Goal: Task Accomplishment & Management: Use online tool/utility

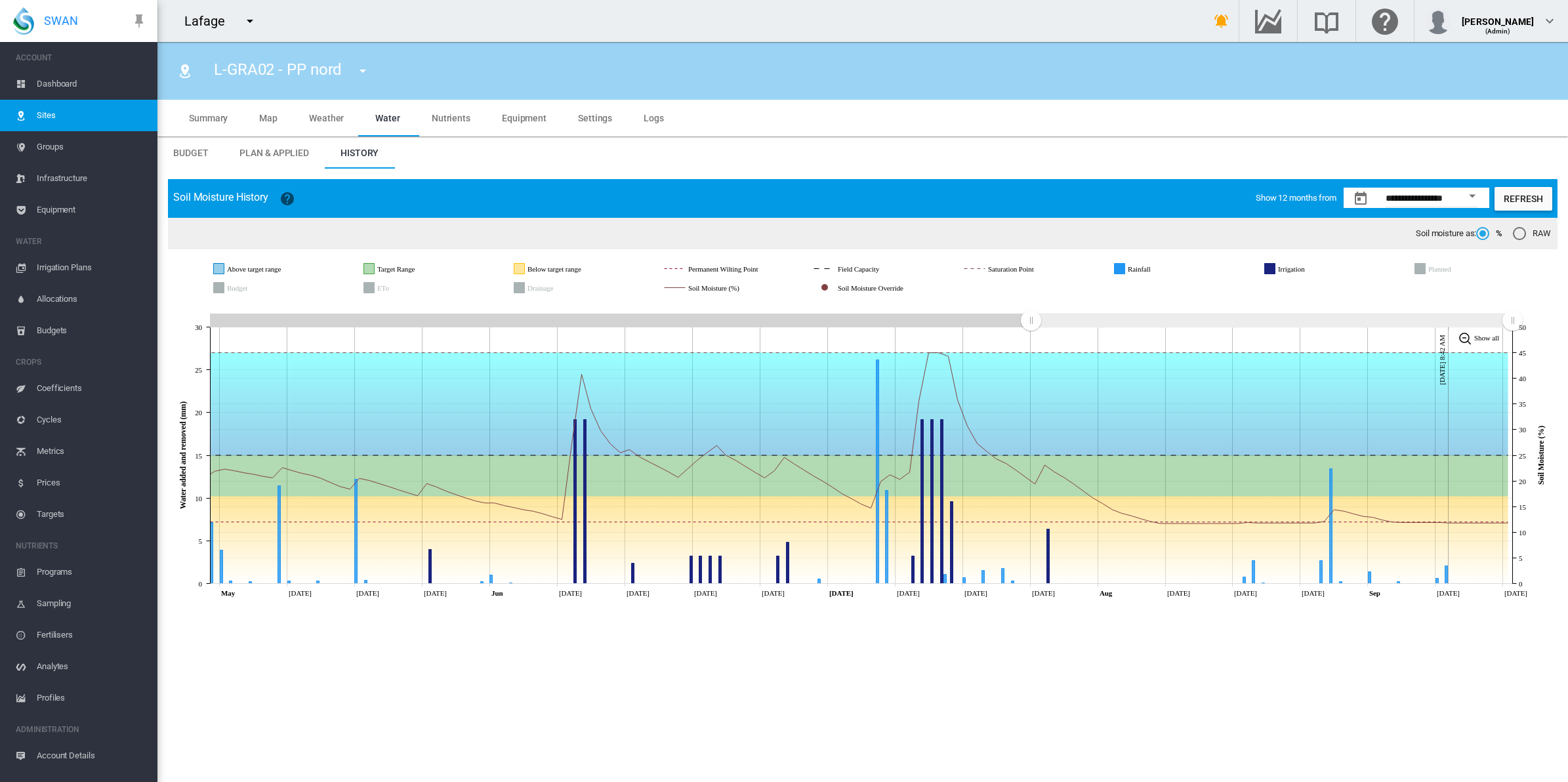
click at [240, 19] on button "button" at bounding box center [250, 21] width 26 height 26
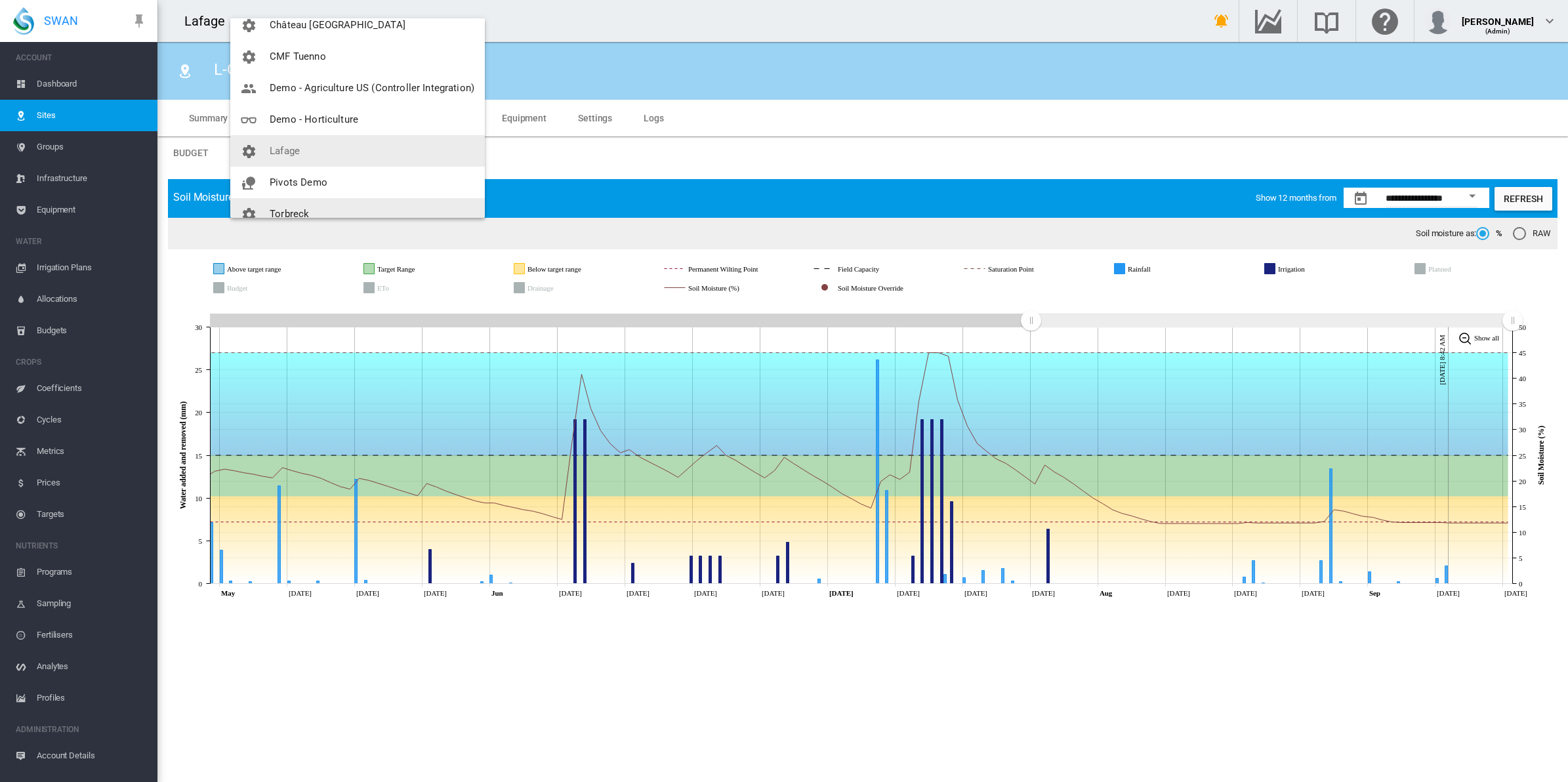
scroll to position [94, 0]
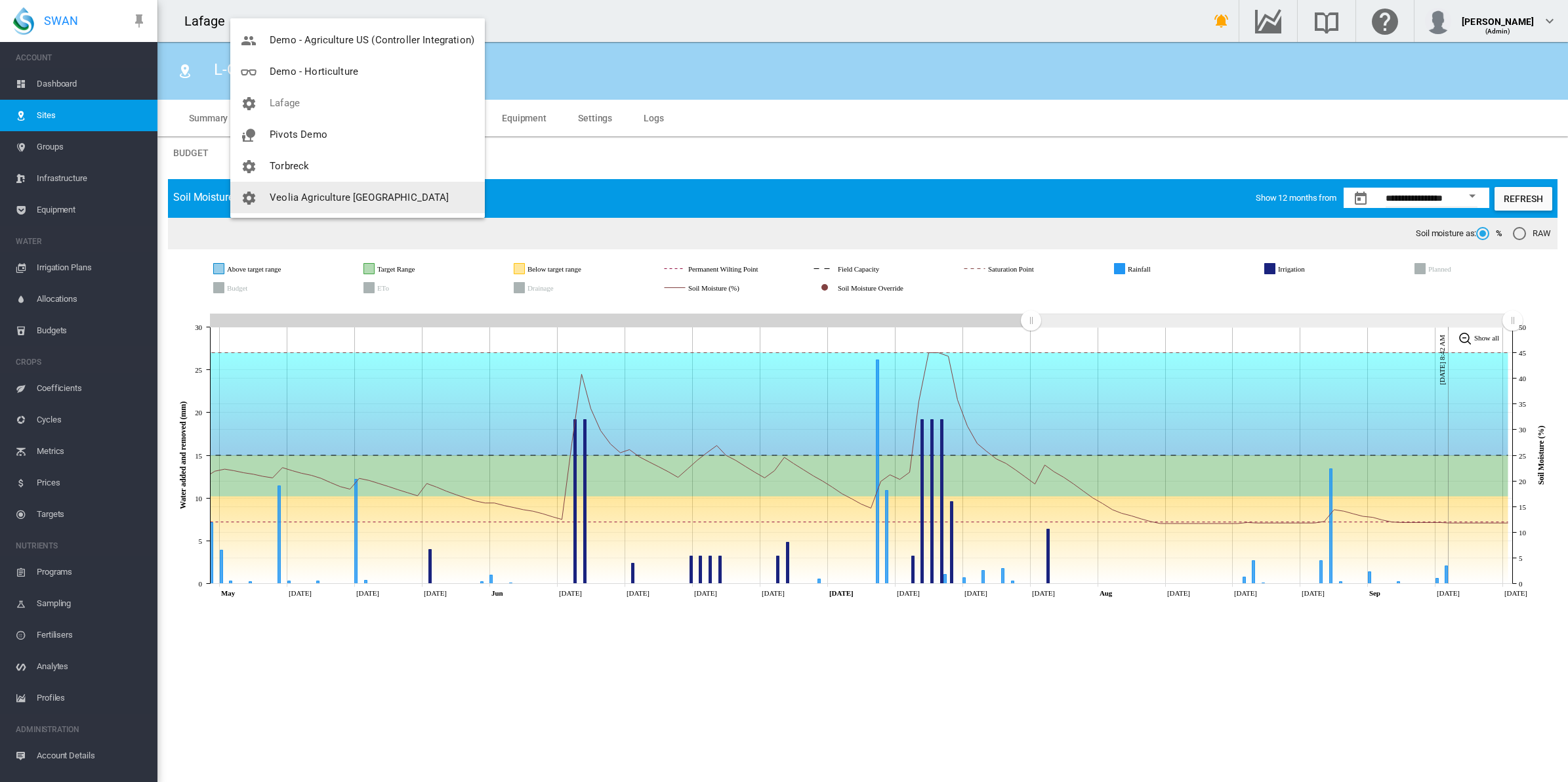
click at [291, 187] on button "Veolia Agriculture [GEOGRAPHIC_DATA]" at bounding box center [358, 198] width 255 height 32
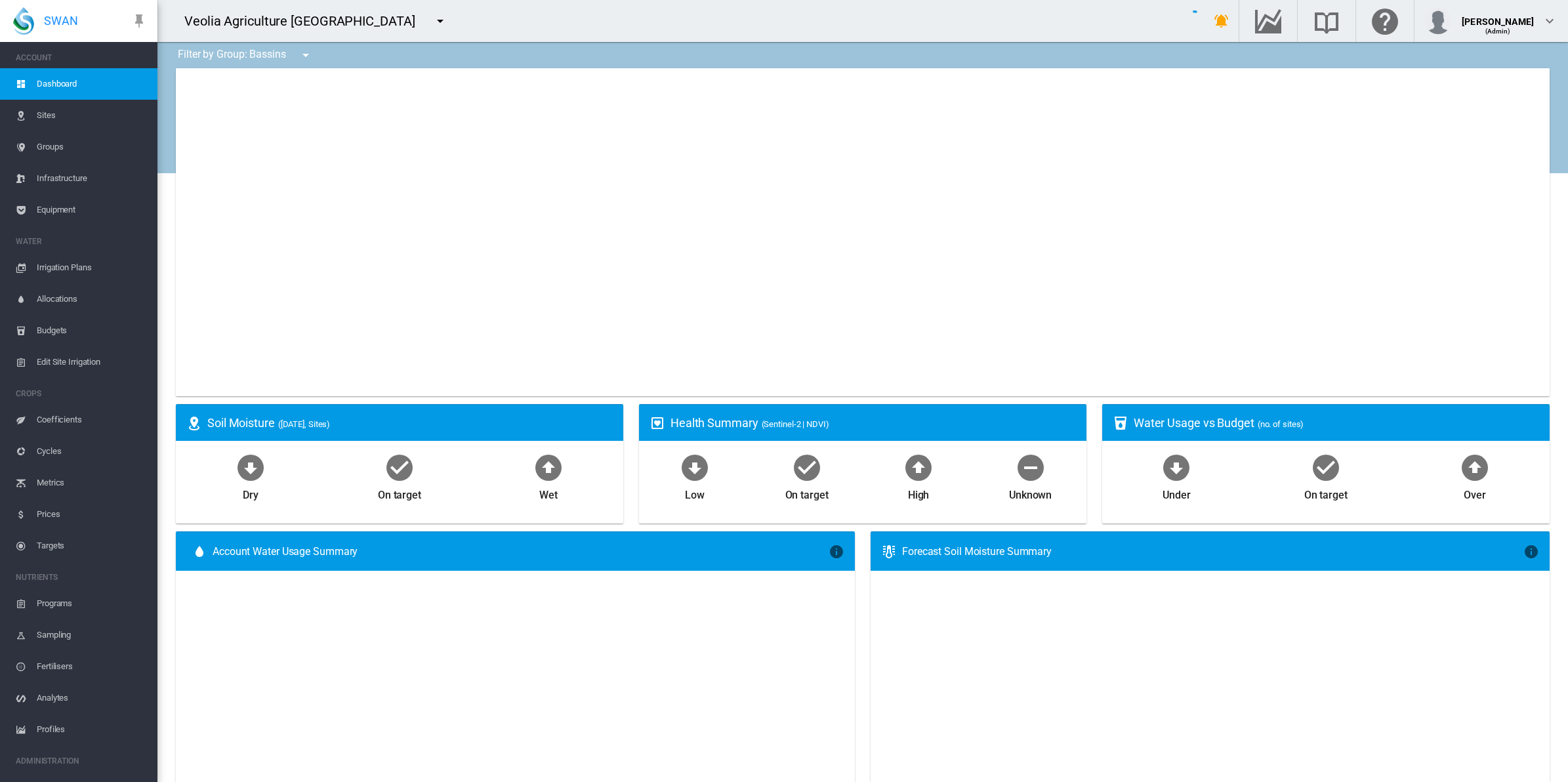
click at [63, 207] on span "Equipment" at bounding box center [91, 210] width 110 height 32
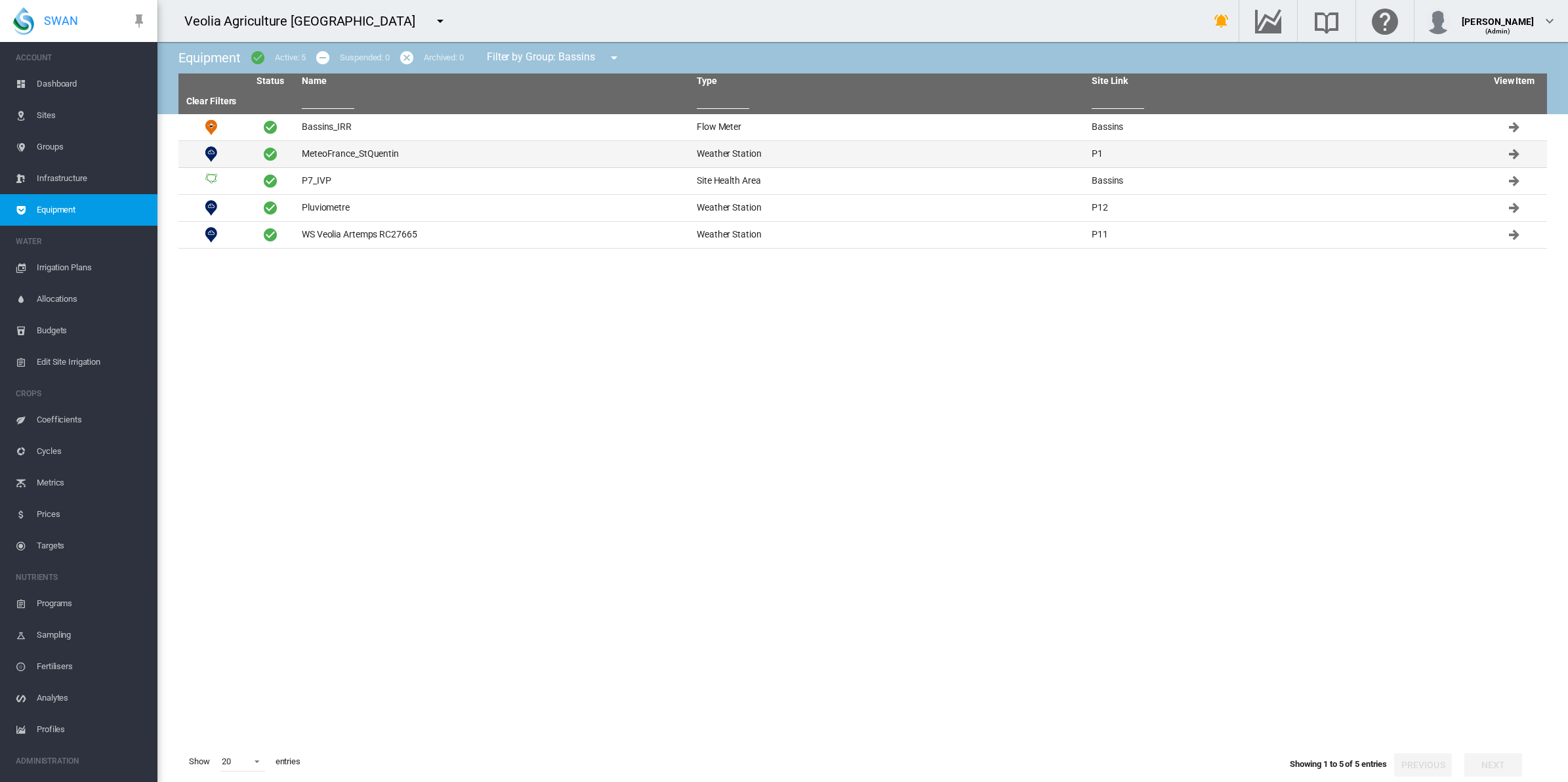
click at [364, 148] on td "MeteoFrance_StQuentin" at bounding box center [493, 154] width 395 height 26
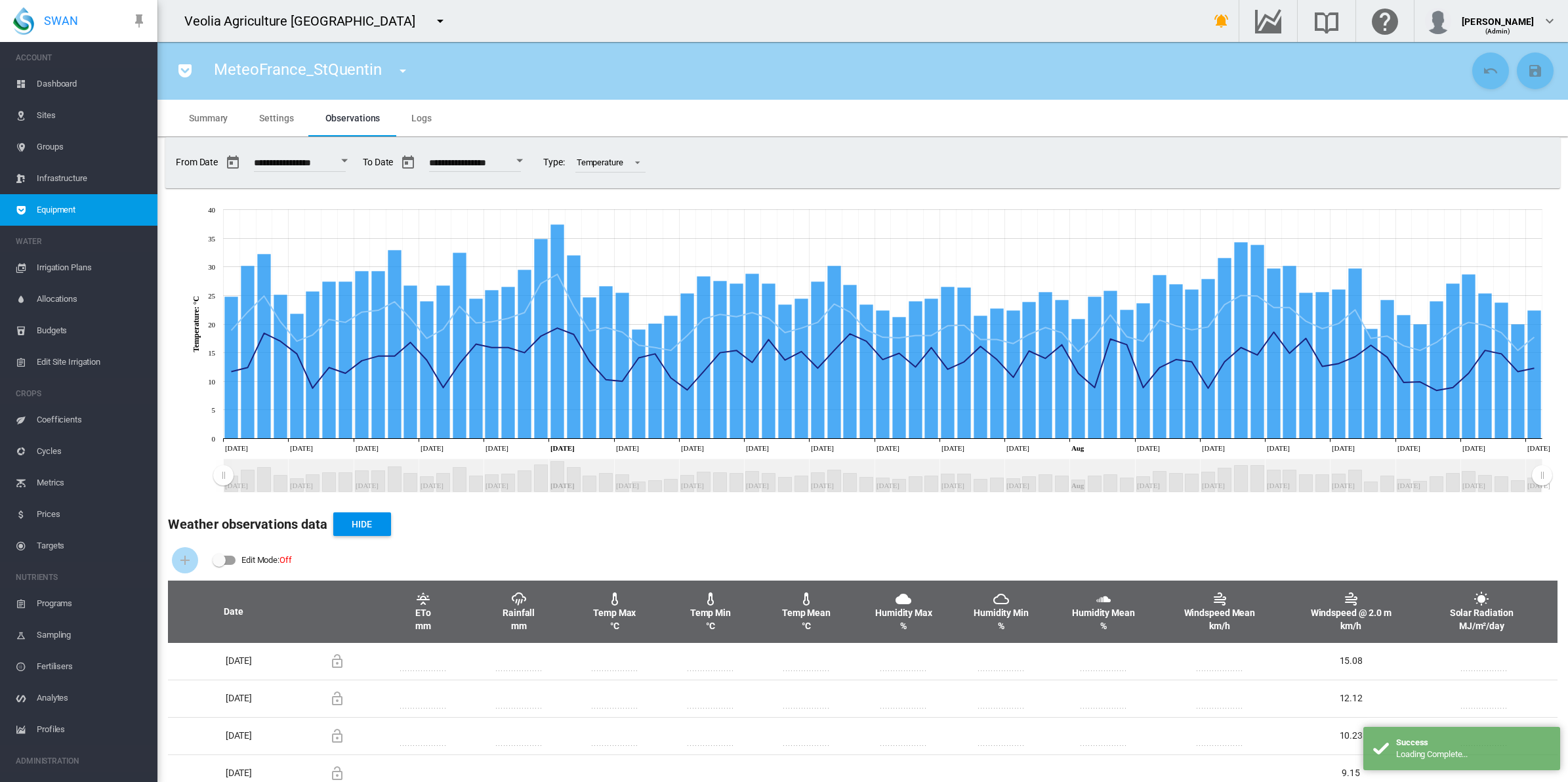
click at [278, 112] on span "Settings" at bounding box center [276, 118] width 34 height 11
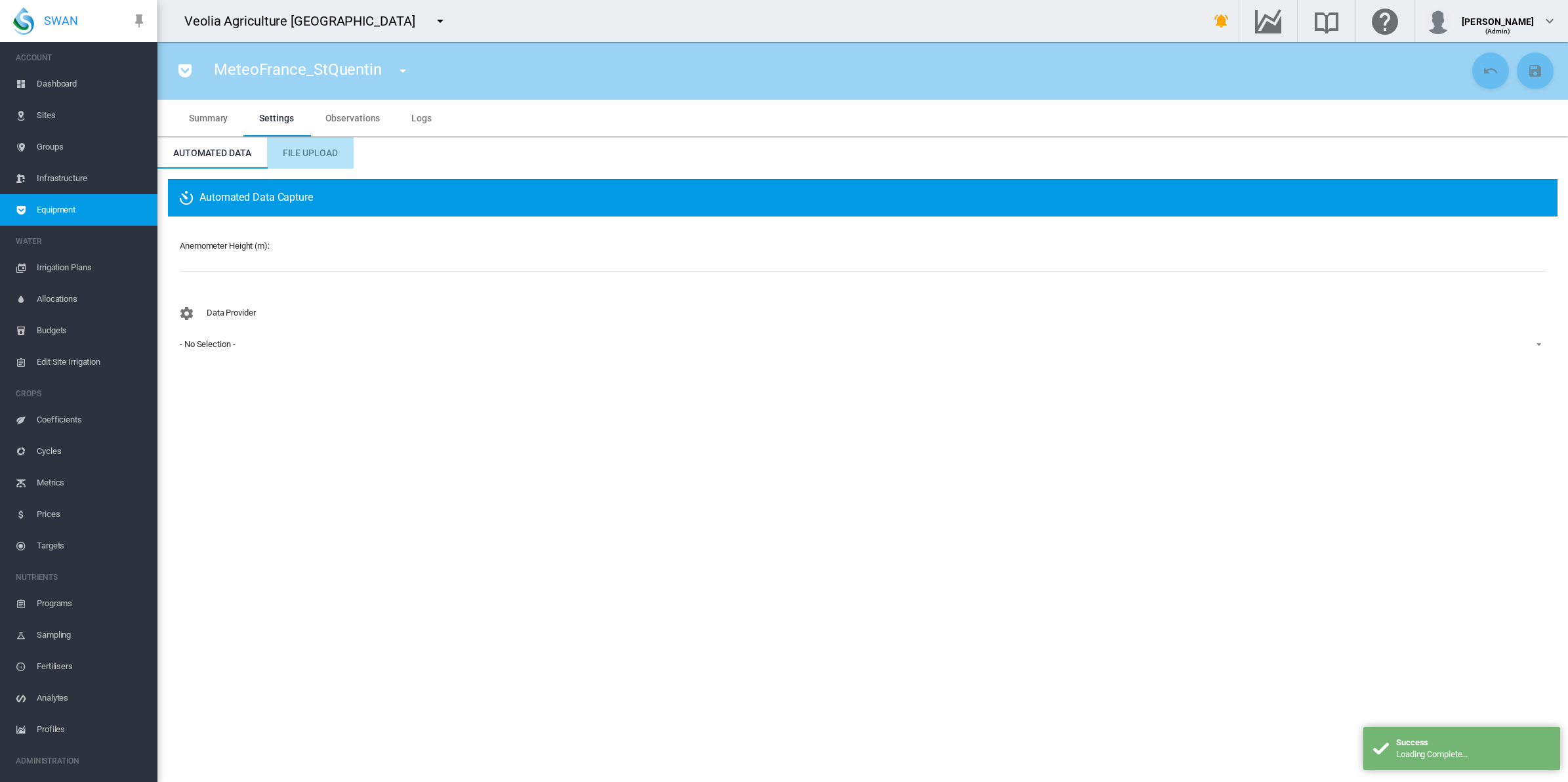
click at [311, 142] on md-tab-item "File Upload" at bounding box center [310, 153] width 87 height 32
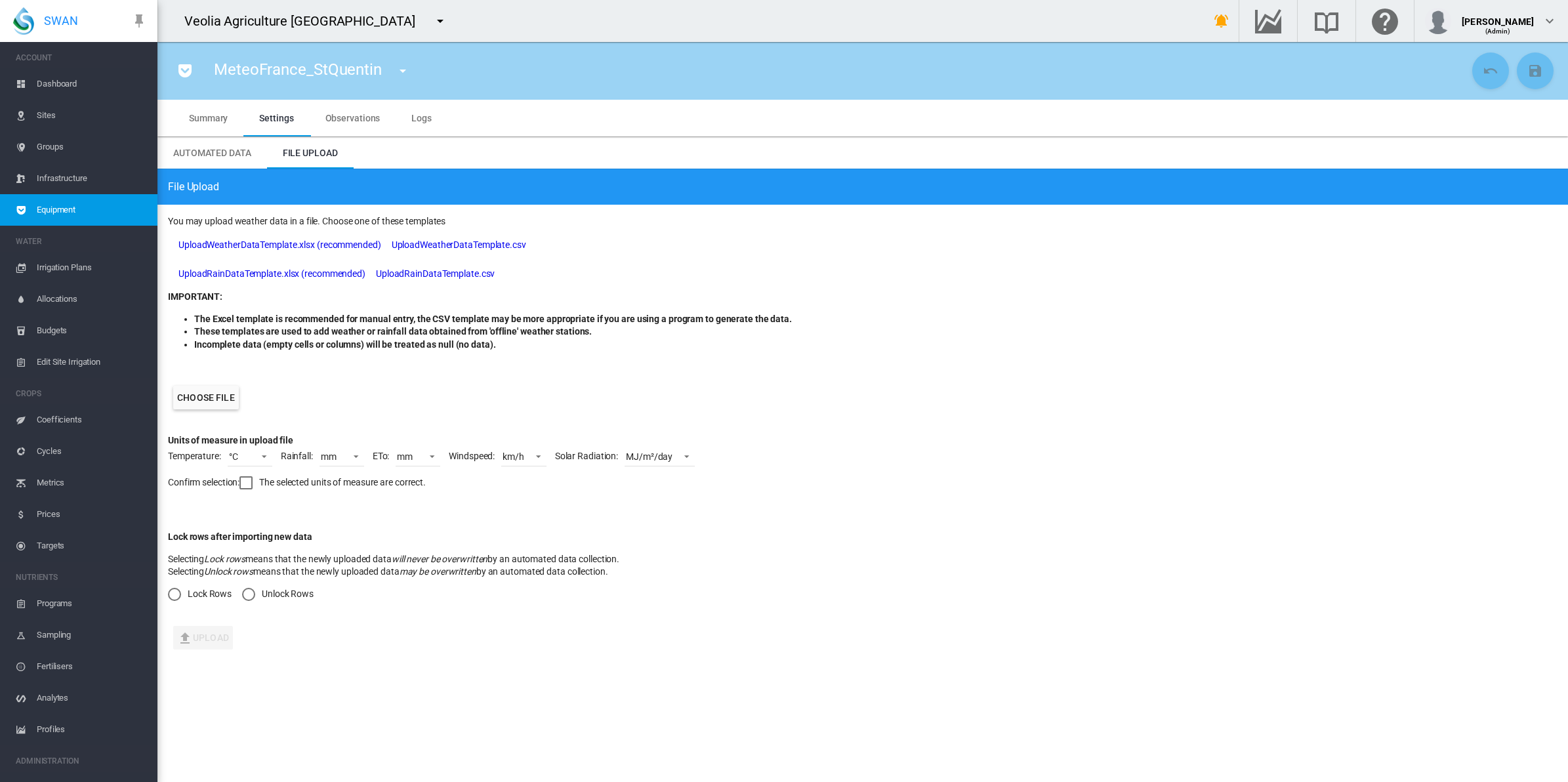
click at [212, 395] on label "Choose file" at bounding box center [206, 397] width 66 height 24
click at [0, 0] on input "Choose file" at bounding box center [0, 0] width 0 height 0
click at [512, 453] on div "km/h" at bounding box center [513, 456] width 22 height 11
click at [526, 392] on md-option "m/s" at bounding box center [539, 395] width 89 height 32
click at [247, 482] on div at bounding box center [245, 482] width 13 height 13
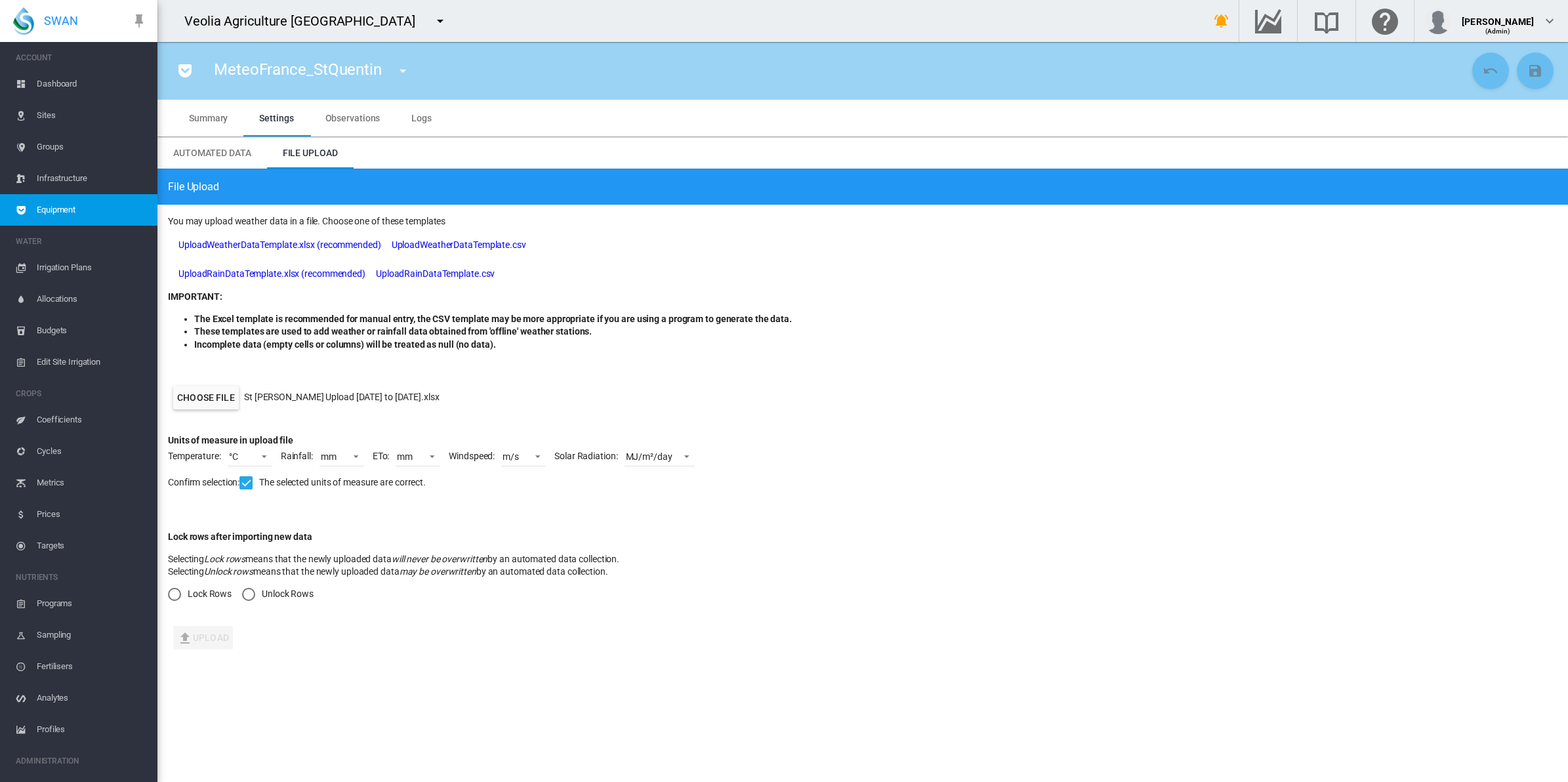
click at [251, 598] on div "Unlock Rows" at bounding box center [248, 594] width 13 height 13
click at [221, 638] on button "Upload" at bounding box center [203, 637] width 60 height 24
click at [432, 23] on md-icon "icon-menu-down" at bounding box center [440, 21] width 16 height 16
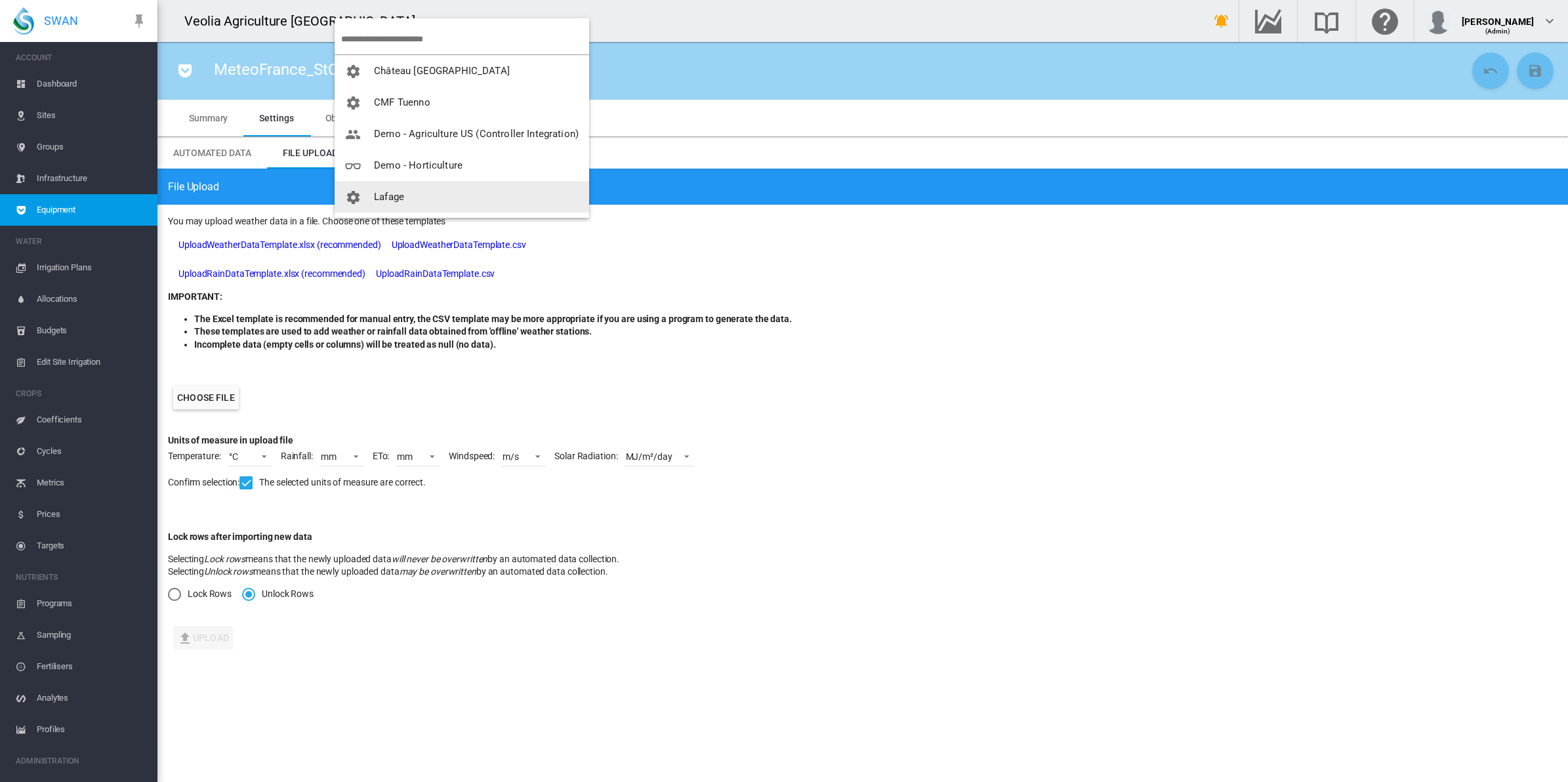
click at [402, 194] on span "Lafage" at bounding box center [388, 196] width 30 height 11
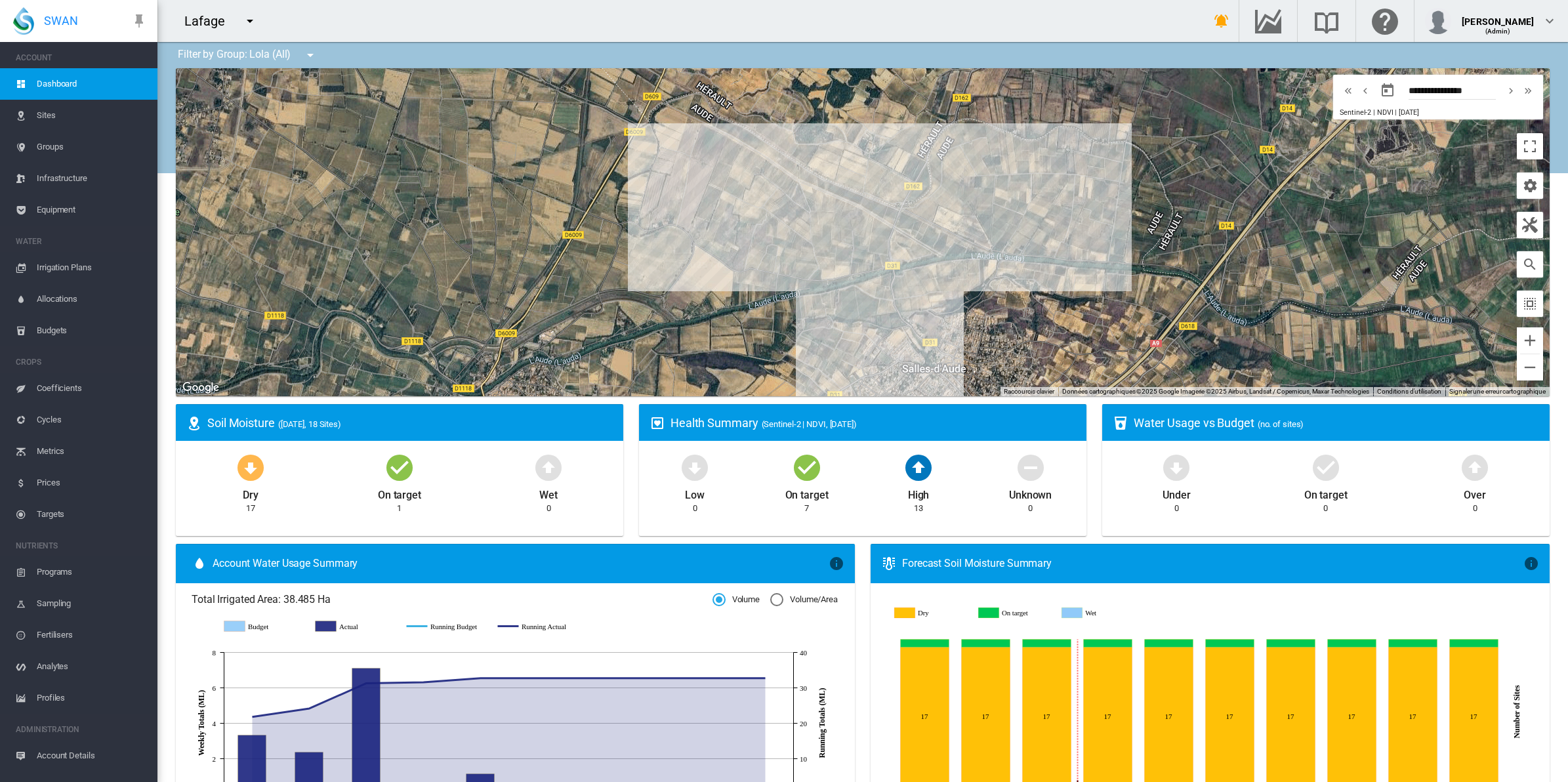
click at [60, 205] on span "Equipment" at bounding box center [91, 210] width 110 height 32
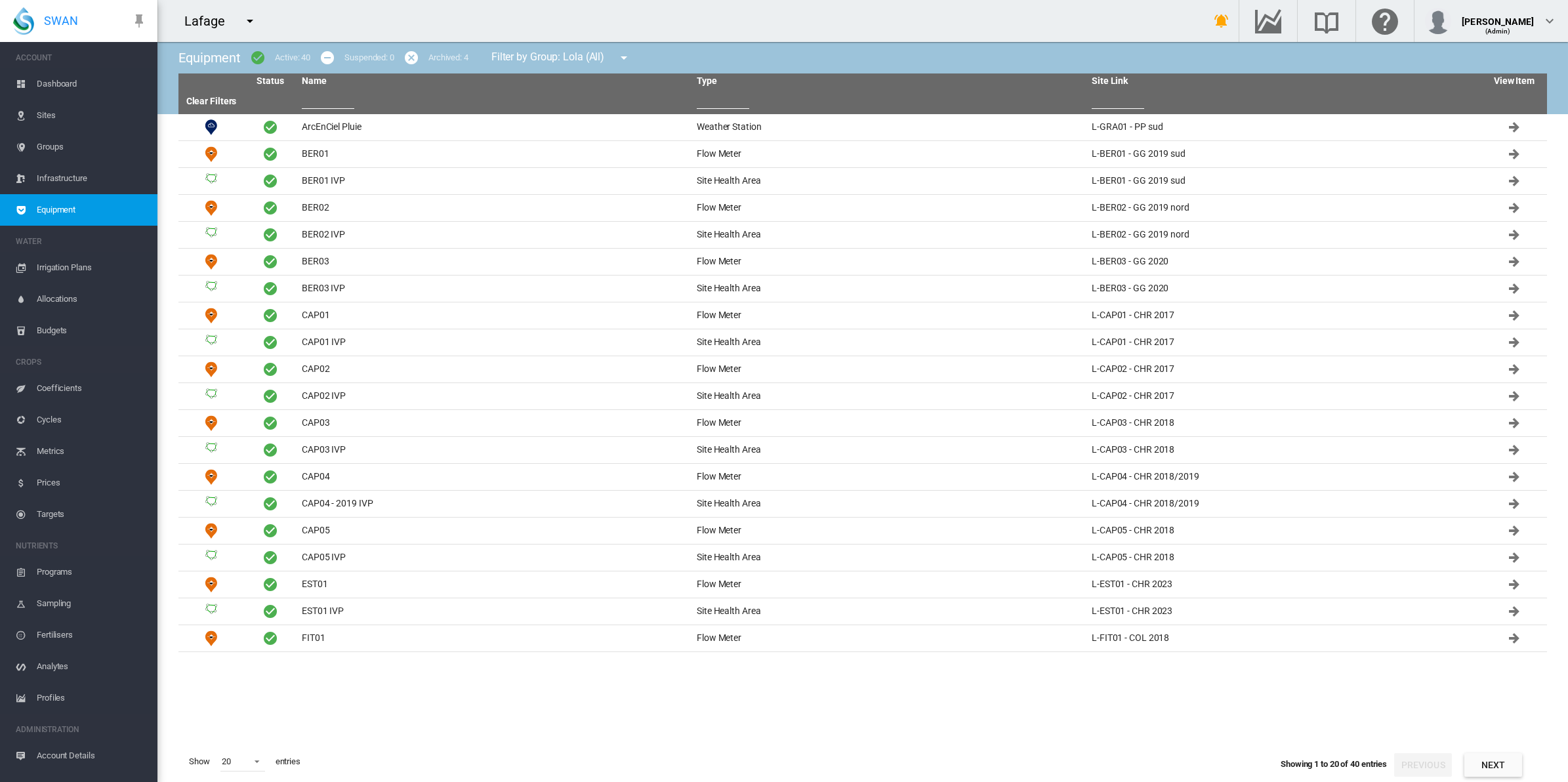
click at [726, 99] on input "text" at bounding box center [723, 98] width 53 height 19
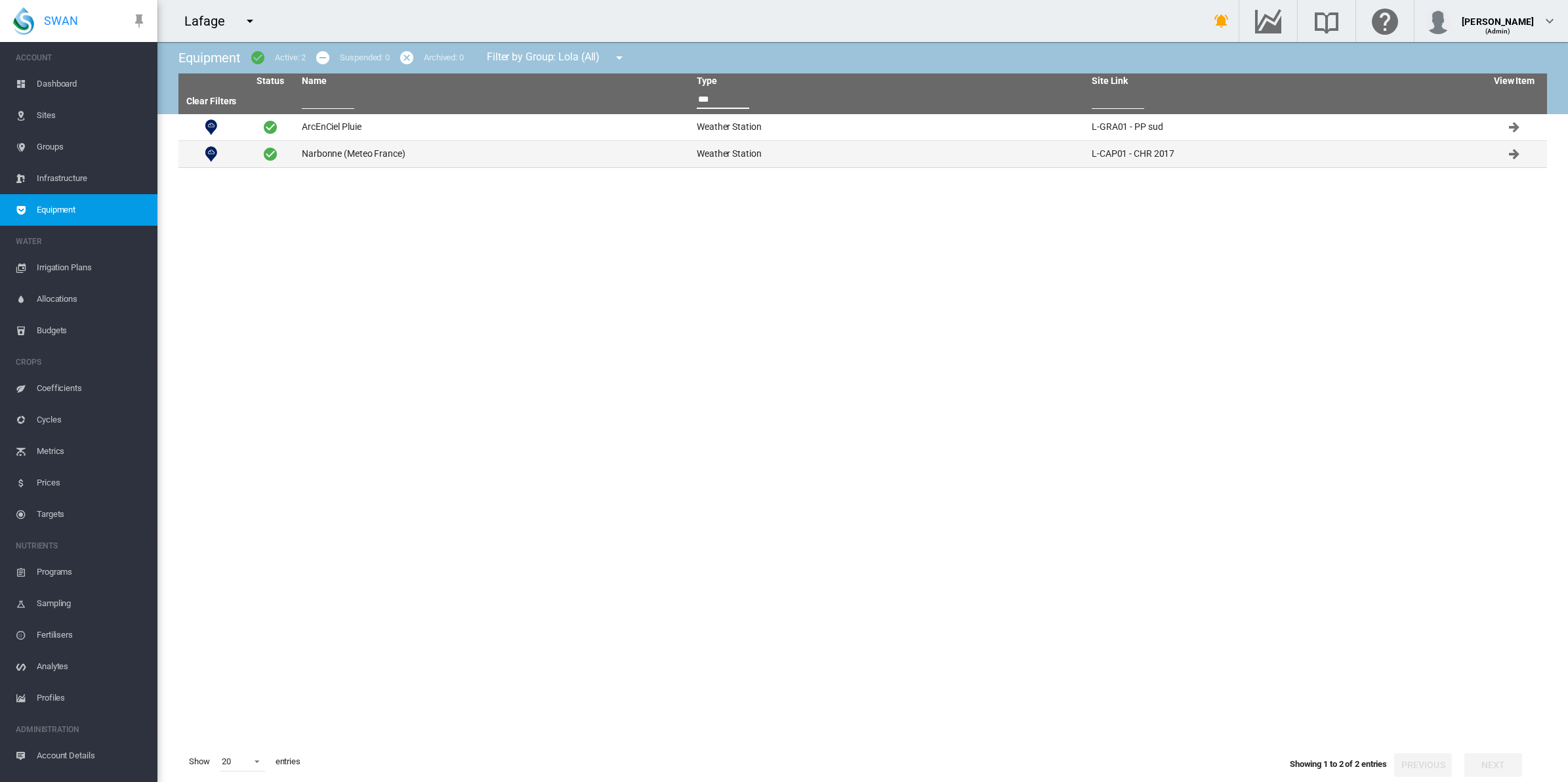
type input "***"
click at [374, 153] on td "Narbonne (Meteo France)" at bounding box center [493, 154] width 395 height 26
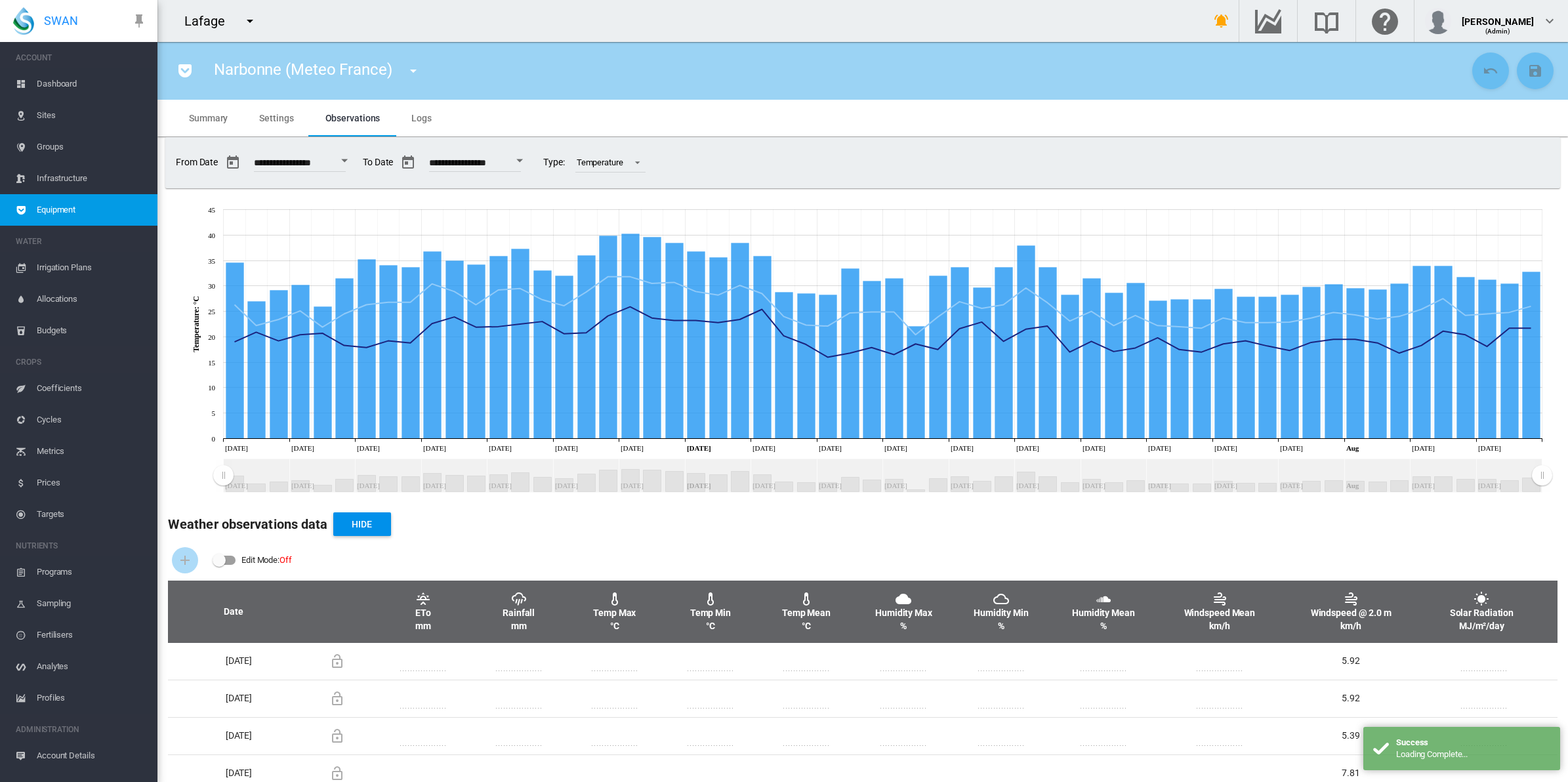
click at [278, 109] on md-tab-item "Settings" at bounding box center [276, 118] width 66 height 37
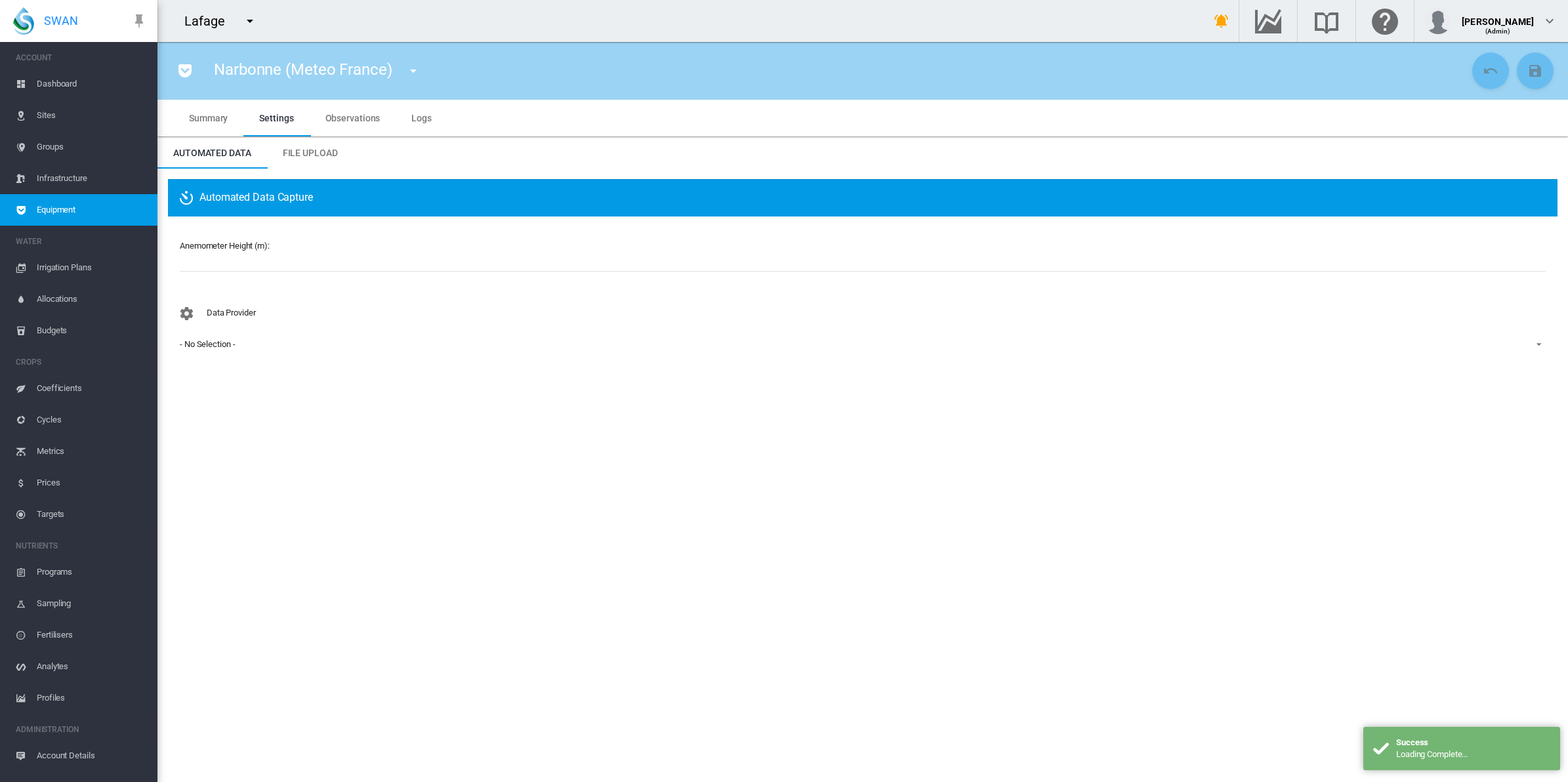
click at [309, 138] on md-tab-item "File Upload" at bounding box center [310, 153] width 87 height 32
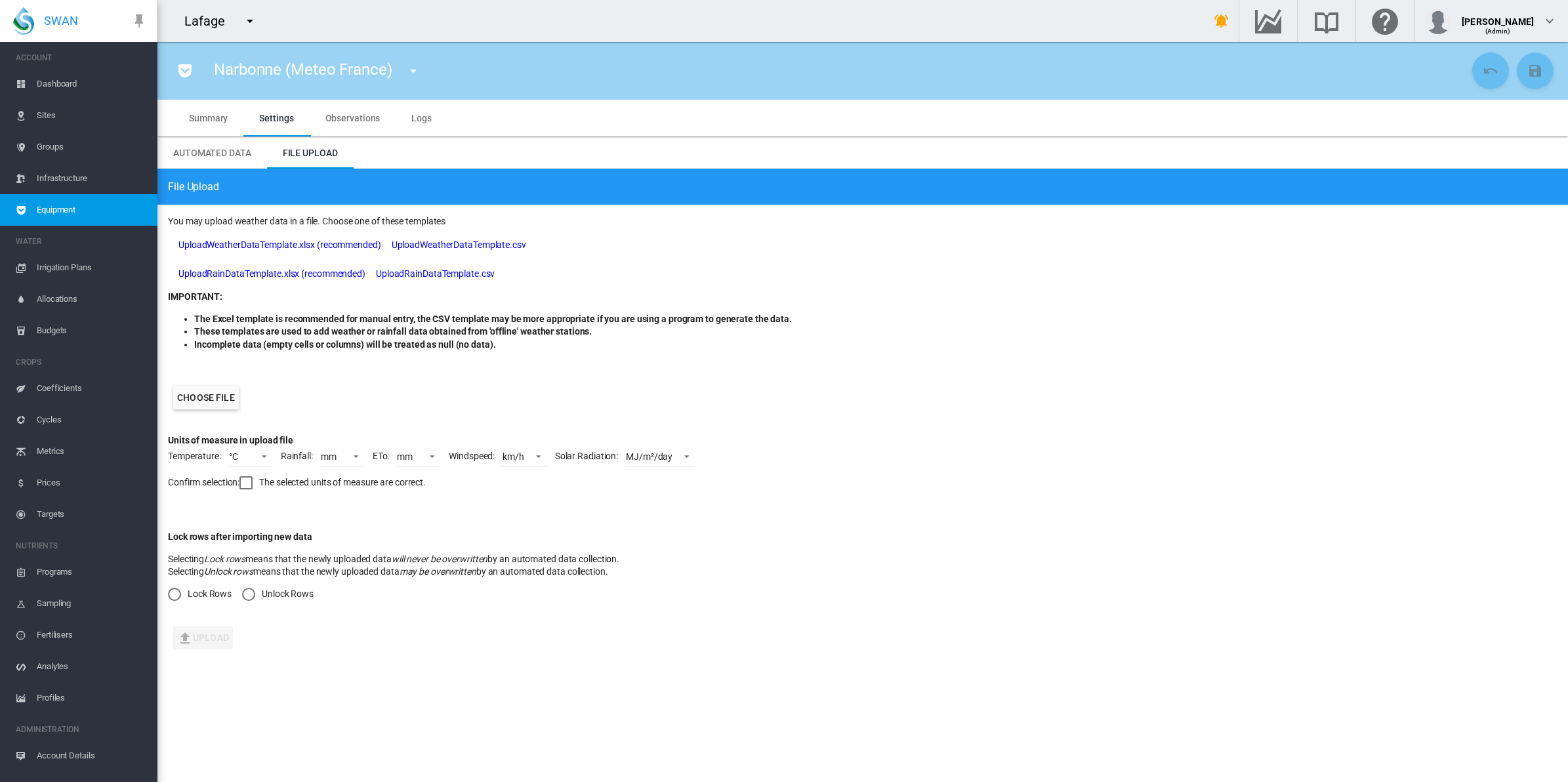
click at [202, 394] on label "Choose file" at bounding box center [206, 397] width 66 height 24
click at [0, 0] on input "Choose file" at bounding box center [0, 0] width 0 height 0
click at [519, 456] on div "km/h" at bounding box center [513, 456] width 22 height 11
click at [534, 394] on md-option "m/s" at bounding box center [539, 395] width 89 height 32
click at [246, 484] on div at bounding box center [245, 482] width 13 height 13
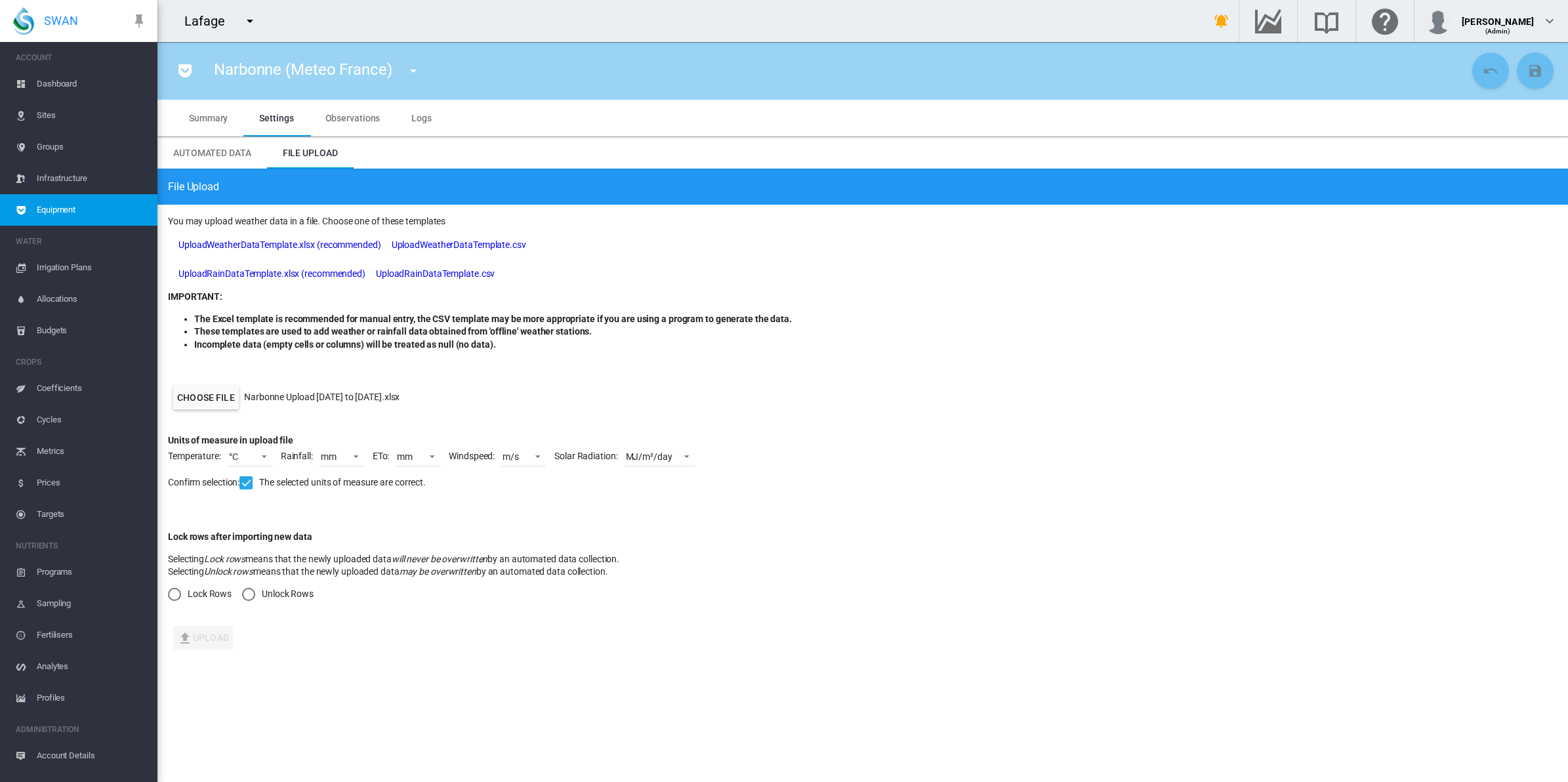
click at [272, 592] on md-radio-button "Unlock Rows" at bounding box center [277, 594] width 71 height 13
click at [225, 640] on button "Upload" at bounding box center [203, 637] width 60 height 24
click at [405, 72] on md-icon "icon-menu-down" at bounding box center [413, 71] width 16 height 16
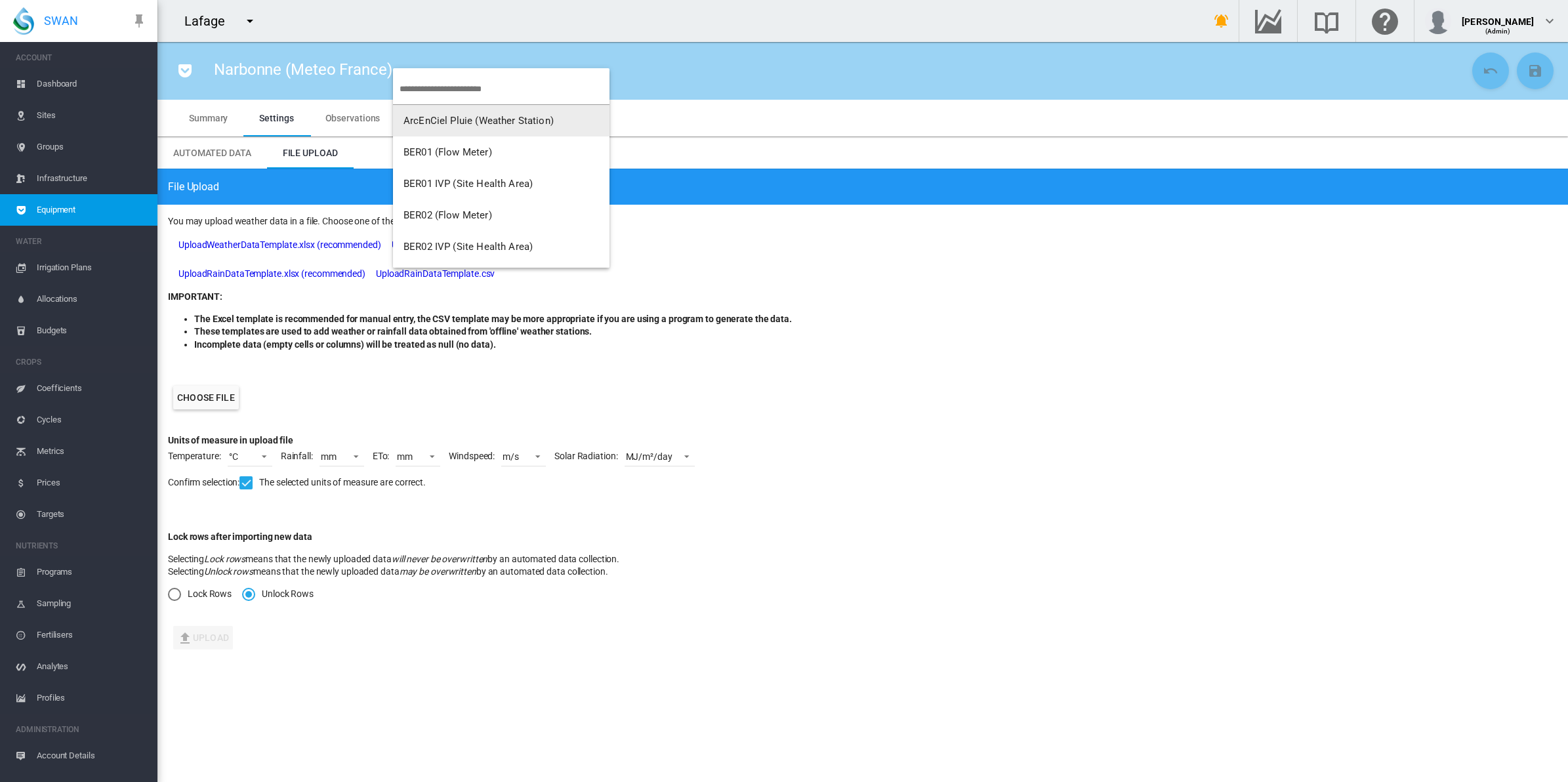
click at [446, 120] on span "ArcEnCiel Pluie (Weather Station)" at bounding box center [478, 120] width 150 height 11
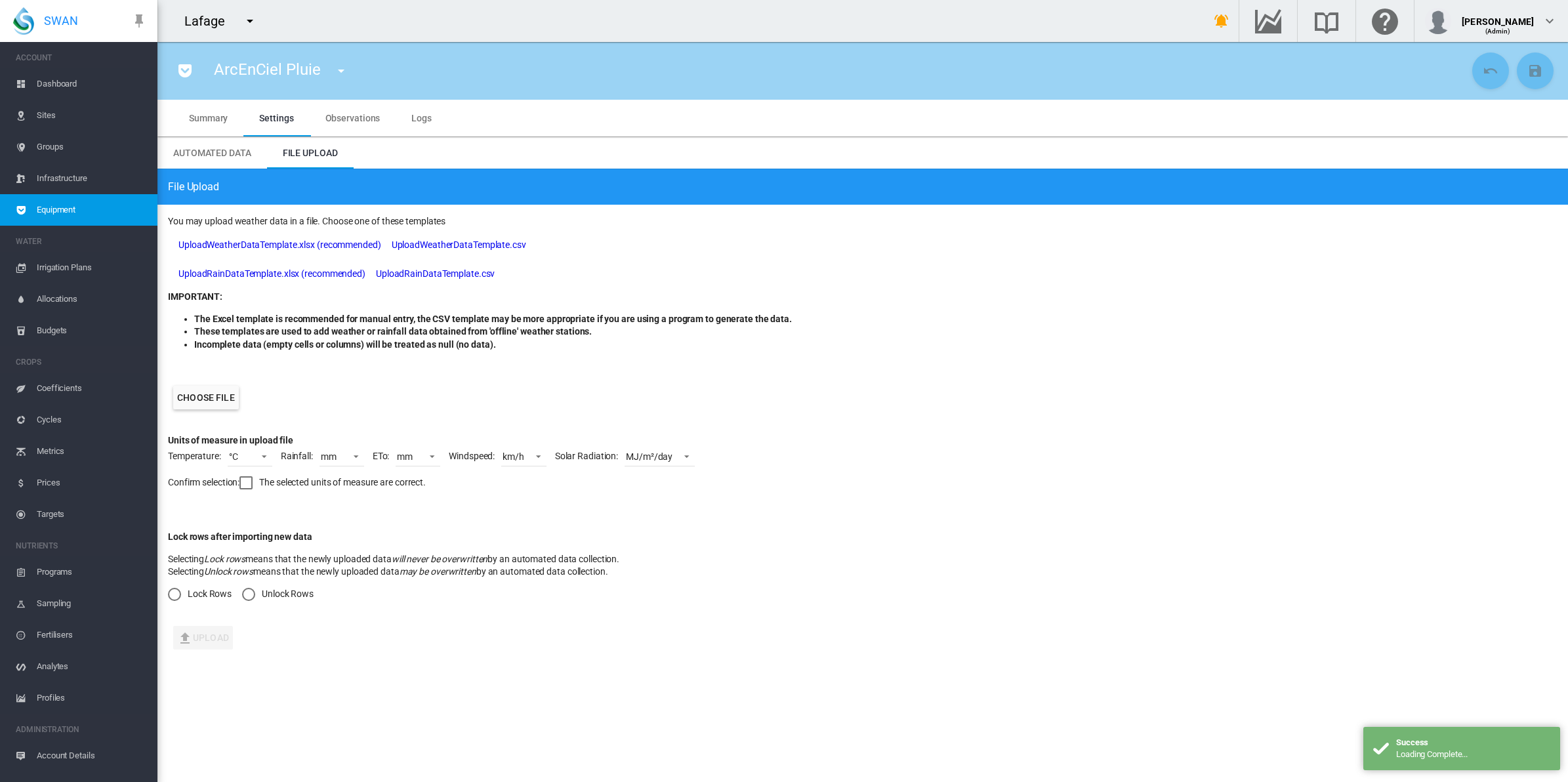
click at [345, 112] on span "Observations" at bounding box center [352, 118] width 55 height 11
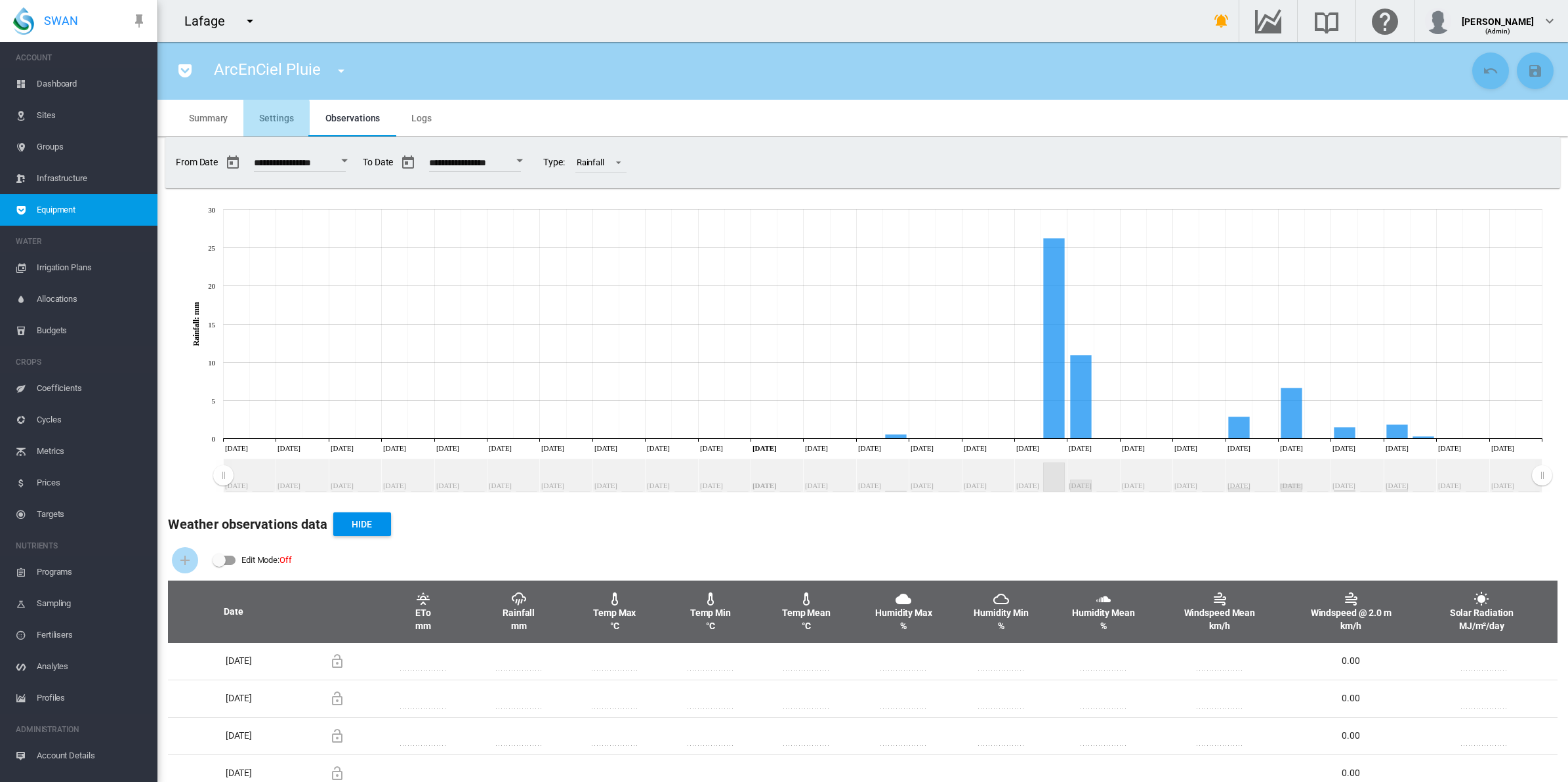
click at [271, 118] on span "Settings" at bounding box center [276, 118] width 34 height 11
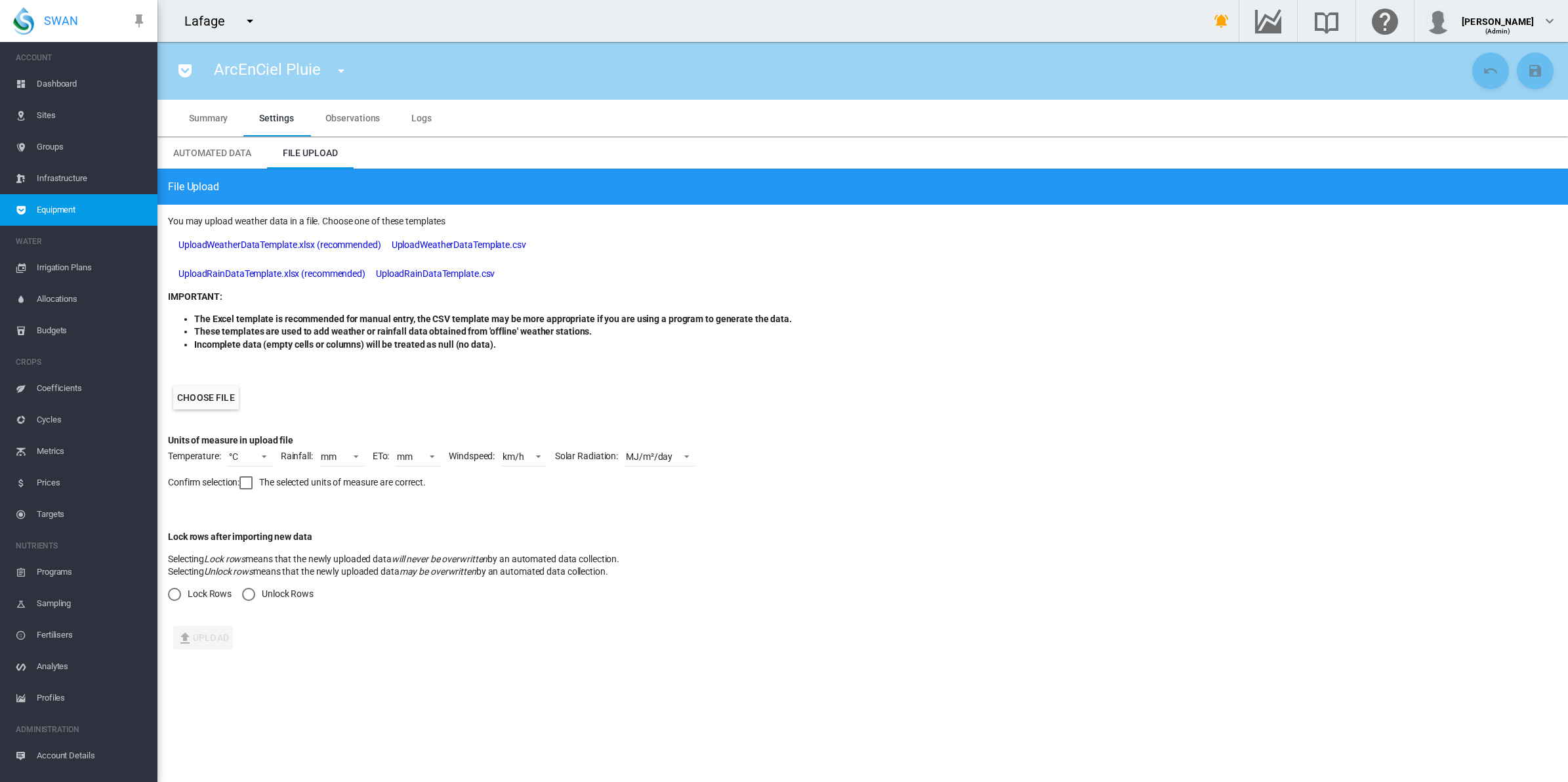
click at [200, 403] on label "Choose file" at bounding box center [206, 397] width 66 height 24
click at [0, 0] on input "Choose file" at bounding box center [0, 0] width 0 height 0
click at [549, 456] on span "Windspeed: km/h m/s ft/s km/h mph" at bounding box center [501, 460] width 106 height 11
click at [533, 453] on span at bounding box center [534, 454] width 16 height 11
drag, startPoint x: 508, startPoint y: 388, endPoint x: 532, endPoint y: 443, distance: 60.0
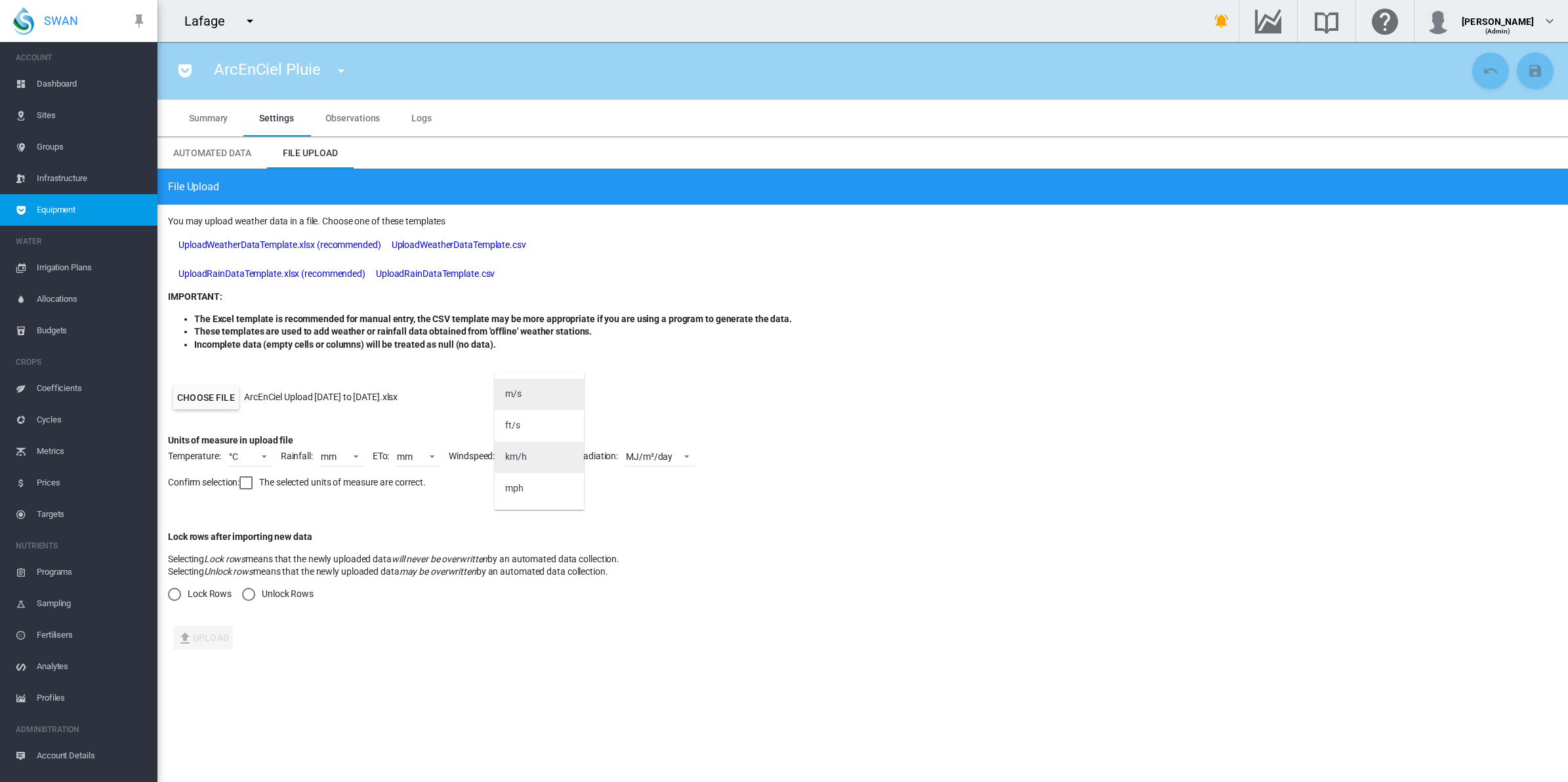
click at [536, 436] on md-content "m/s ft/s km/h mph" at bounding box center [539, 441] width 89 height 136
click at [520, 451] on div "km/h" at bounding box center [516, 457] width 22 height 13
click at [570, 520] on div "Lock rows after importing new data Selecting Lock rows means that the newly upl…" at bounding box center [862, 566] width 1390 height 112
click at [247, 483] on div at bounding box center [245, 482] width 13 height 13
click at [277, 590] on md-radio-button "Unlock Rows" at bounding box center [277, 594] width 71 height 13
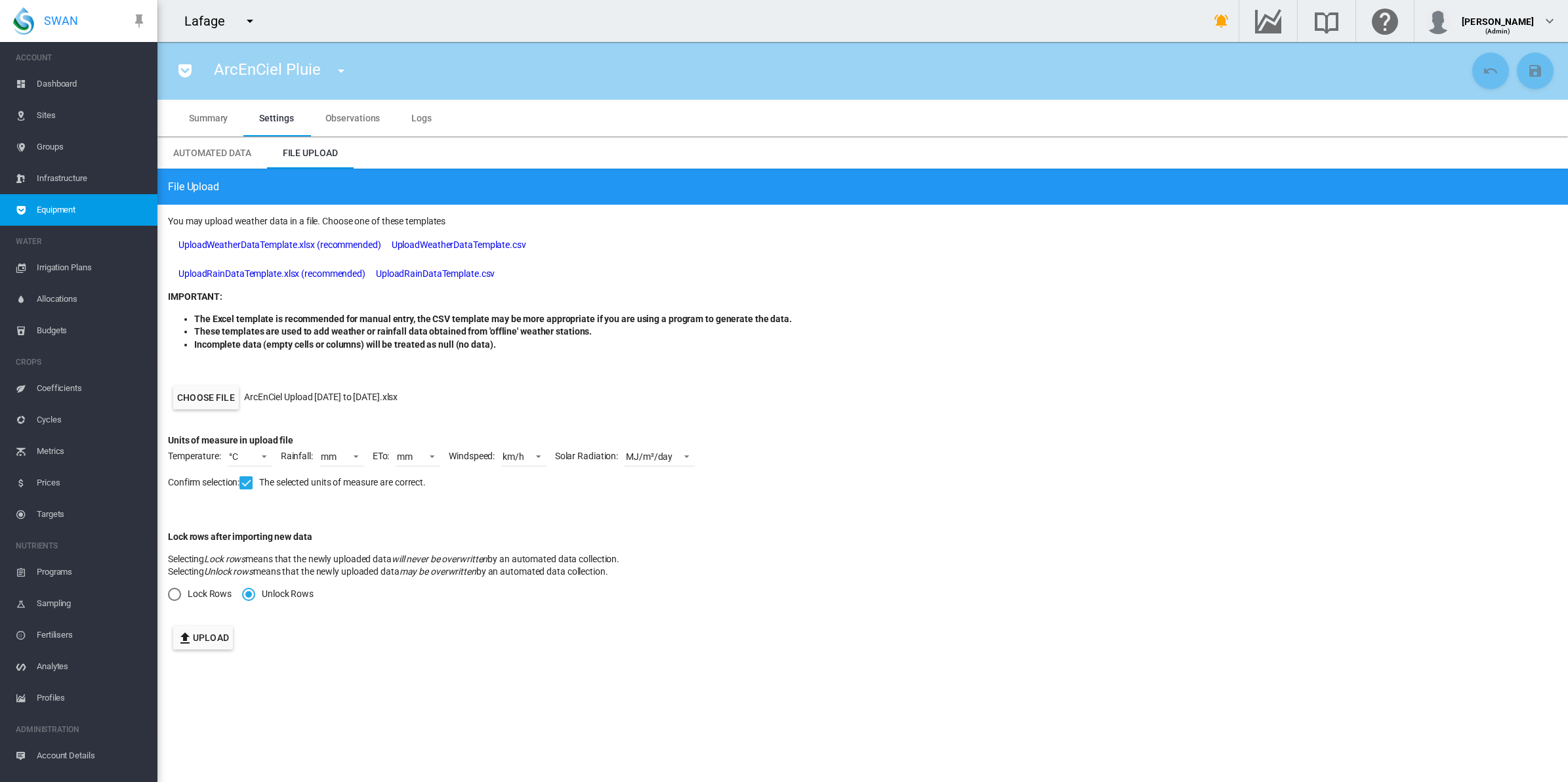
click at [205, 637] on button "Upload" at bounding box center [203, 637] width 60 height 24
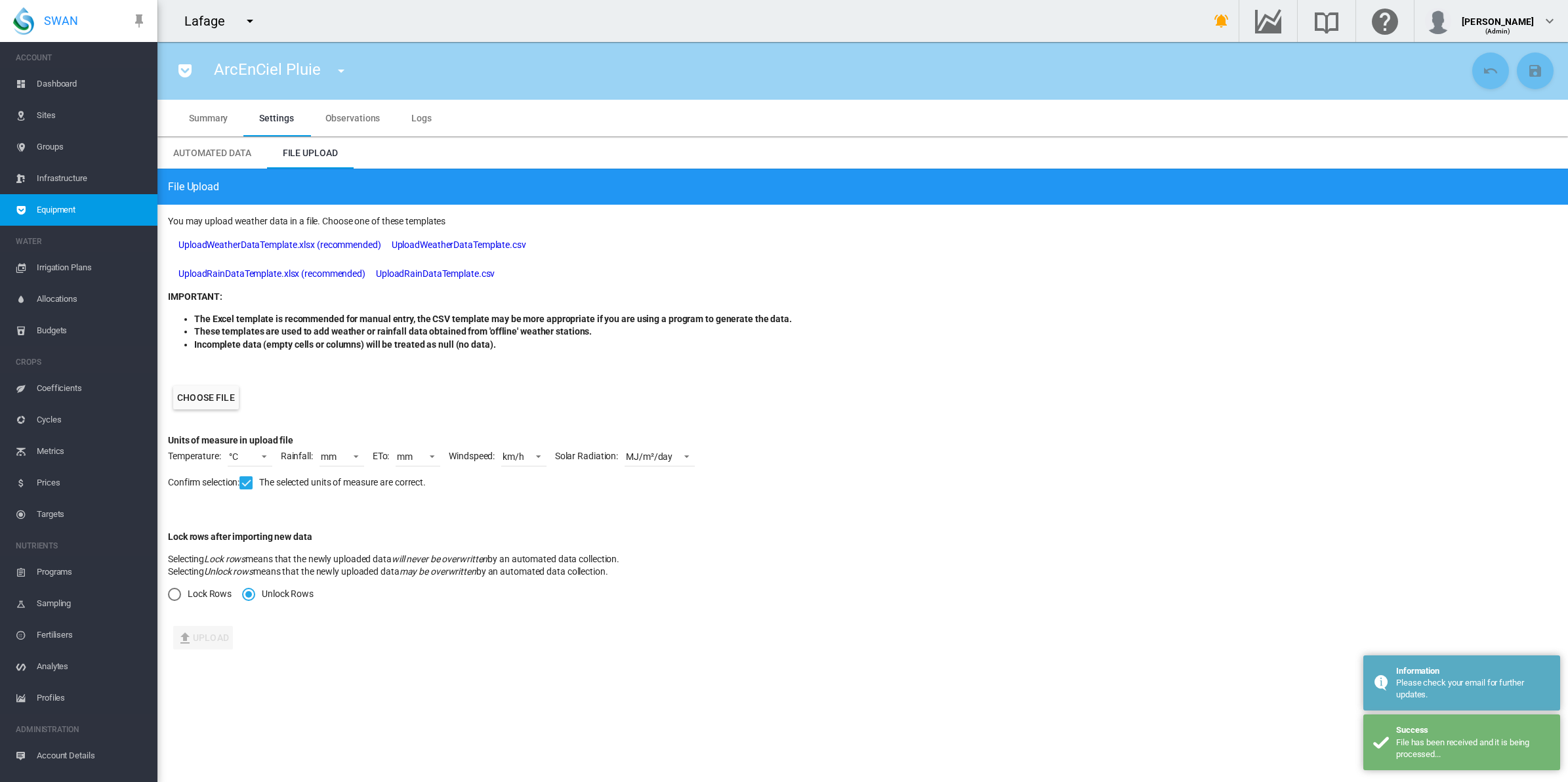
click at [332, 119] on span "Observations" at bounding box center [352, 118] width 55 height 11
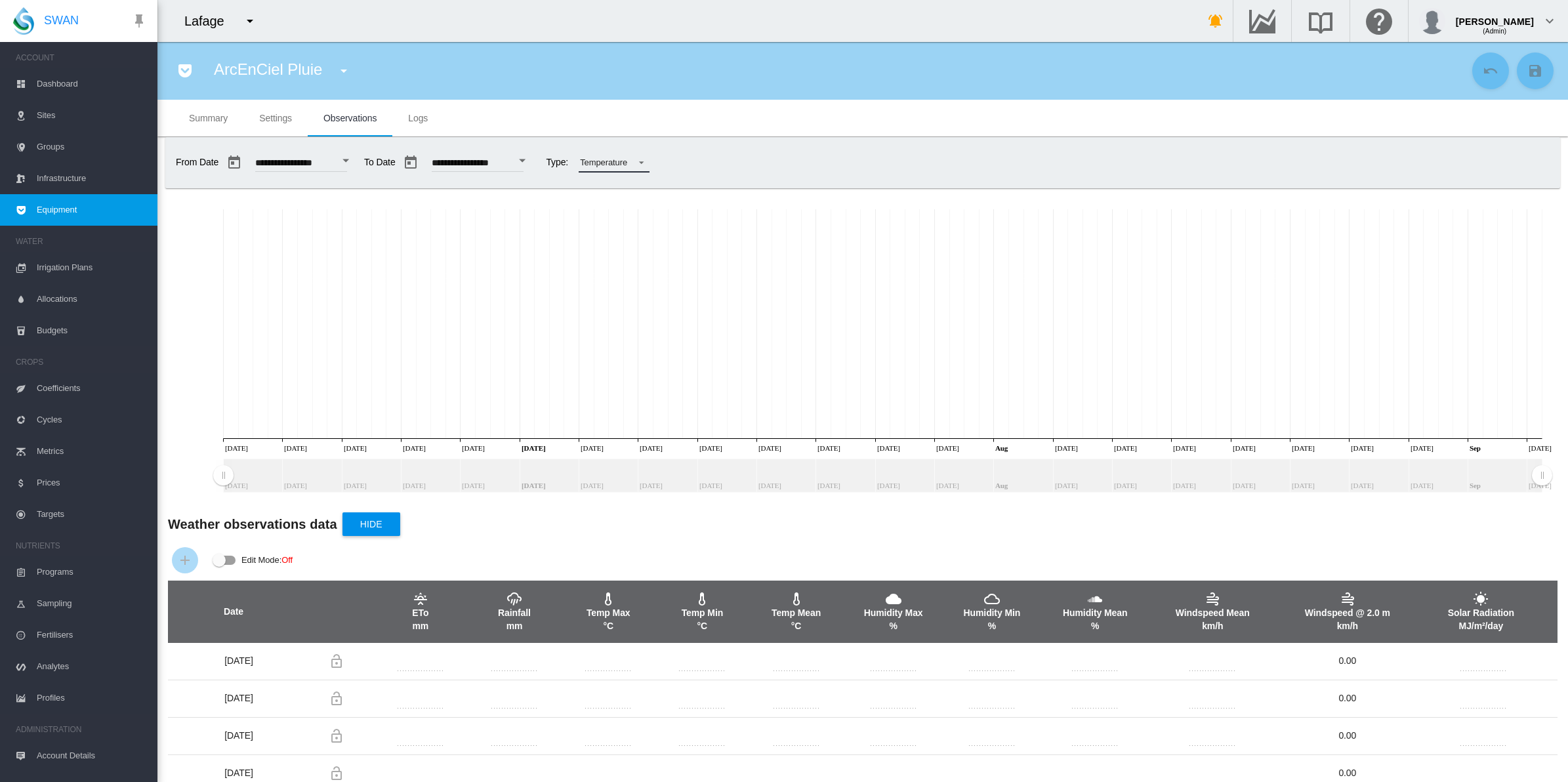
click at [627, 162] on div "Temperature" at bounding box center [604, 162] width 47 height 10
click at [650, 131] on md-option "Rainfall" at bounding box center [659, 131] width 91 height 32
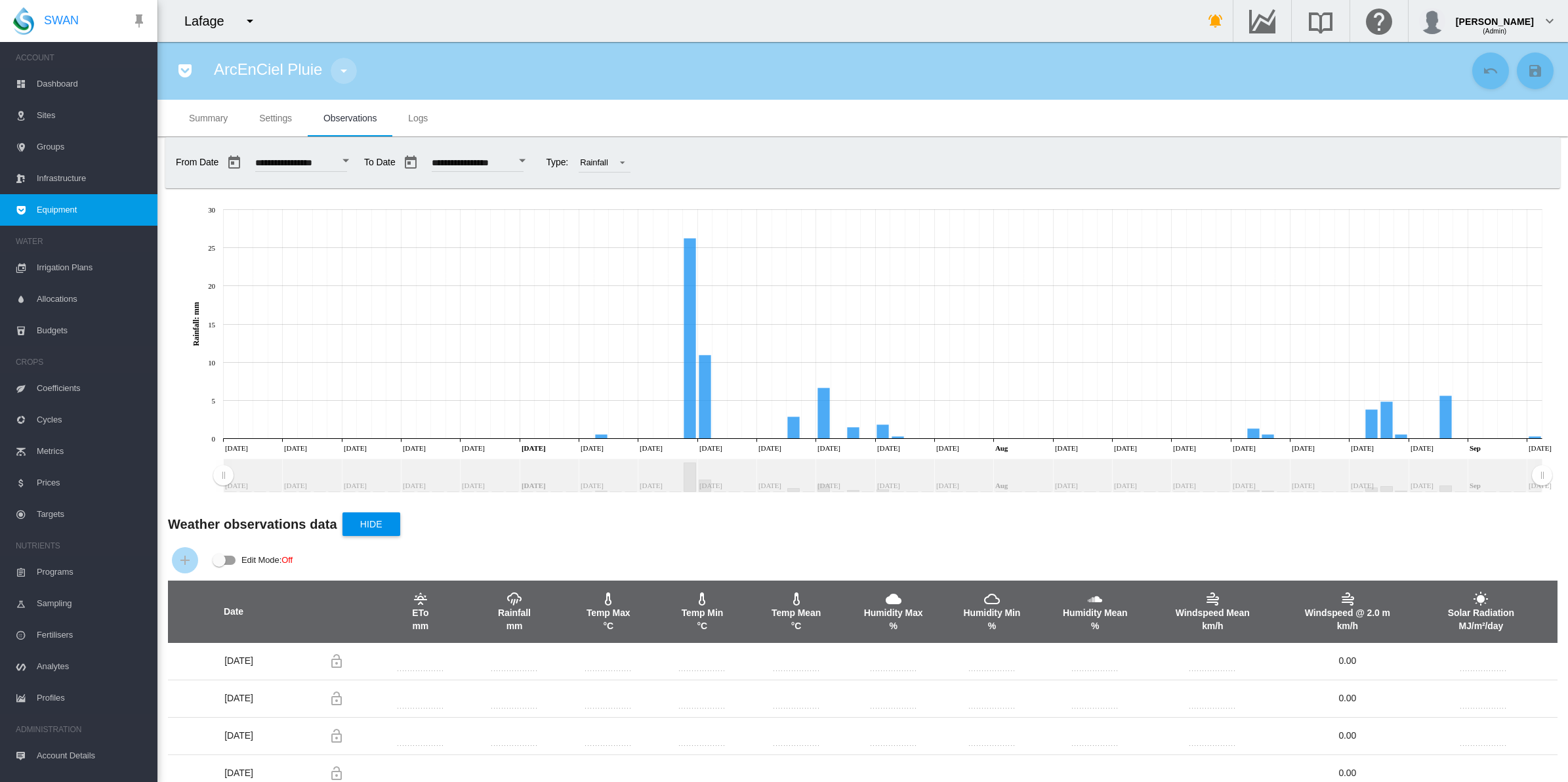
click at [339, 74] on md-icon "icon-menu-down" at bounding box center [344, 71] width 16 height 16
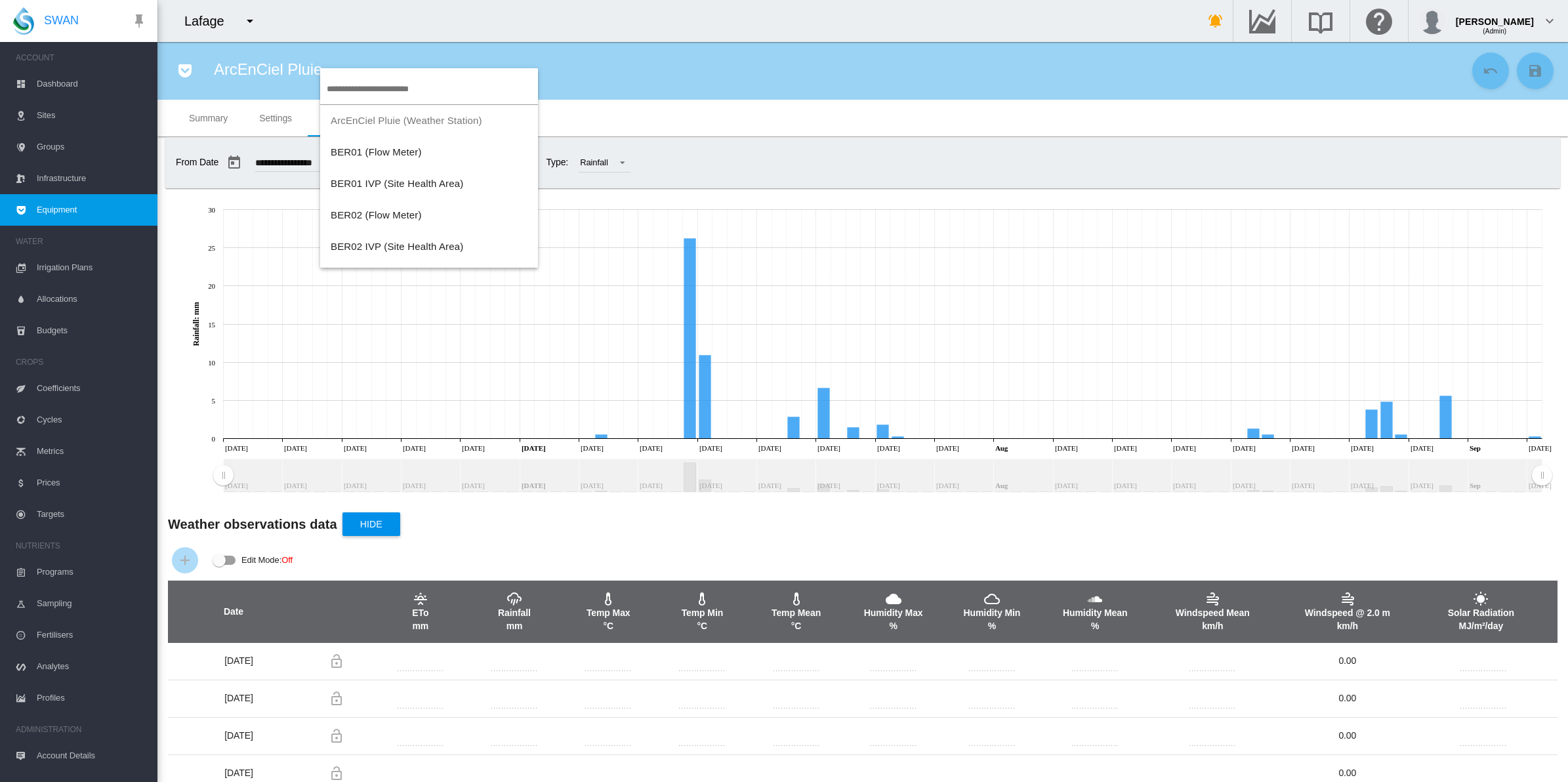
click at [716, 67] on md-backdrop at bounding box center [784, 391] width 1568 height 782
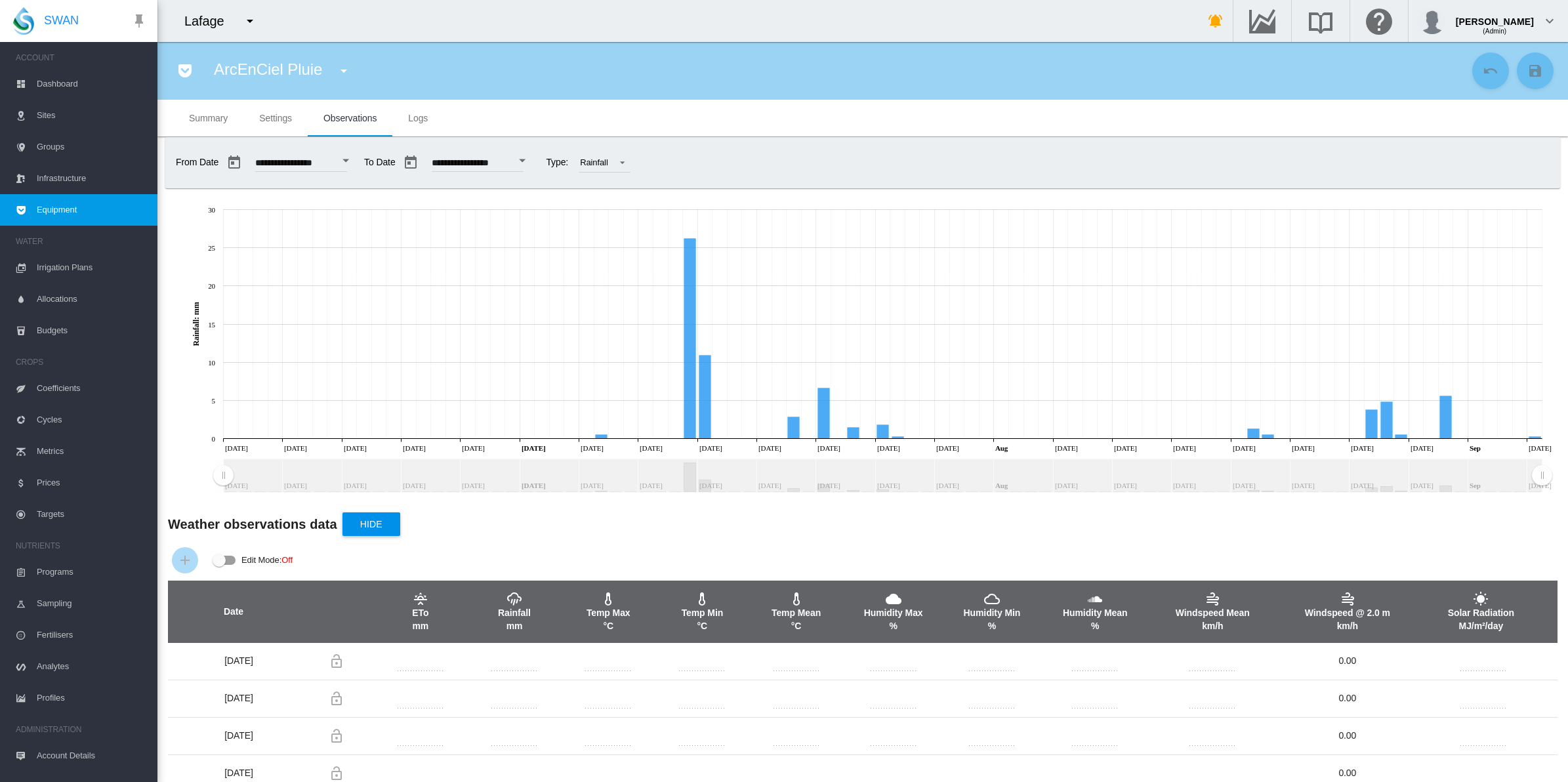
click at [74, 79] on span "Dashboard" at bounding box center [91, 84] width 110 height 32
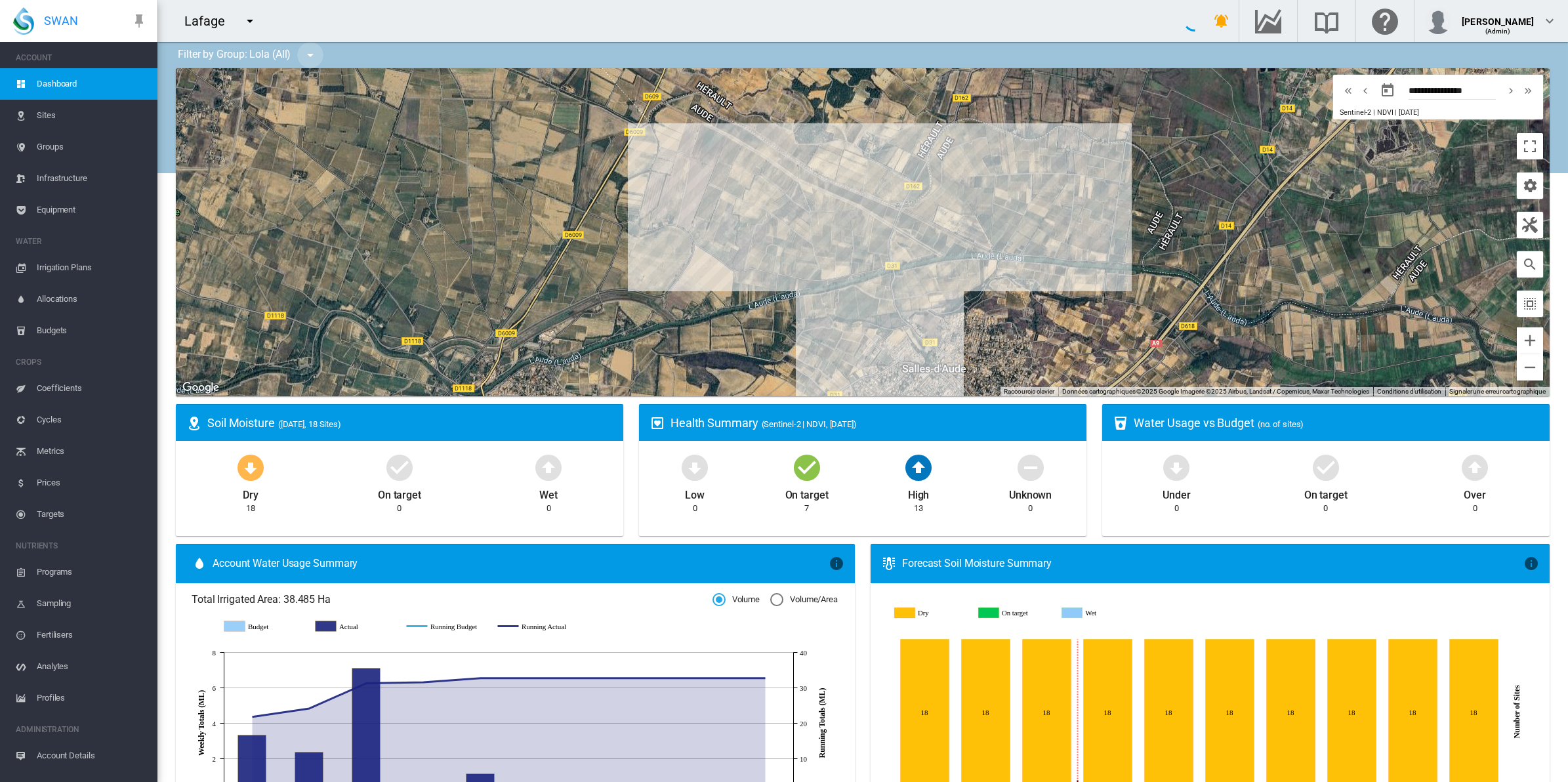
click at [311, 57] on md-icon "icon-menu-down" at bounding box center [310, 55] width 16 height 16
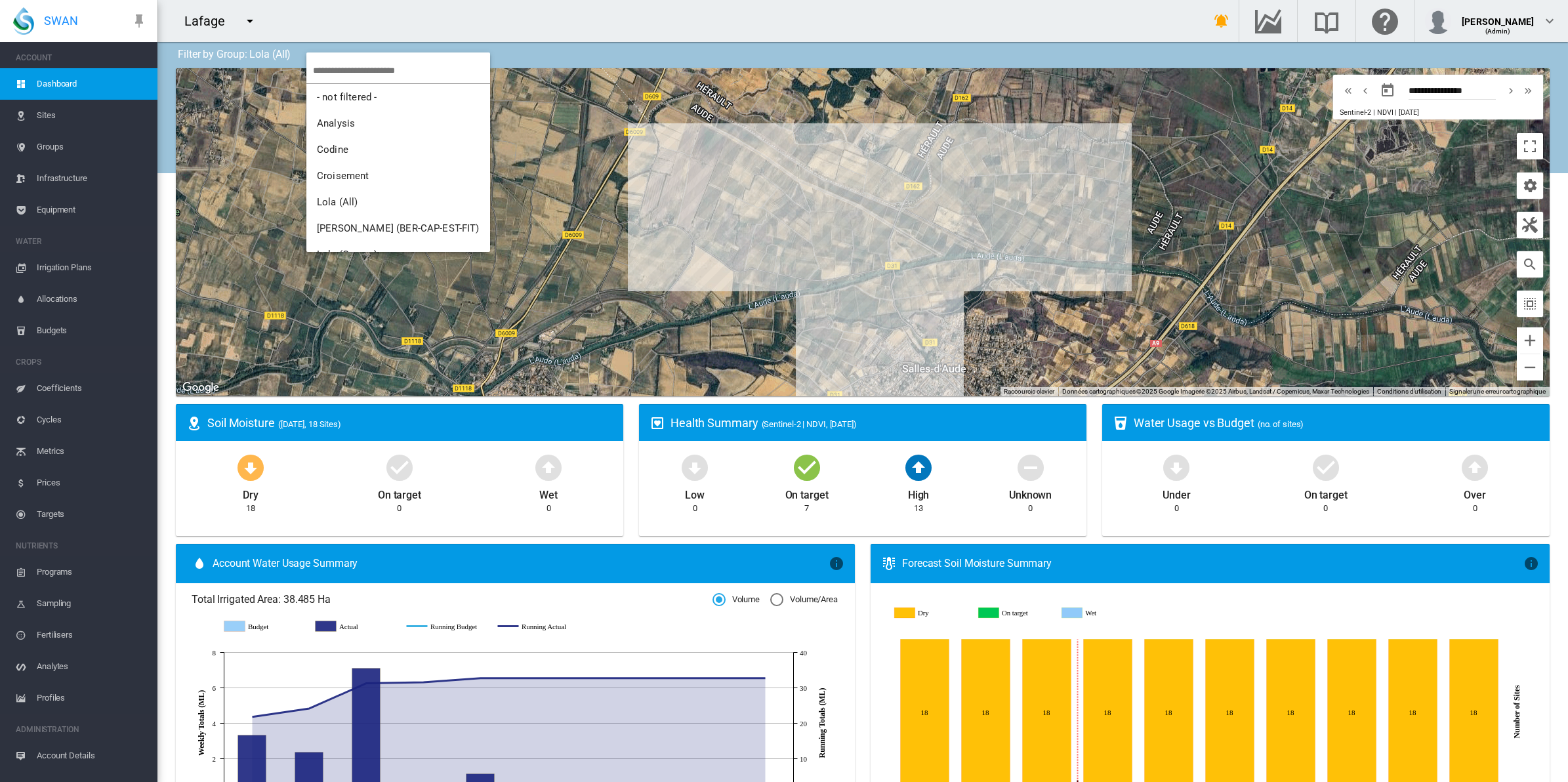
click at [381, 67] on input "search" at bounding box center [401, 70] width 177 height 25
type input "**"
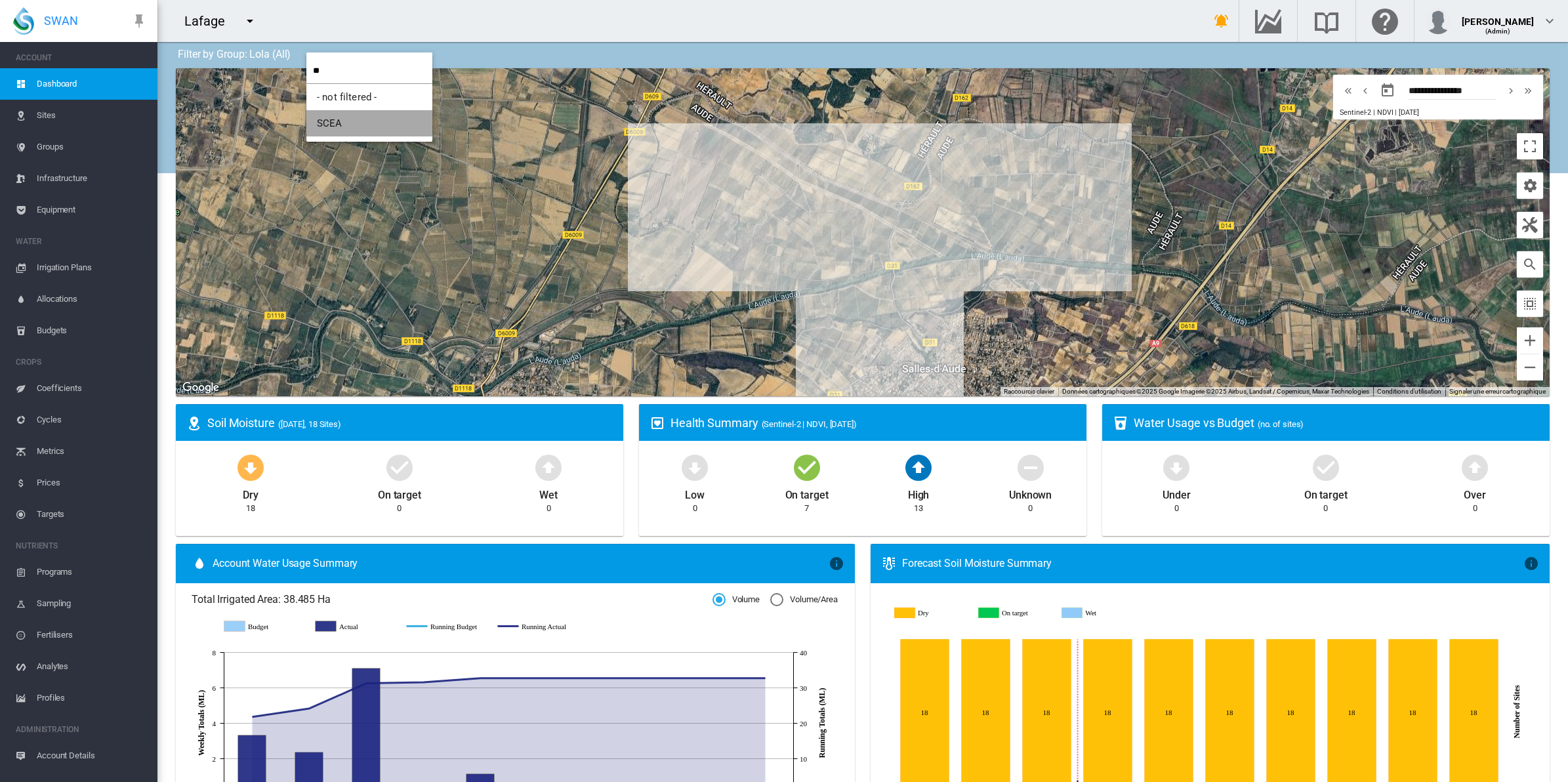
click at [329, 125] on span "SCEA" at bounding box center [329, 123] width 25 height 11
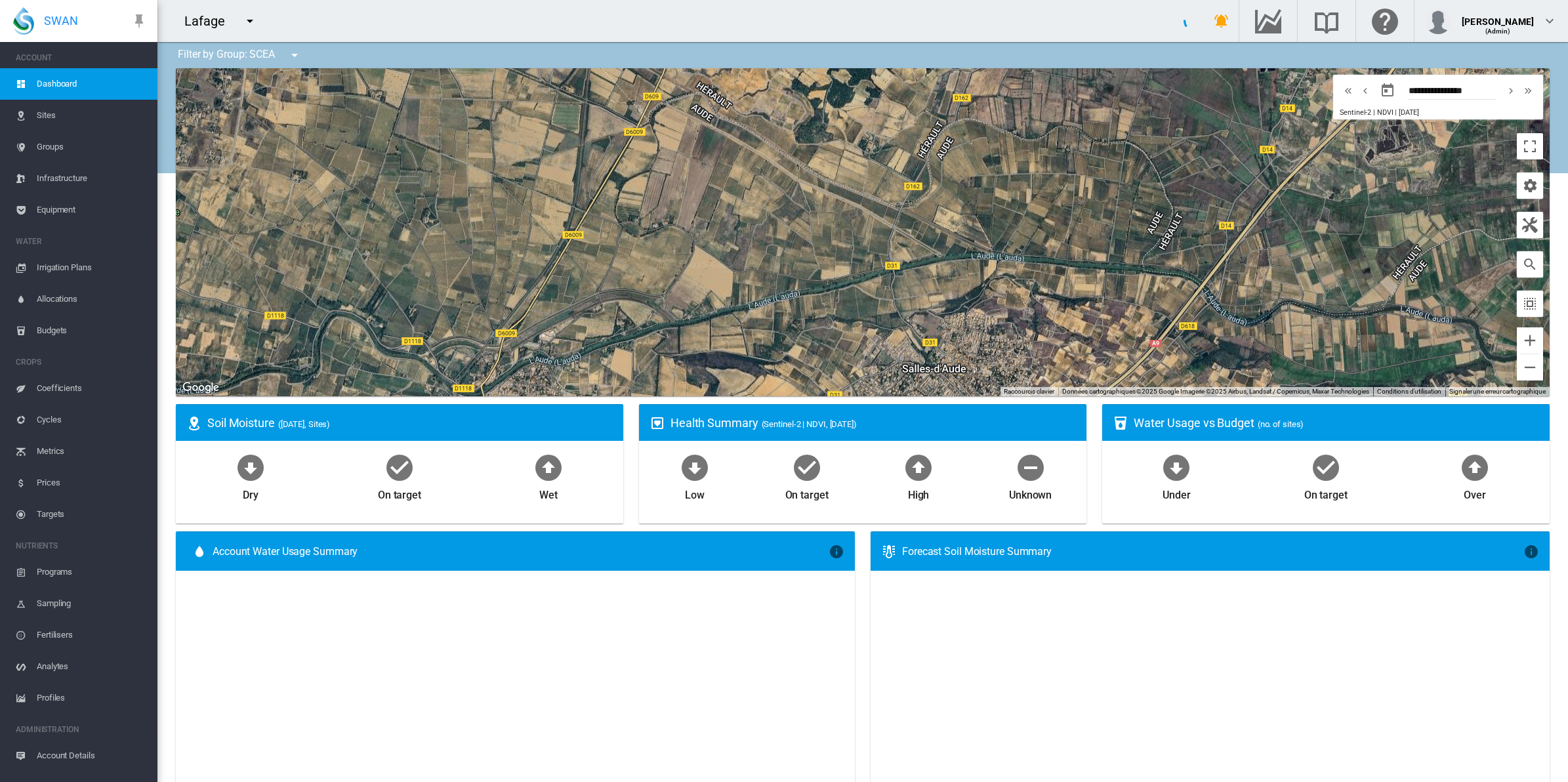
click at [61, 203] on span "Equipment" at bounding box center [91, 210] width 110 height 32
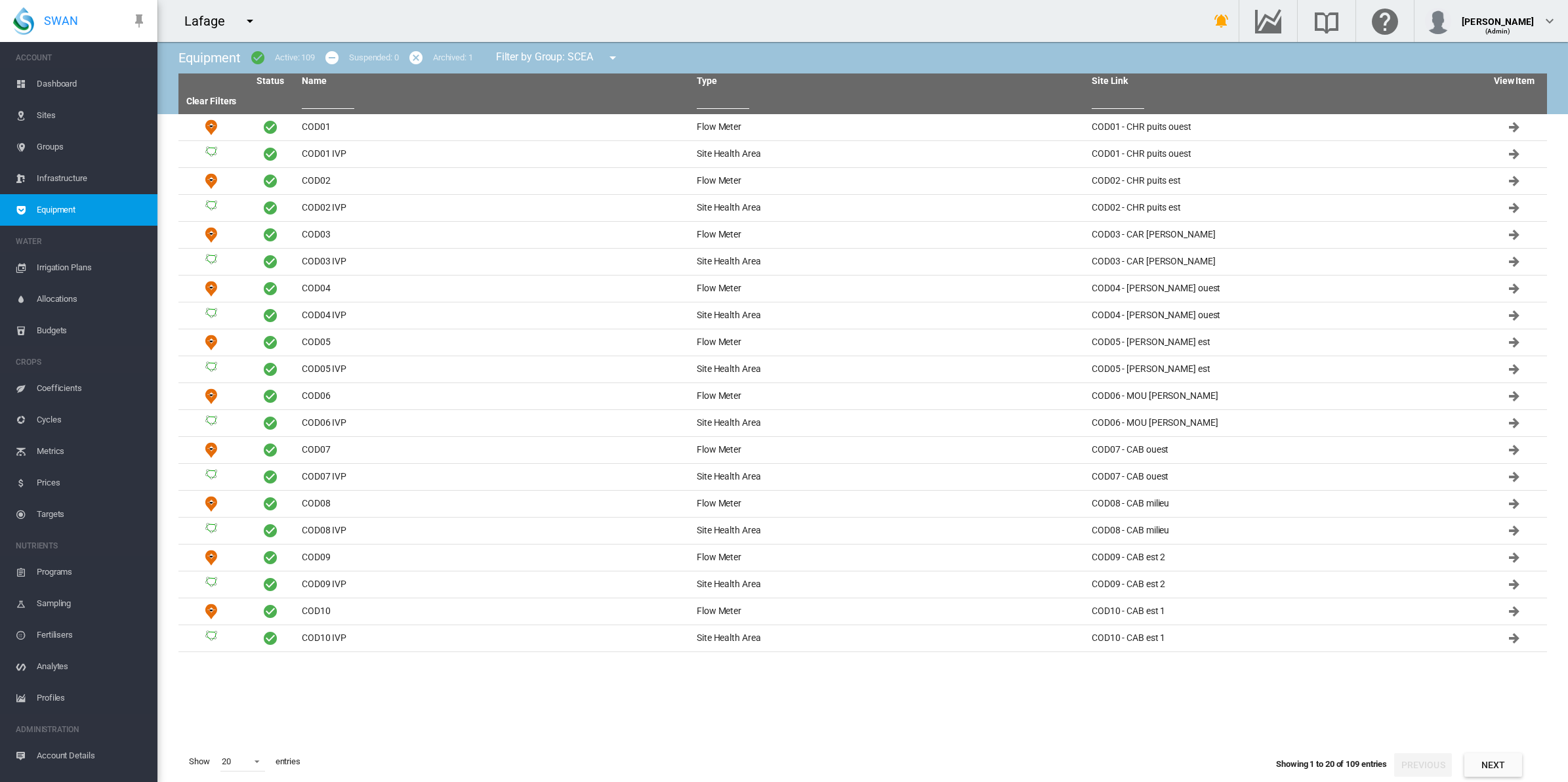
click at [708, 102] on input "text" at bounding box center [723, 98] width 53 height 19
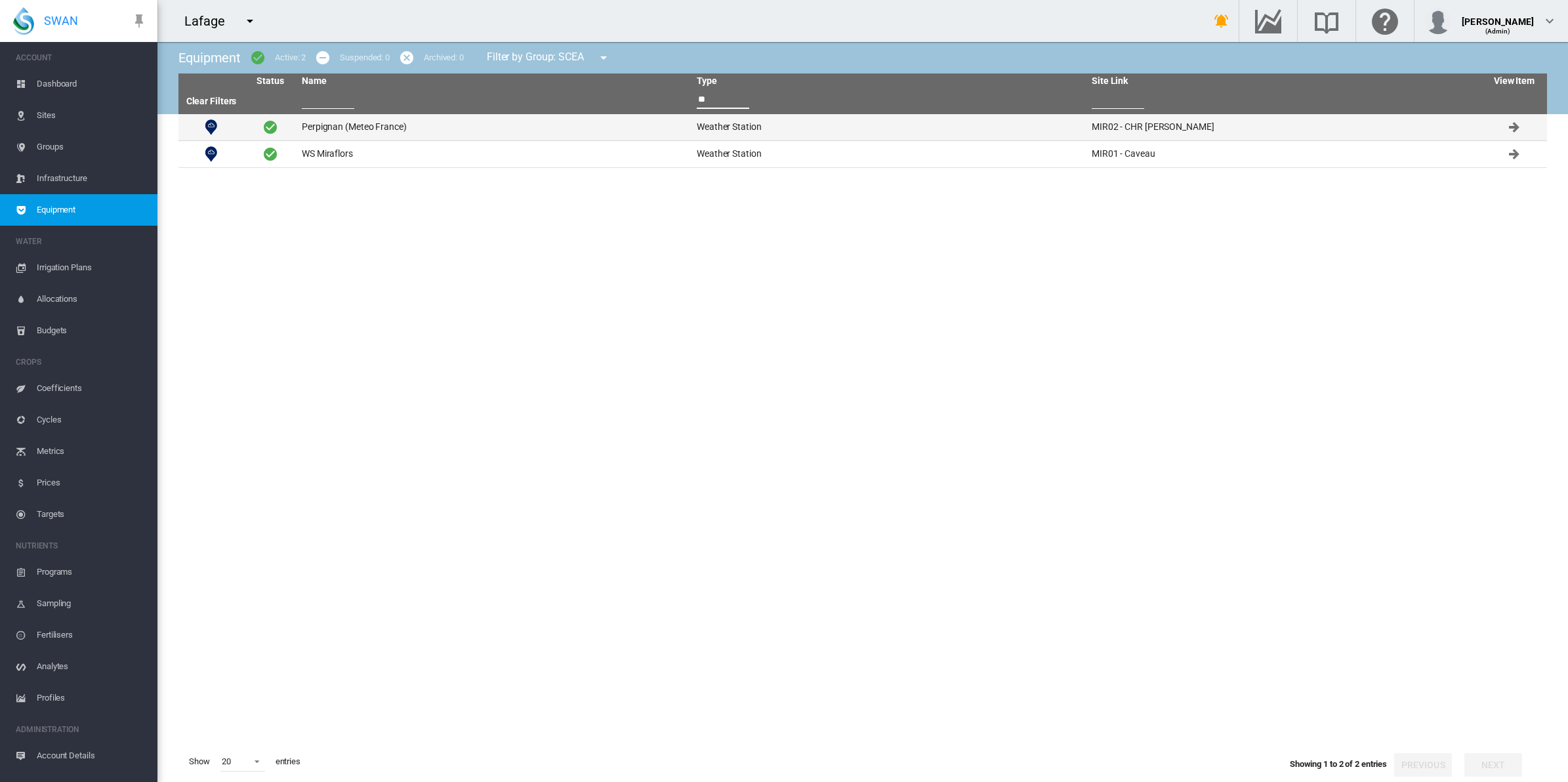
type input "**"
click at [378, 122] on td "Perpignan (Meteo France)" at bounding box center [493, 127] width 395 height 26
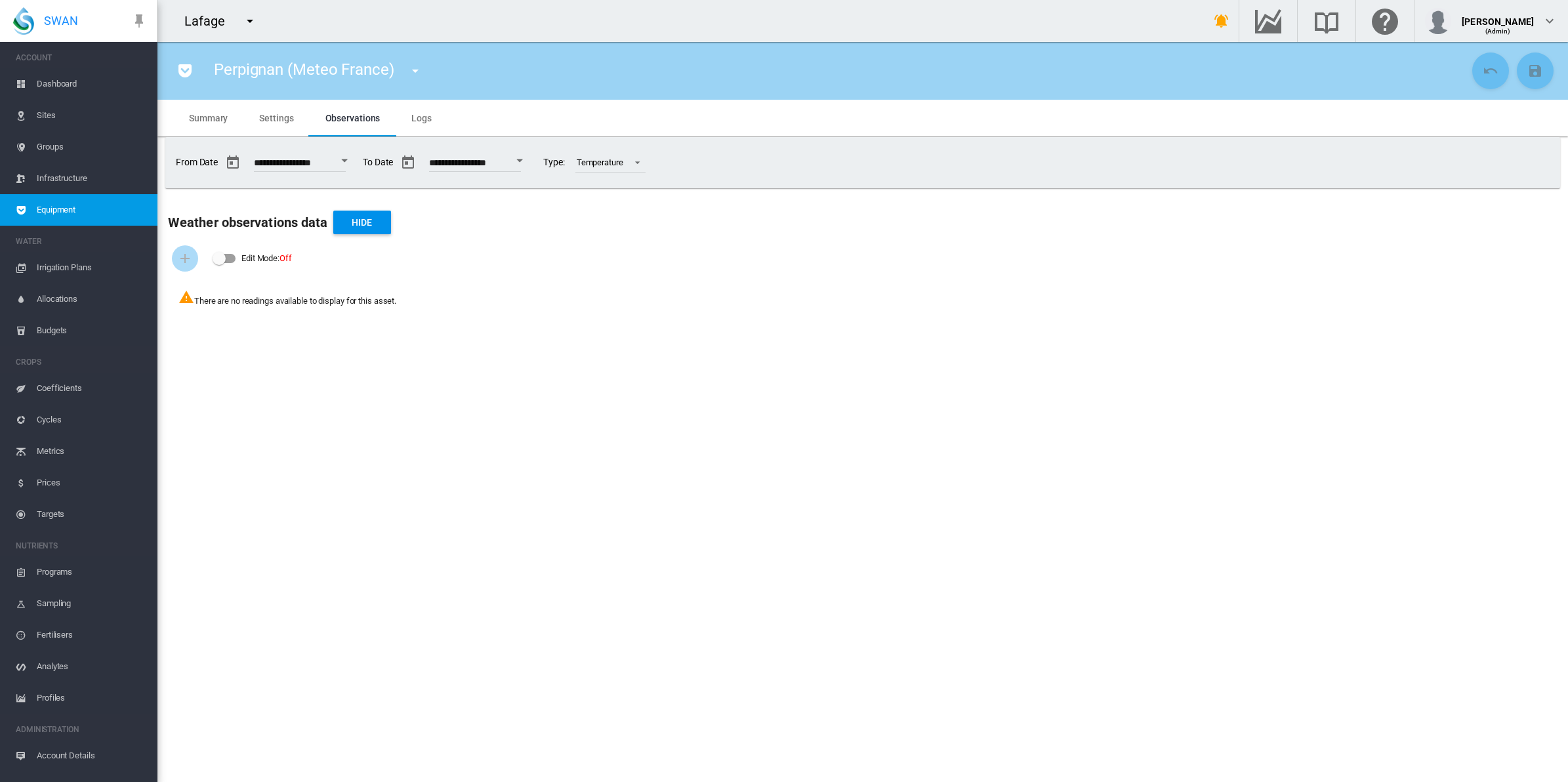
click at [319, 154] on span "**********" at bounding box center [285, 162] width 134 height 21
click at [236, 162] on button "button" at bounding box center [233, 163] width 26 height 26
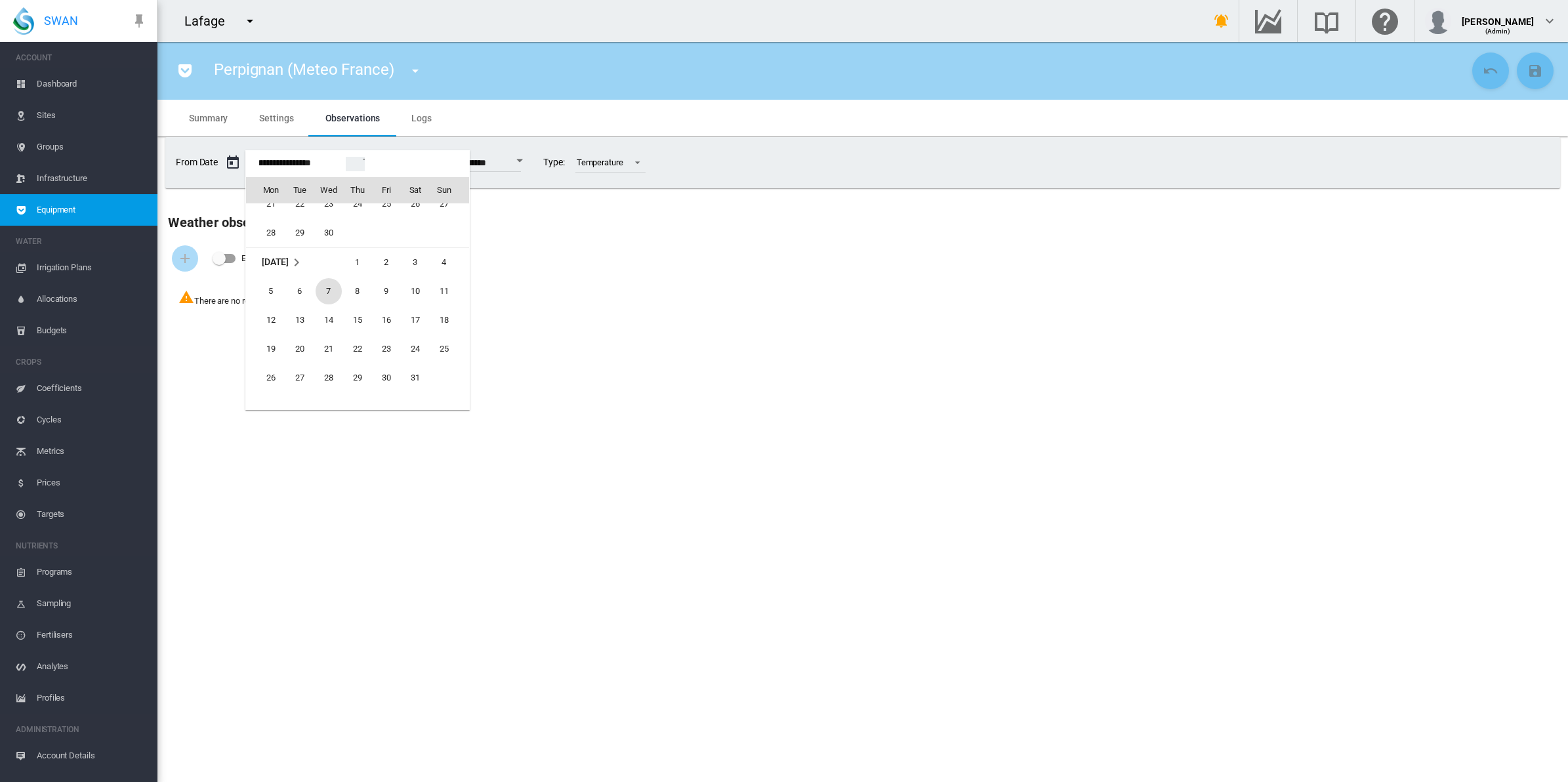
scroll to position [31899, 0]
click at [355, 290] on span "1" at bounding box center [358, 291] width 26 height 26
type input "**********"
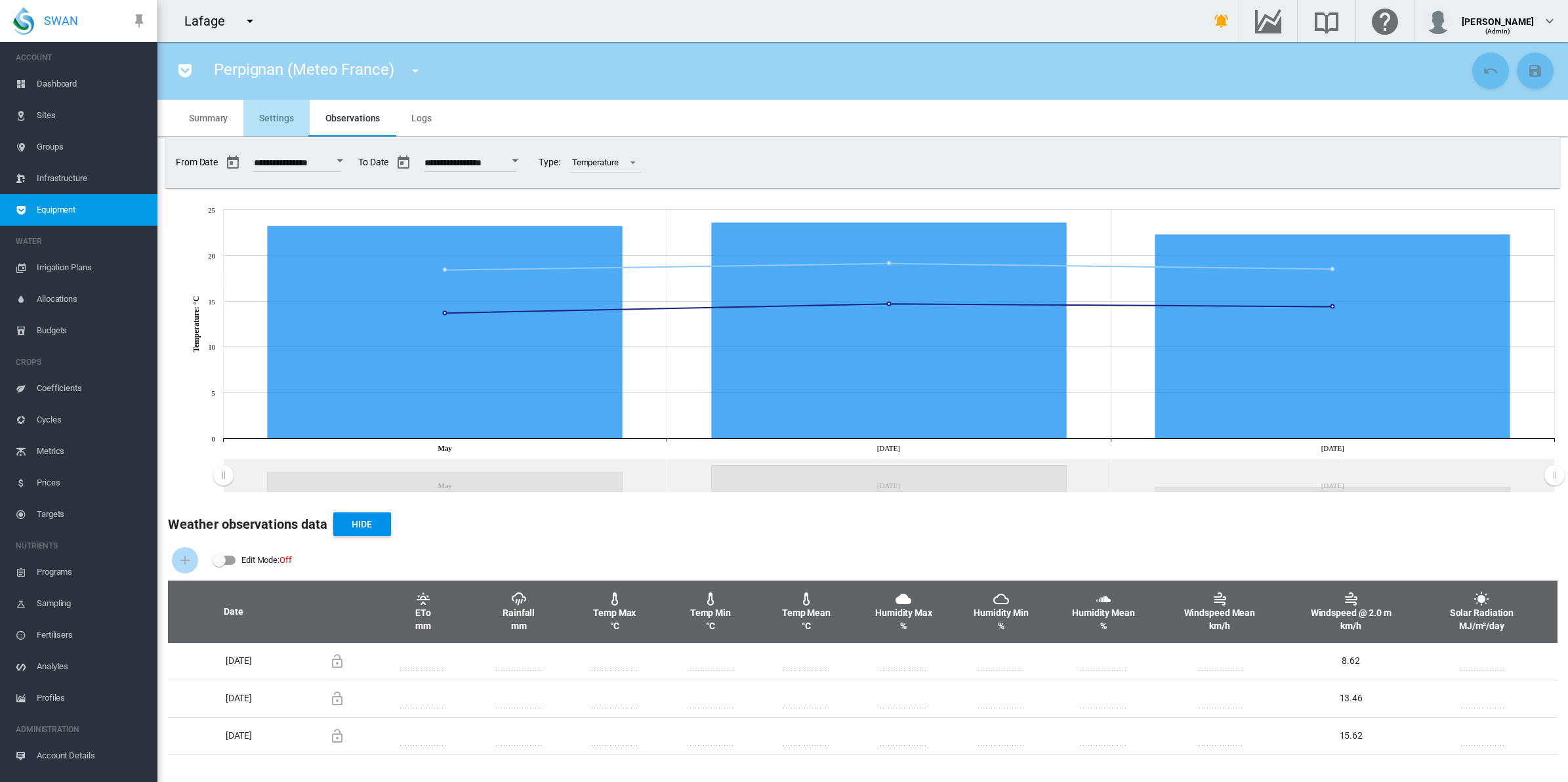
click at [291, 115] on span "Settings" at bounding box center [276, 118] width 34 height 11
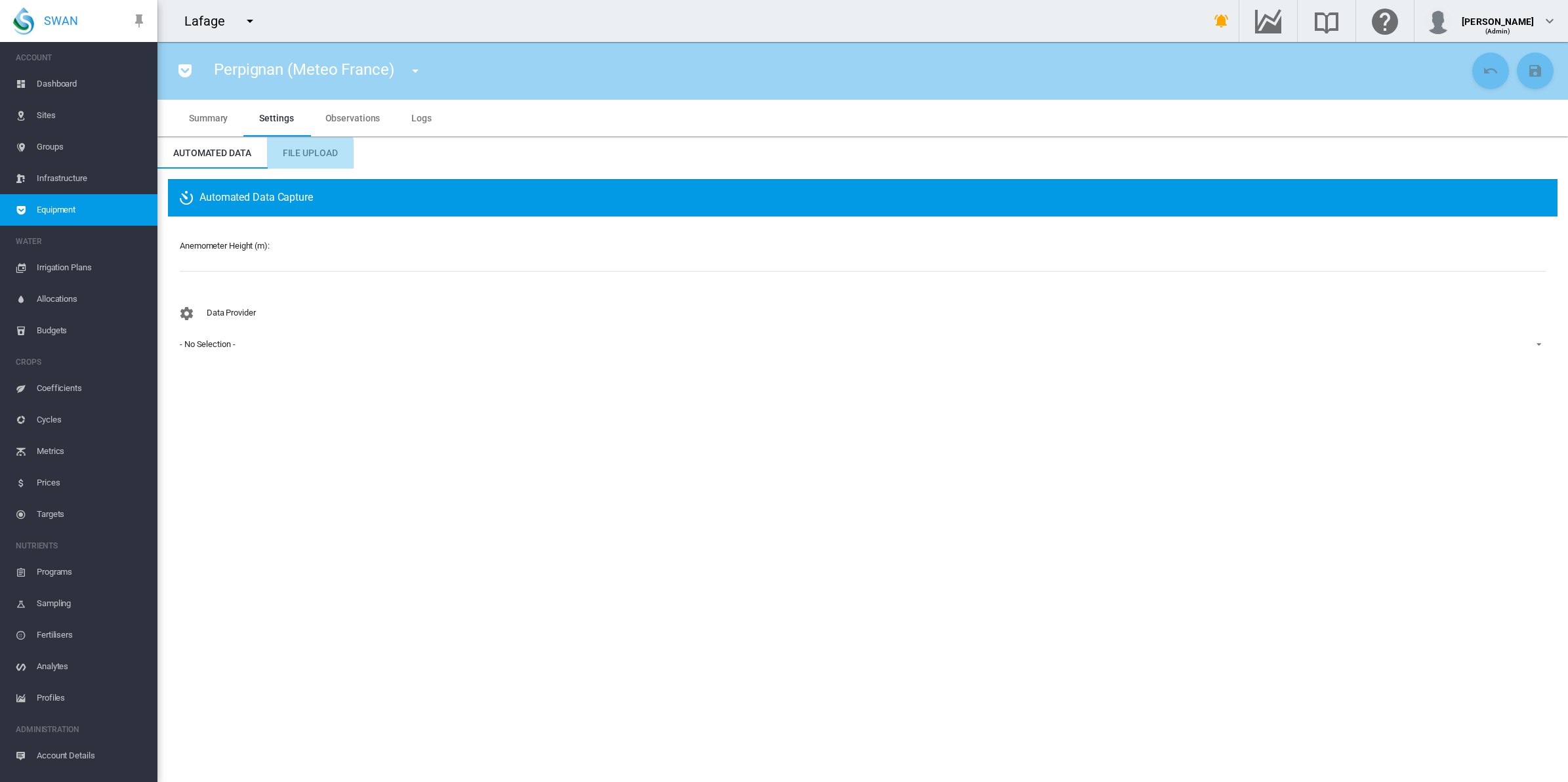
click at [309, 155] on span "File Upload" at bounding box center [310, 153] width 55 height 11
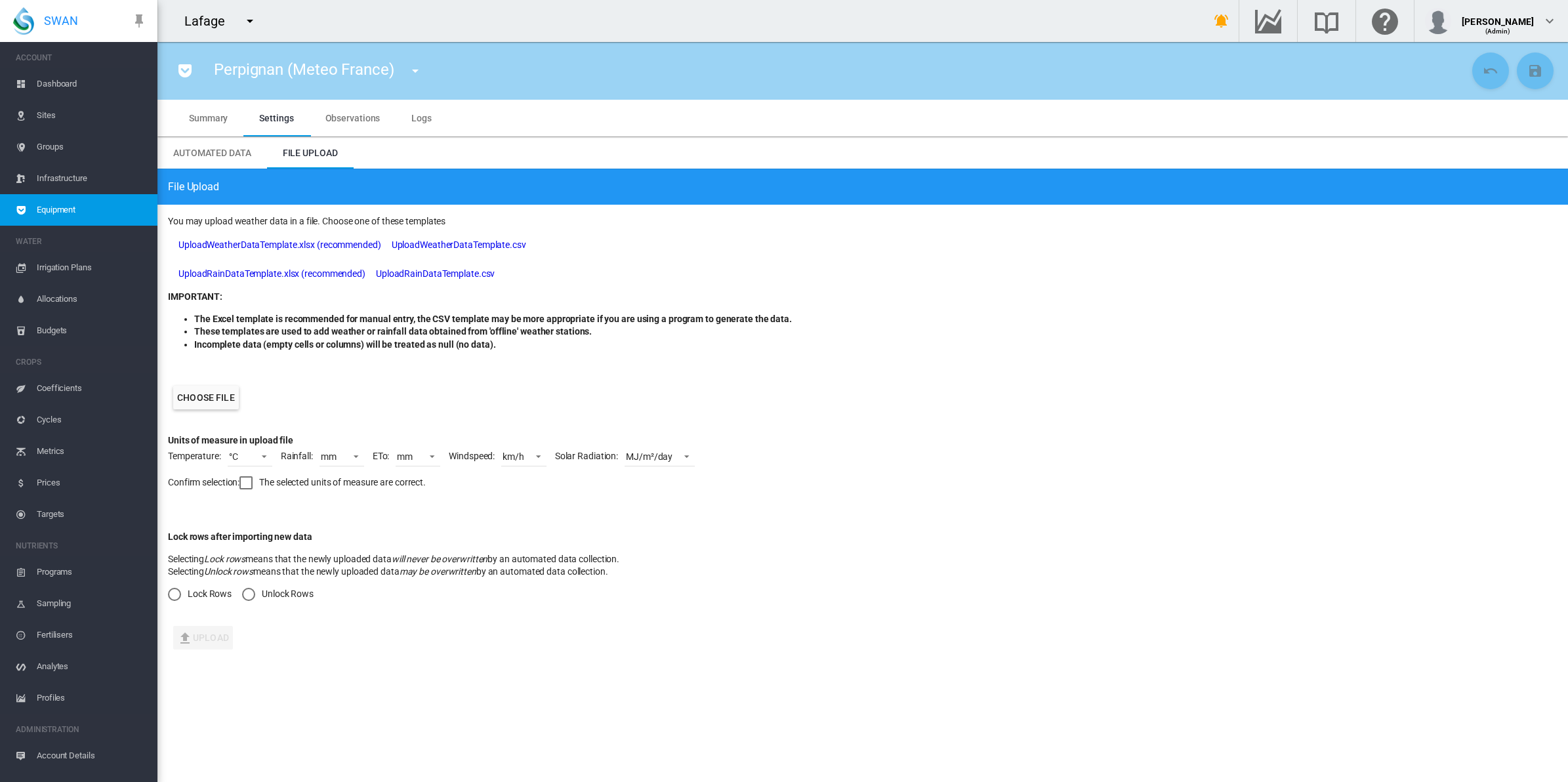
click at [208, 392] on label "Choose file" at bounding box center [206, 397] width 66 height 24
click at [0, 0] on input "Choose file" at bounding box center [0, 0] width 0 height 0
click at [519, 456] on div "km/h" at bounding box center [513, 456] width 22 height 11
click at [525, 388] on md-option "m/s" at bounding box center [539, 395] width 89 height 32
click at [250, 483] on div at bounding box center [245, 482] width 13 height 13
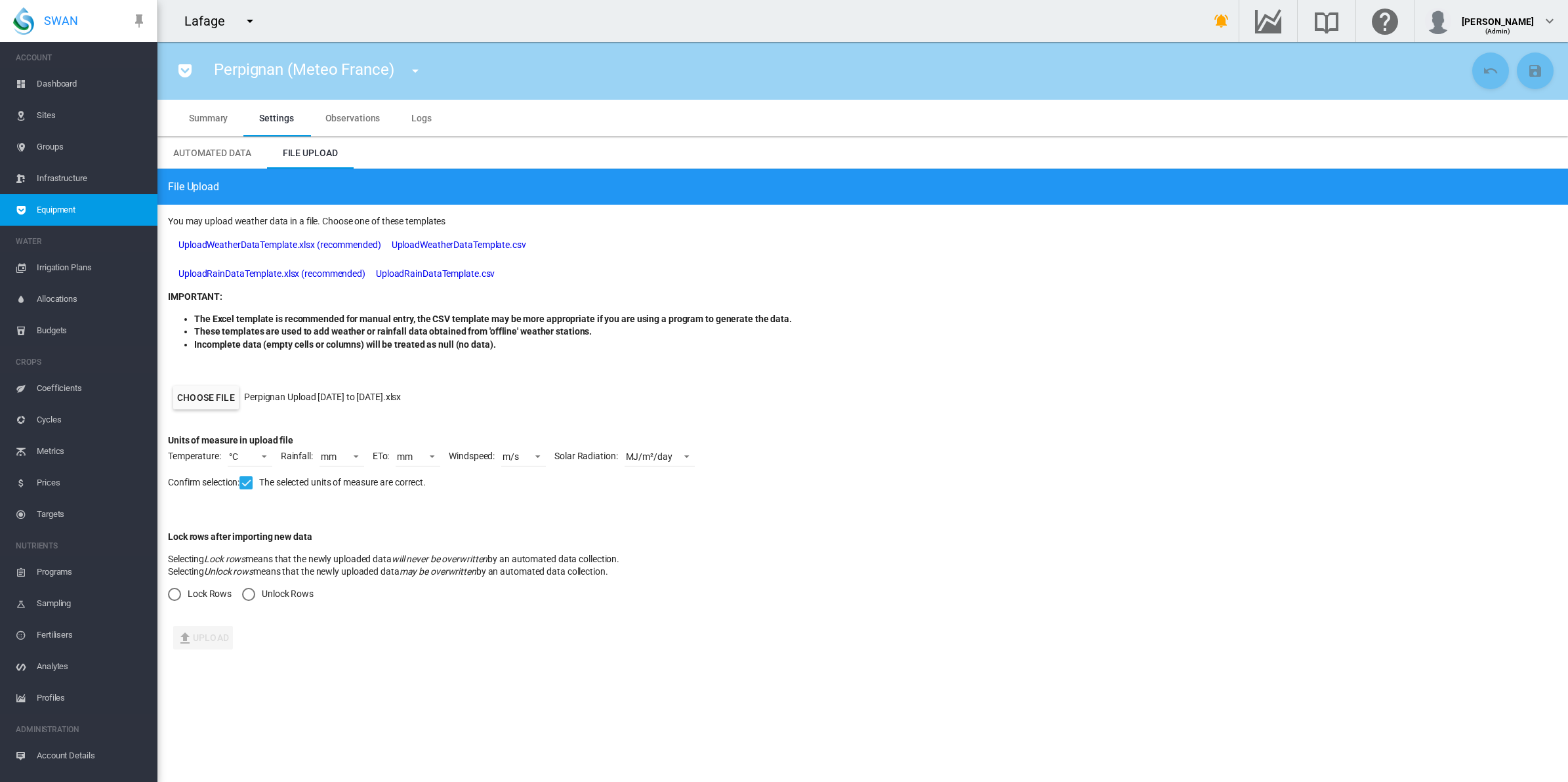
click at [250, 589] on div "Unlock Rows" at bounding box center [248, 594] width 13 height 13
click at [226, 643] on button "Upload" at bounding box center [203, 637] width 60 height 24
click at [342, 109] on md-tab-item "Observations" at bounding box center [352, 118] width 87 height 37
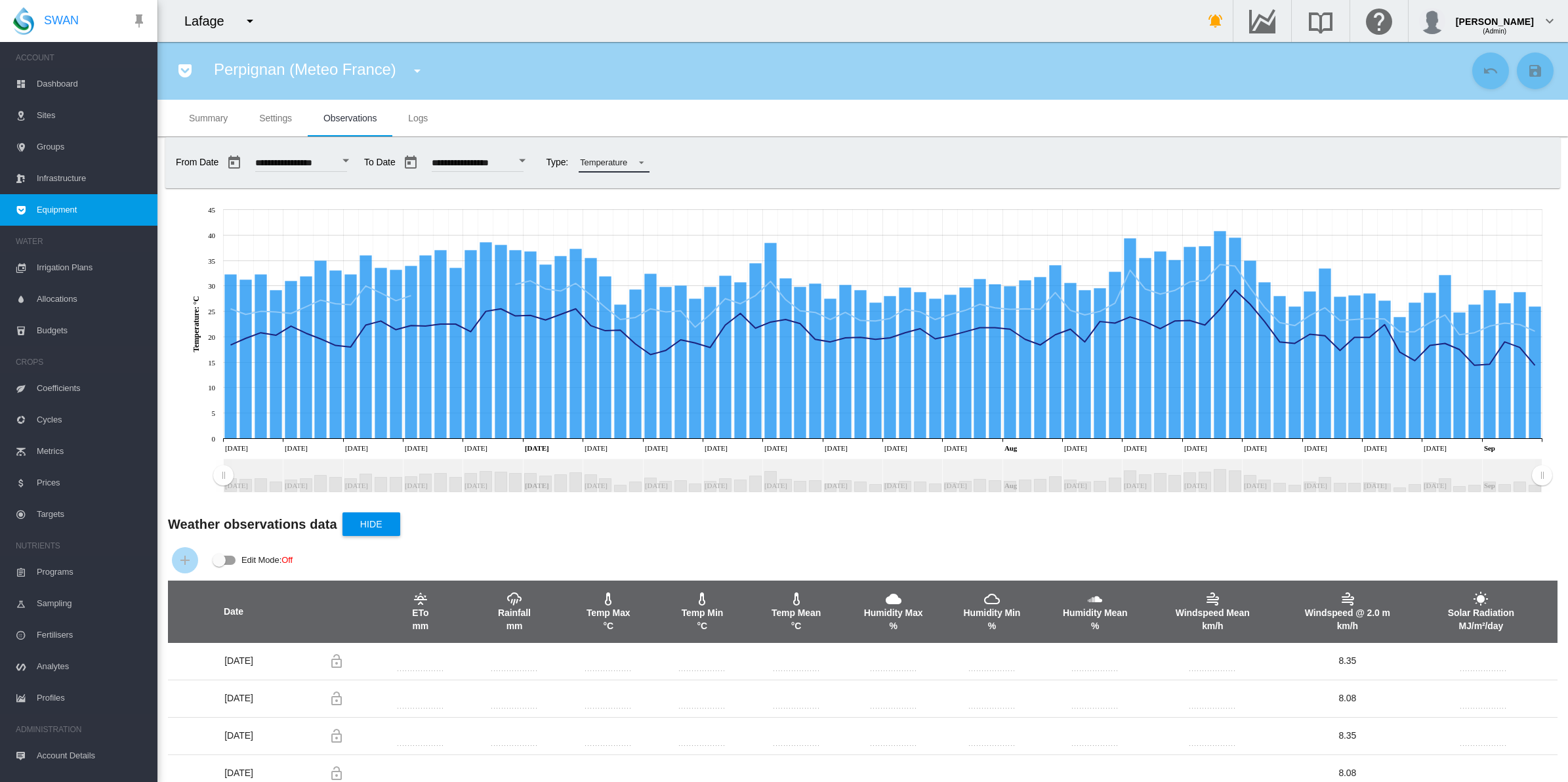
click at [645, 162] on span at bounding box center [637, 161] width 16 height 11
click at [648, 130] on div "Rainfall" at bounding box center [638, 131] width 28 height 11
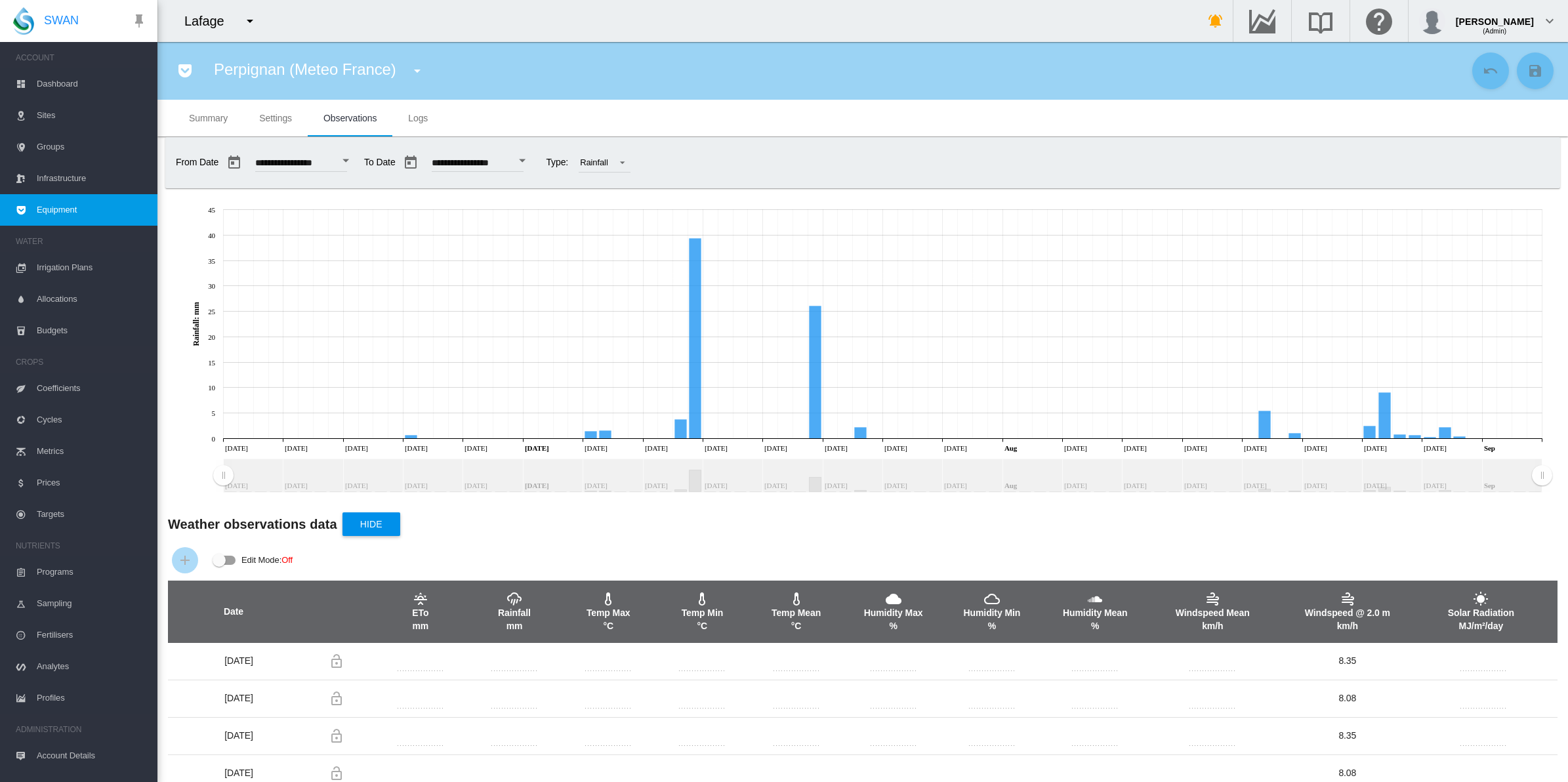
click at [257, 21] on md-icon "icon-menu-down" at bounding box center [250, 21] width 16 height 16
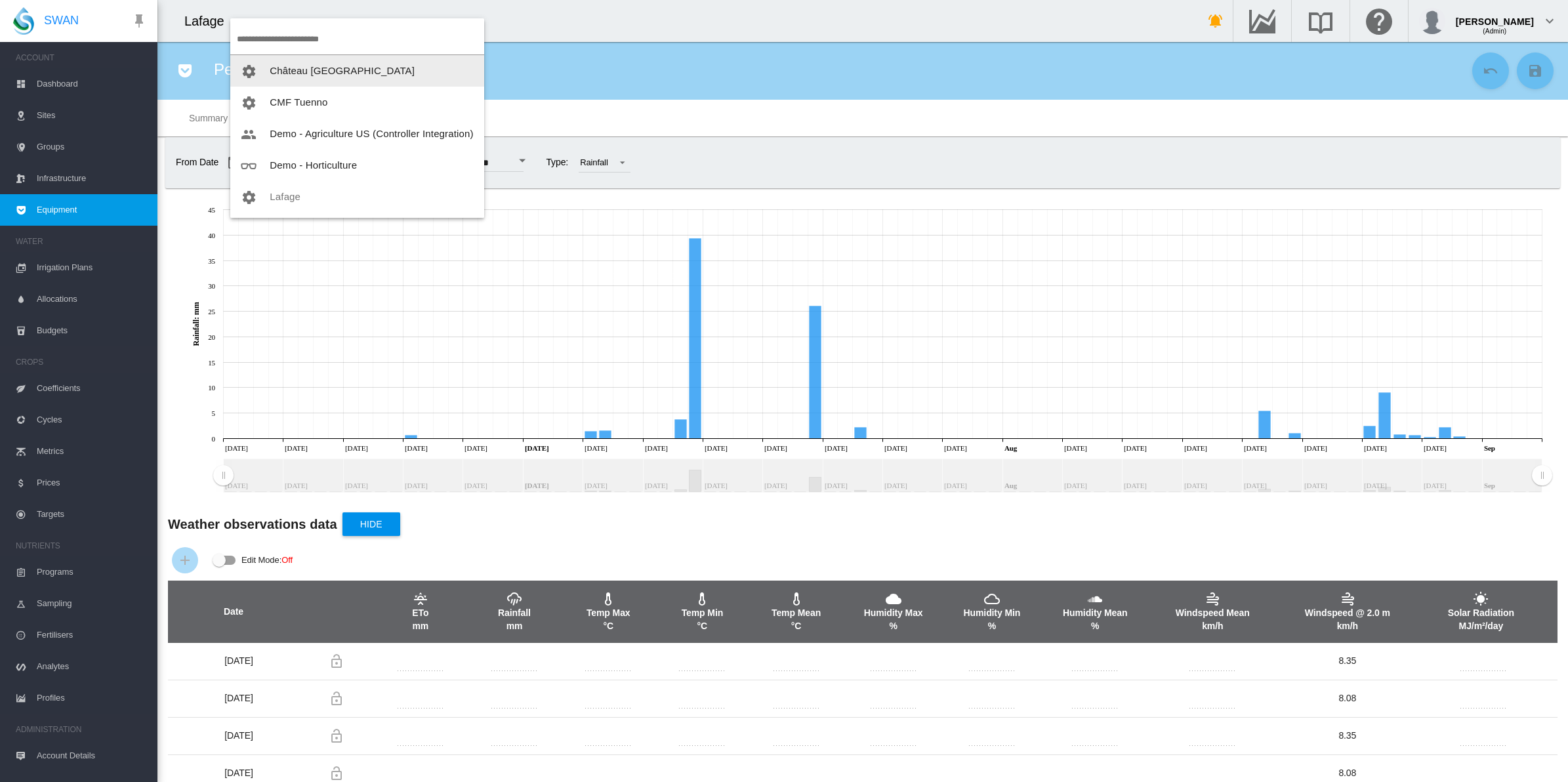
click at [292, 80] on button "Château [GEOGRAPHIC_DATA]" at bounding box center [357, 71] width 254 height 32
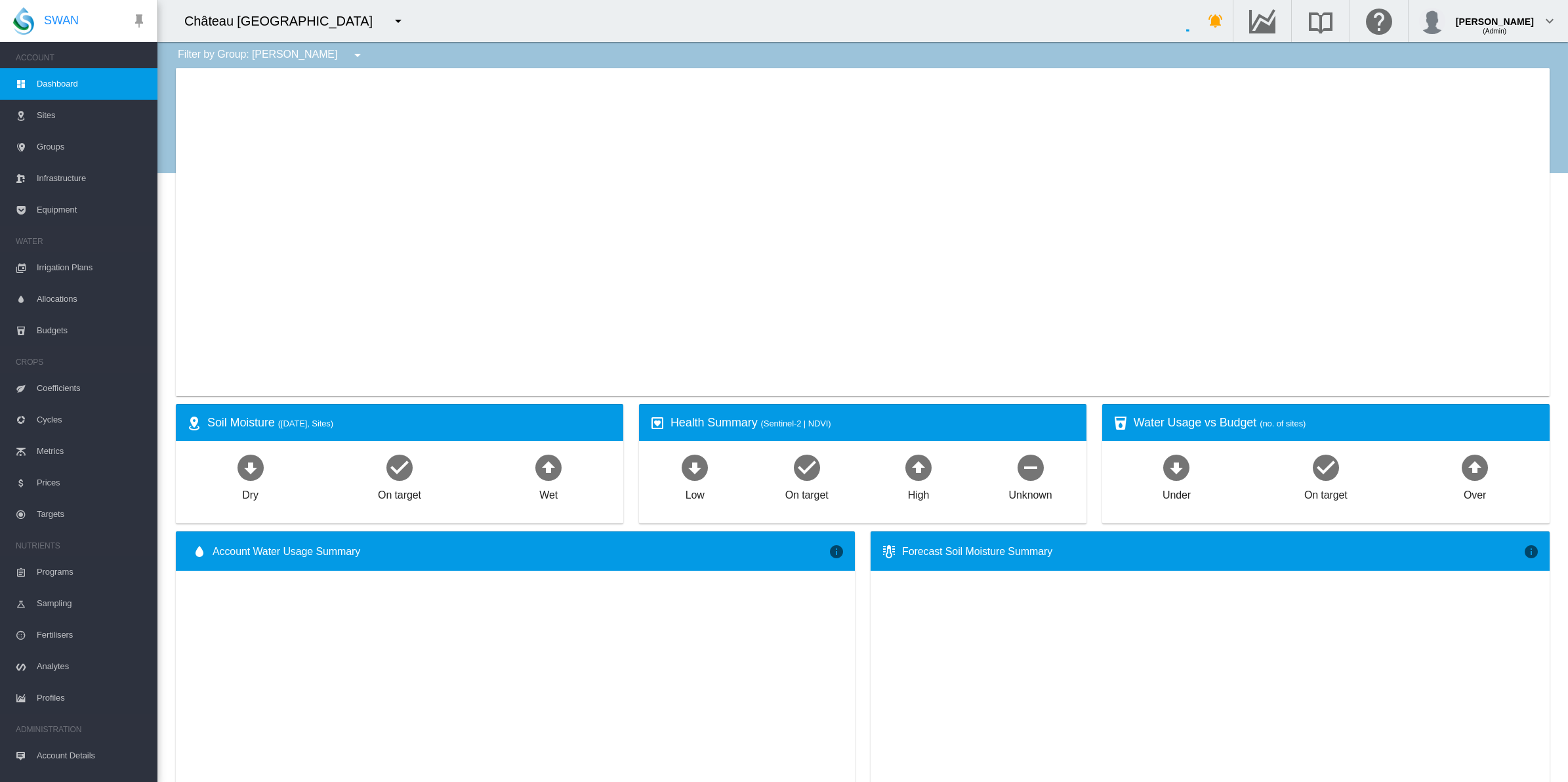
click at [58, 211] on span "Equipment" at bounding box center [91, 210] width 110 height 32
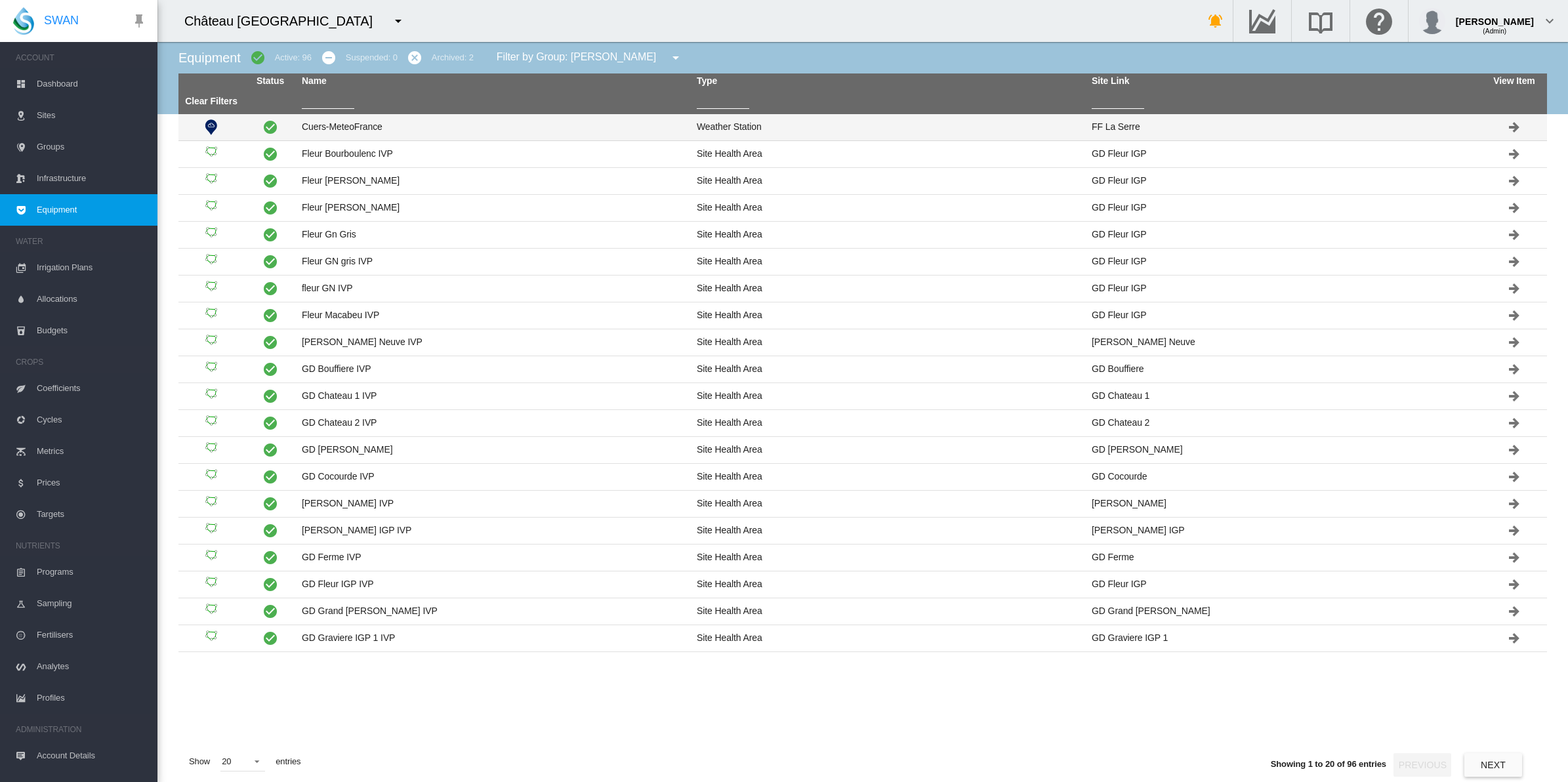
click at [326, 126] on td "Cuers-MeteoFrance" at bounding box center [493, 127] width 395 height 26
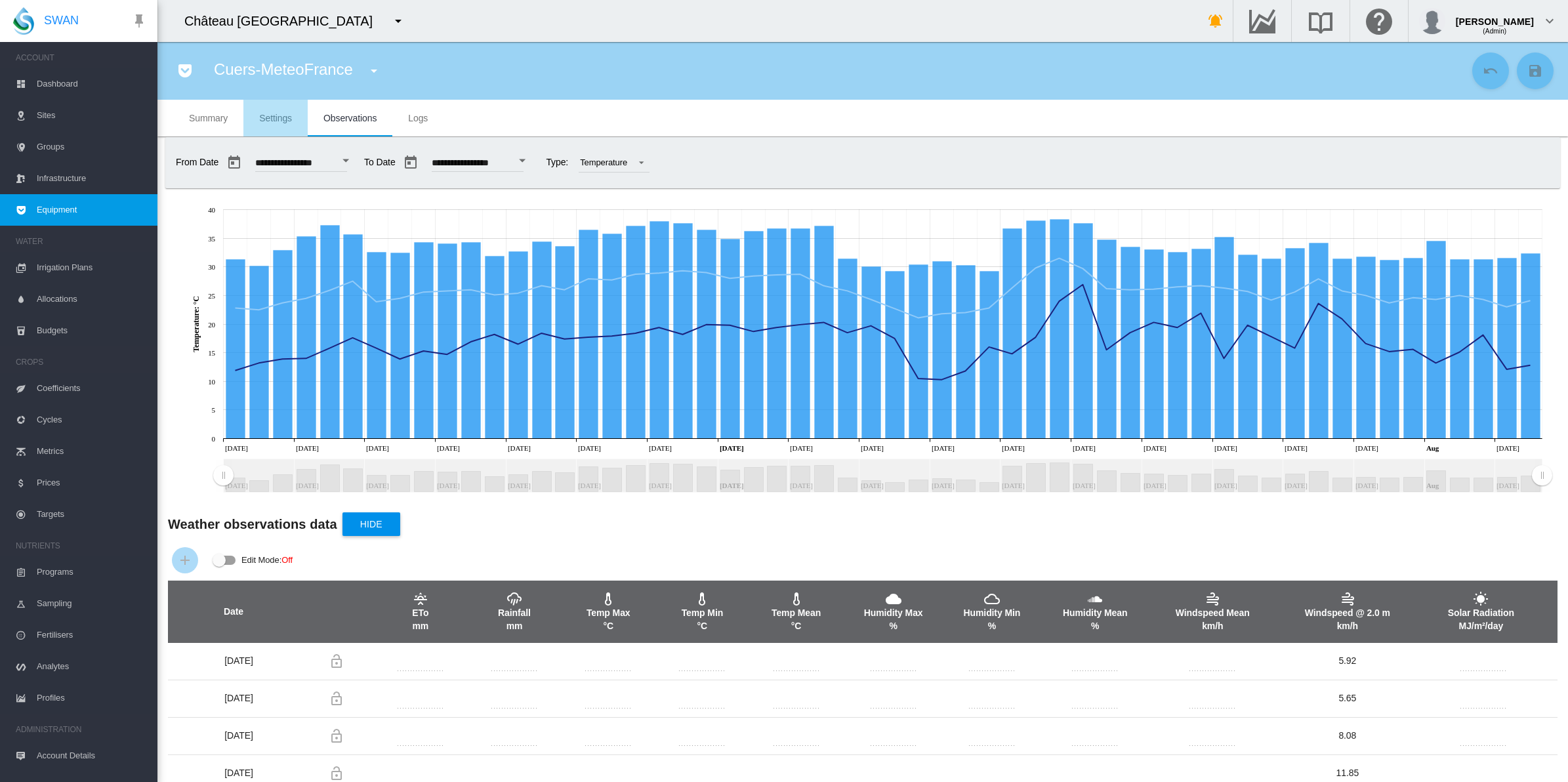
click at [278, 112] on span "Settings" at bounding box center [275, 118] width 33 height 11
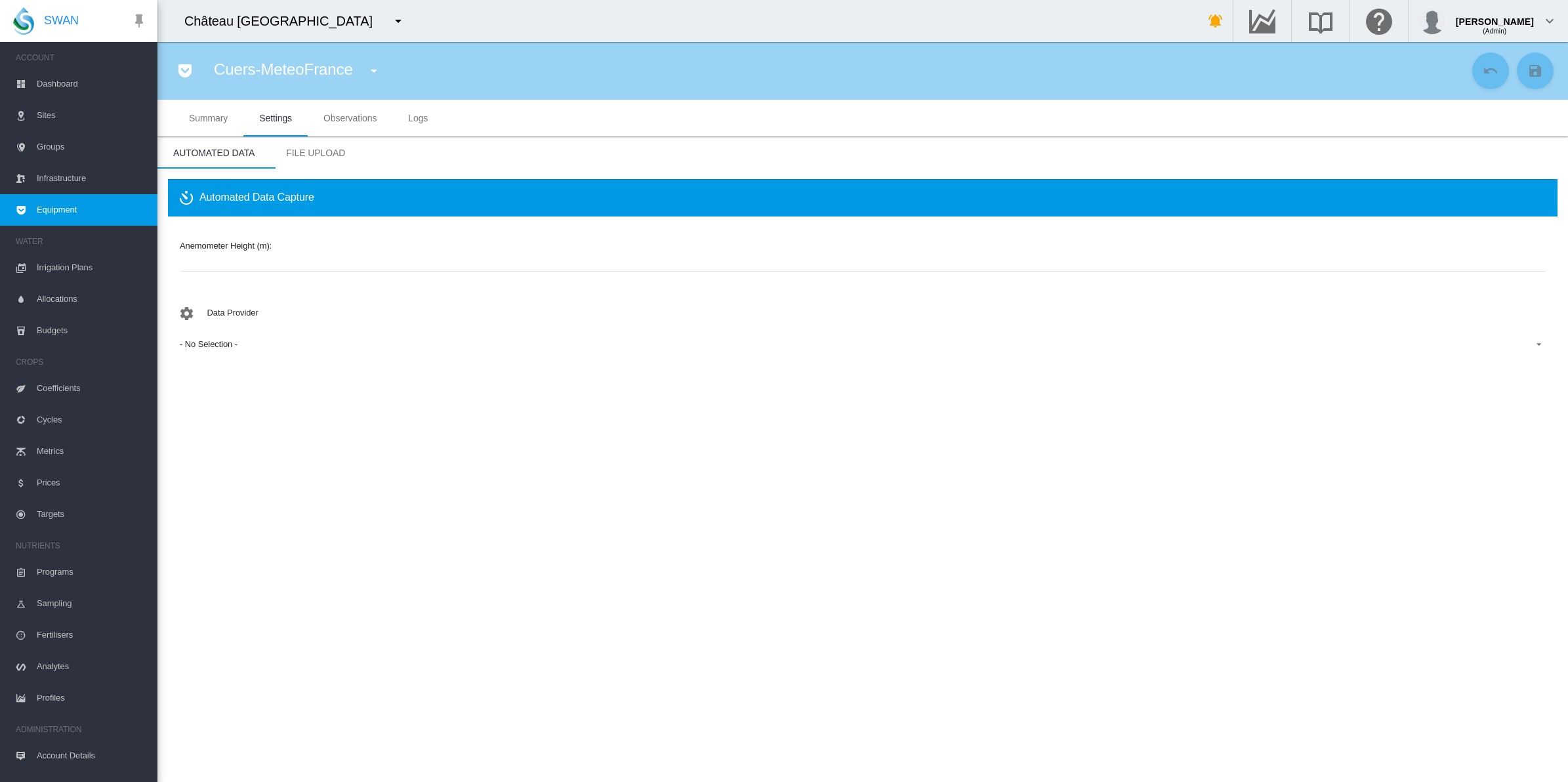
click at [320, 152] on span "File Upload" at bounding box center [315, 153] width 59 height 11
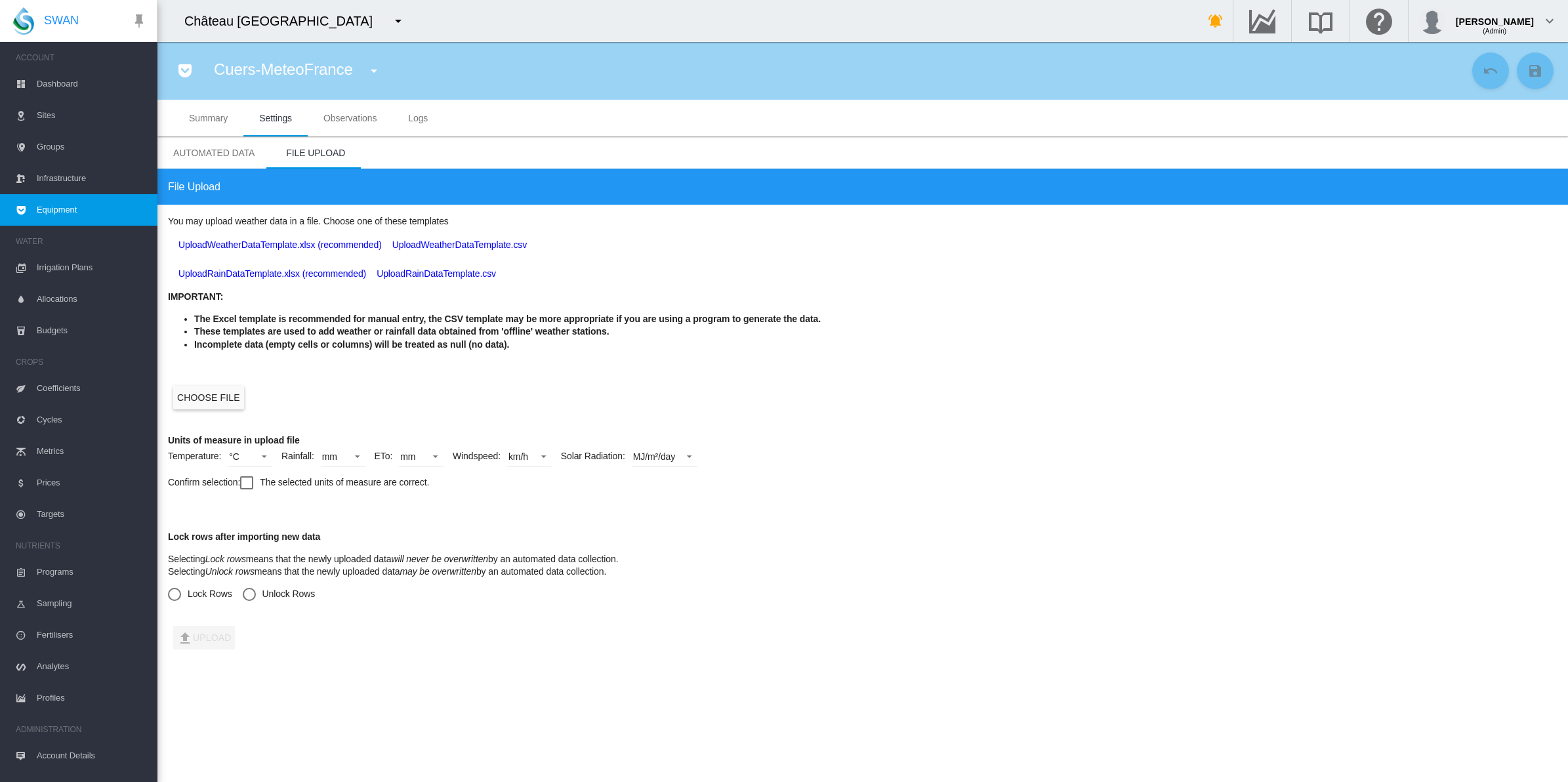
click at [208, 394] on label "Choose file" at bounding box center [208, 397] width 71 height 24
click at [0, 0] on input "Choose file" at bounding box center [0, 0] width 0 height 0
click at [522, 456] on div "km/h" at bounding box center [518, 456] width 19 height 11
click at [516, 392] on div "m/s" at bounding box center [512, 394] width 14 height 13
click at [247, 486] on div at bounding box center [246, 482] width 13 height 13
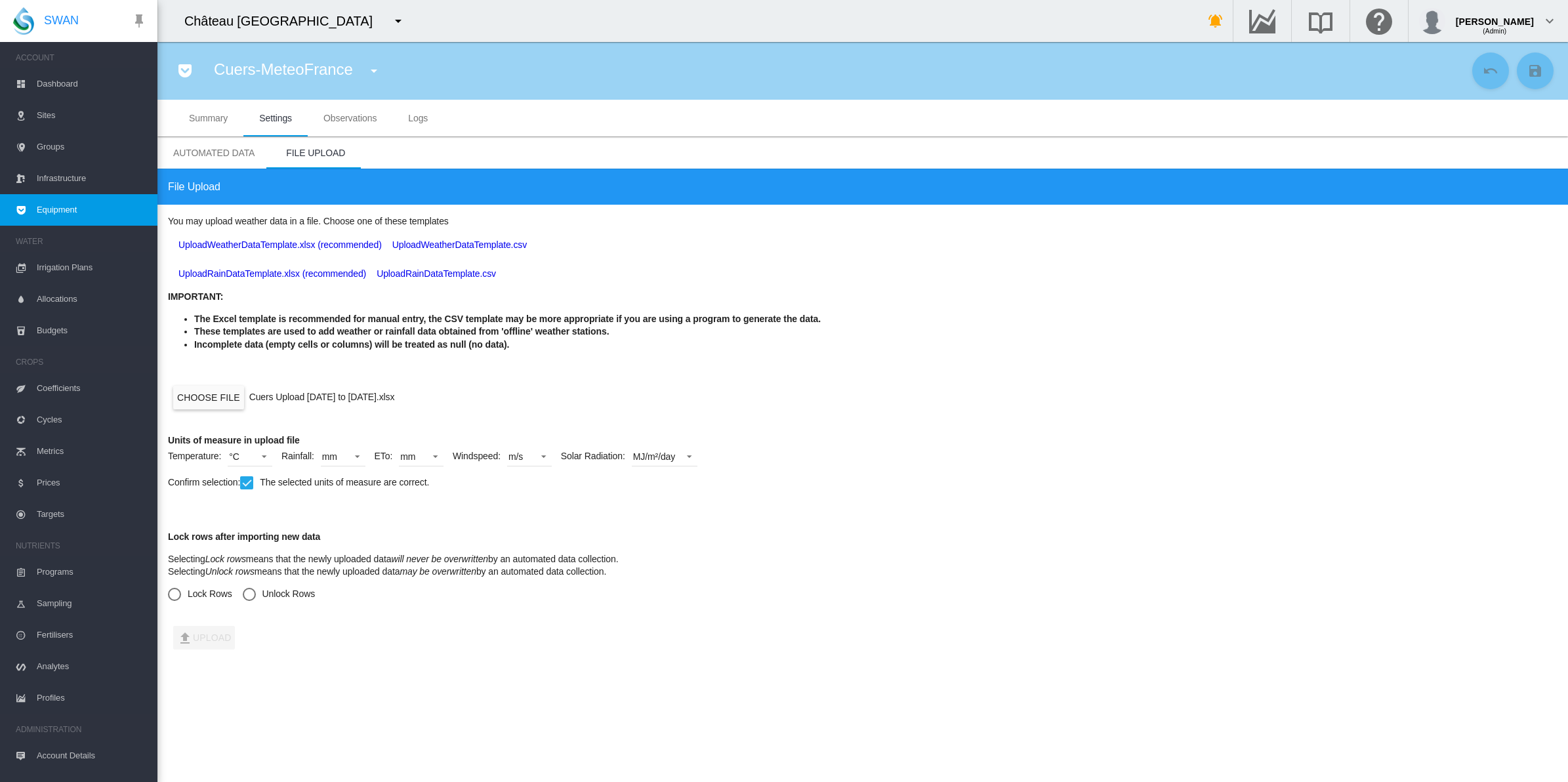
drag, startPoint x: 267, startPoint y: 591, endPoint x: 257, endPoint y: 614, distance: 25.1
click at [267, 592] on md-radio-button "Unlock Rows" at bounding box center [279, 594] width 73 height 13
click at [220, 641] on button "Upload" at bounding box center [204, 637] width 62 height 24
click at [346, 113] on span "Observations" at bounding box center [350, 118] width 53 height 11
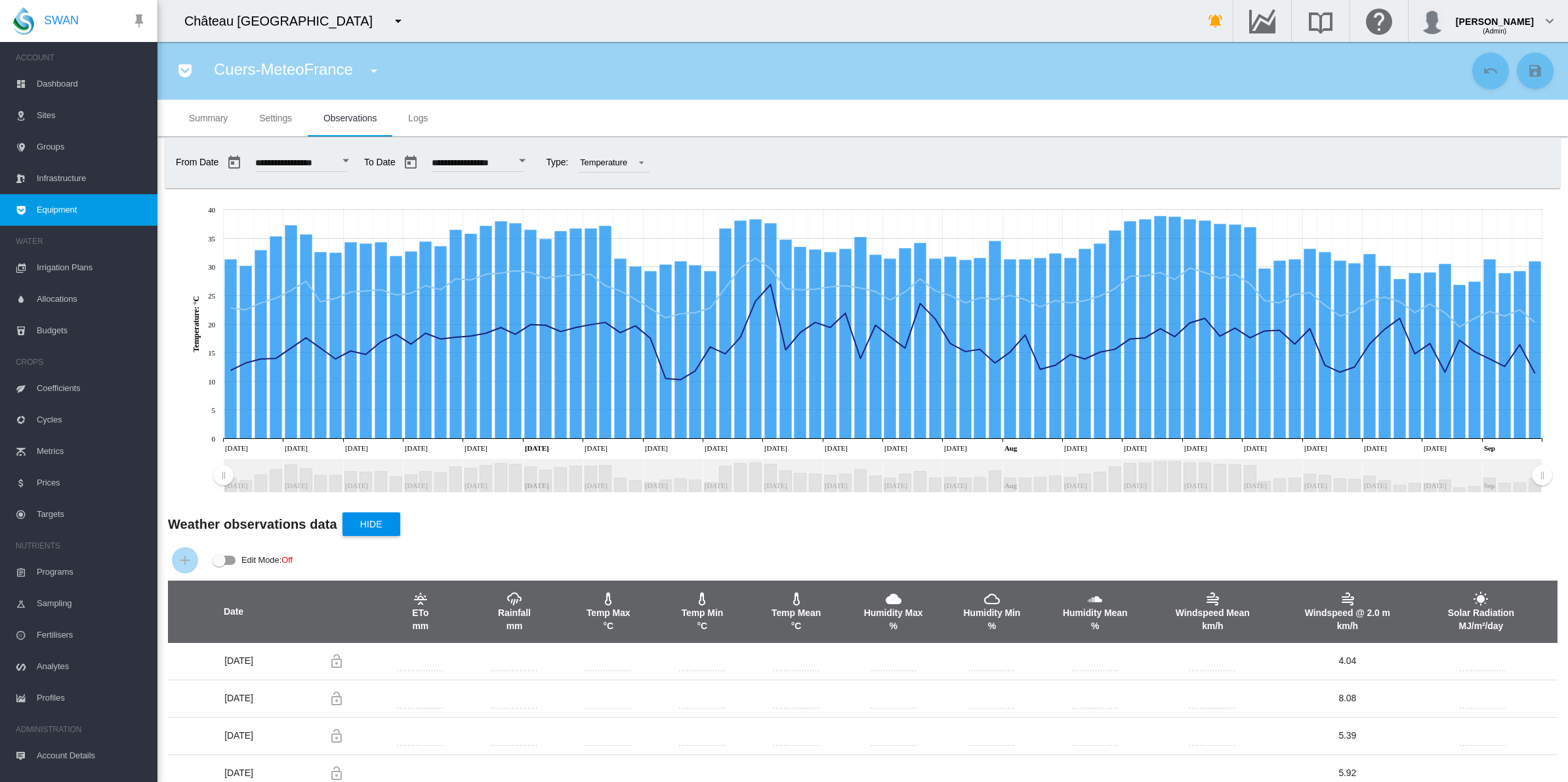
click at [86, 208] on span "Equipment" at bounding box center [91, 210] width 110 height 32
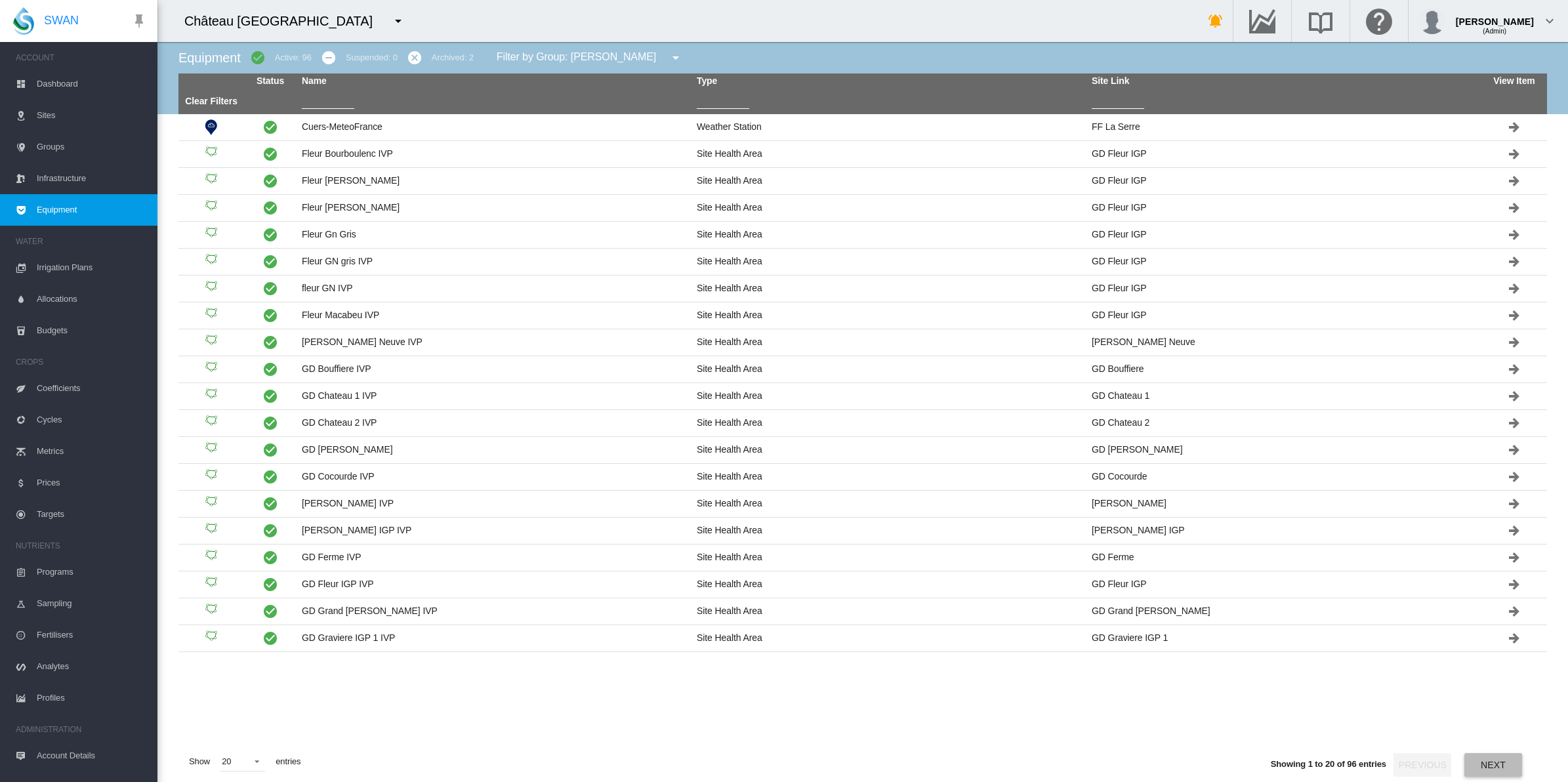
click at [1477, 763] on button "Next" at bounding box center [1493, 764] width 58 height 24
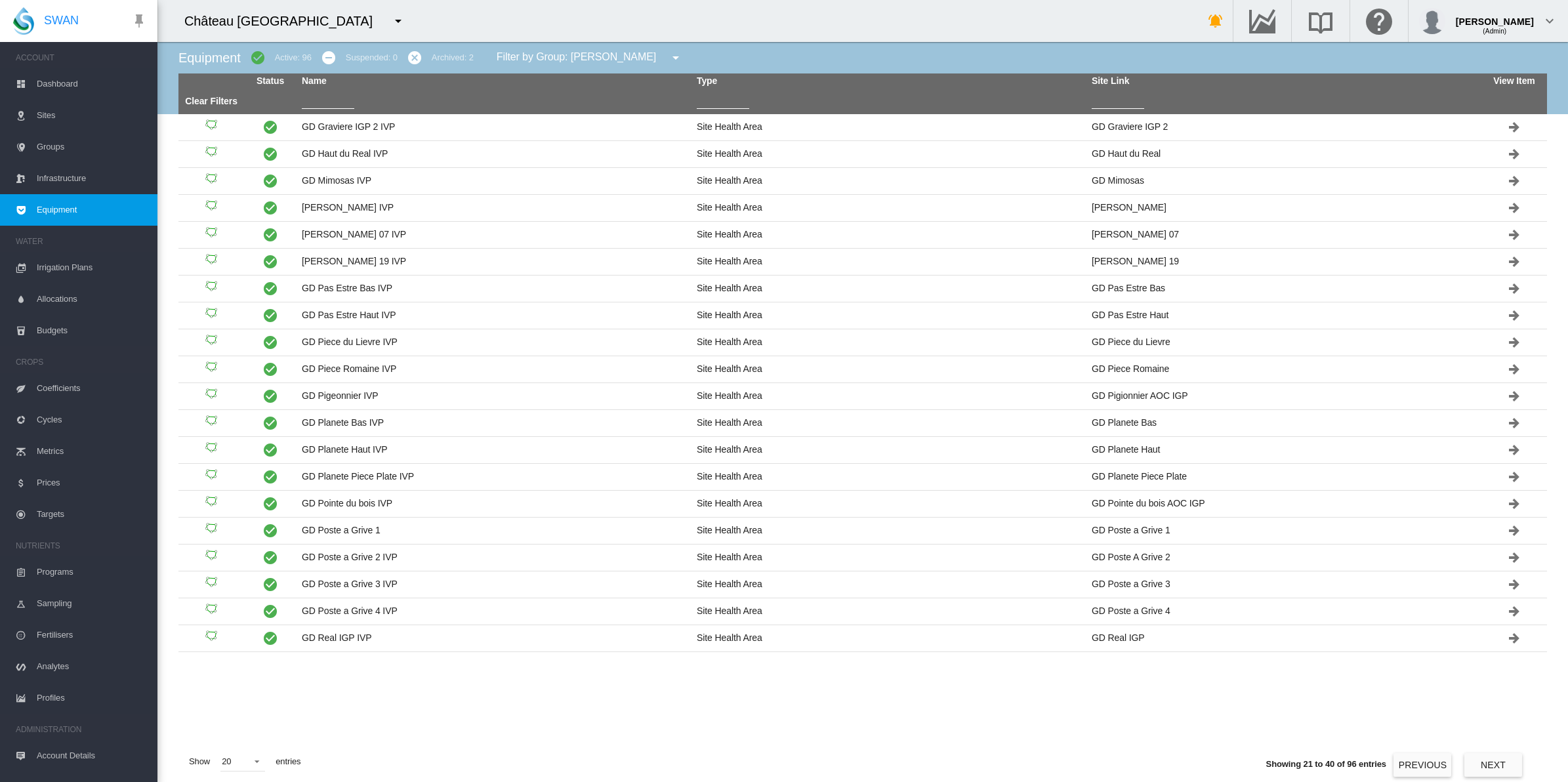
click at [1477, 763] on button "Next" at bounding box center [1493, 764] width 58 height 24
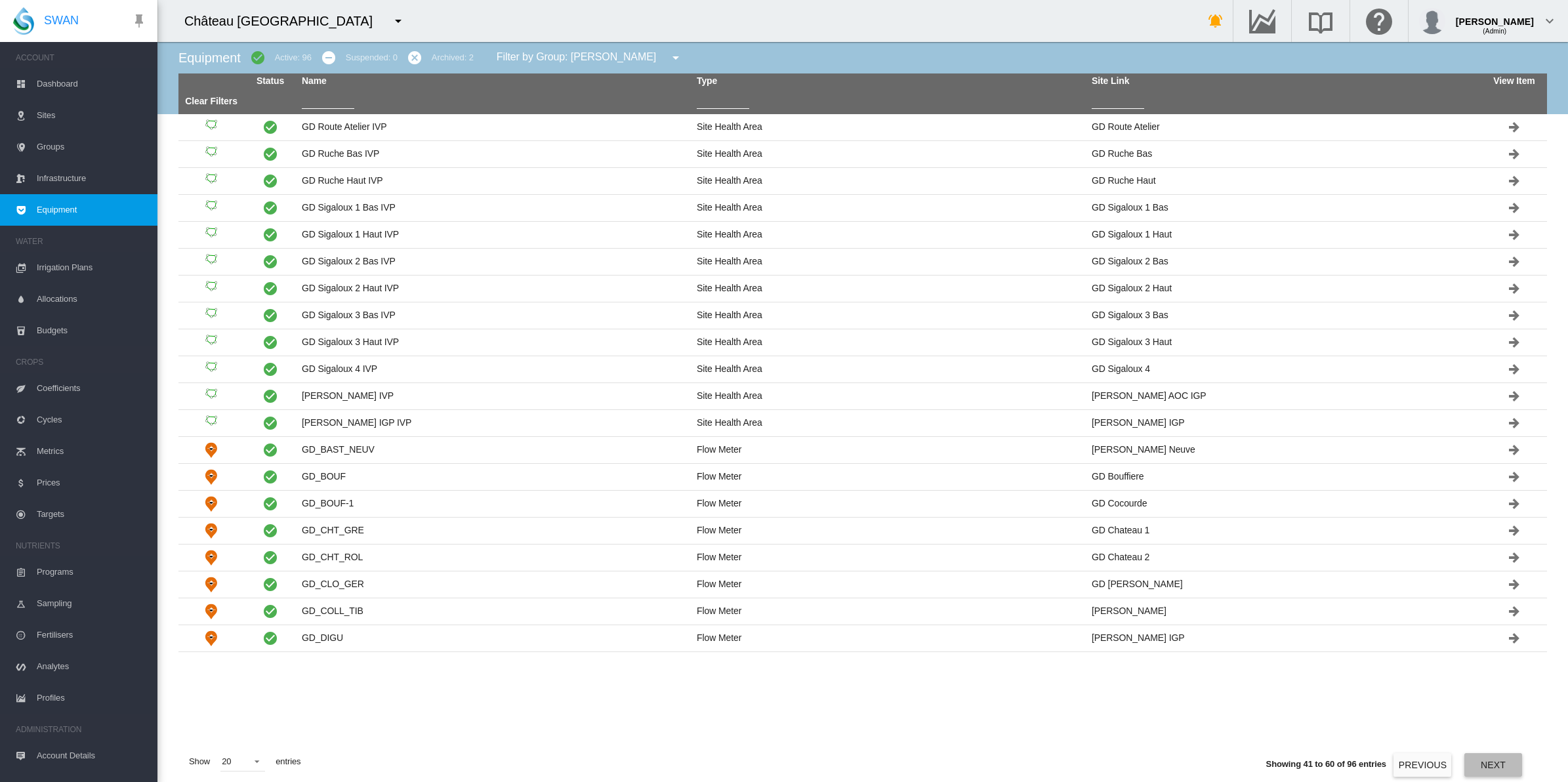
click at [1481, 767] on button "Next" at bounding box center [1493, 764] width 58 height 24
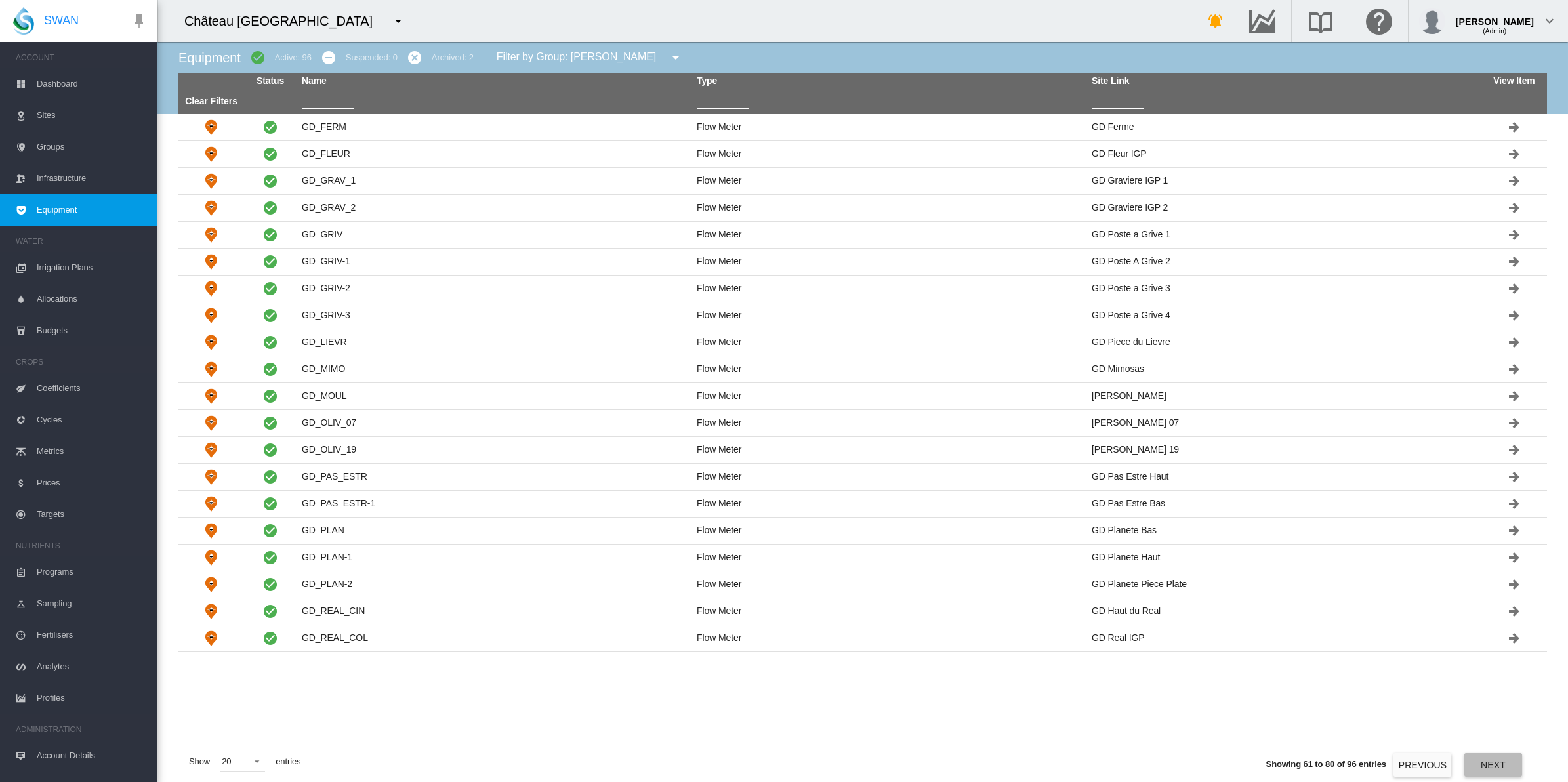
click at [1481, 767] on button "Next" at bounding box center [1493, 764] width 58 height 24
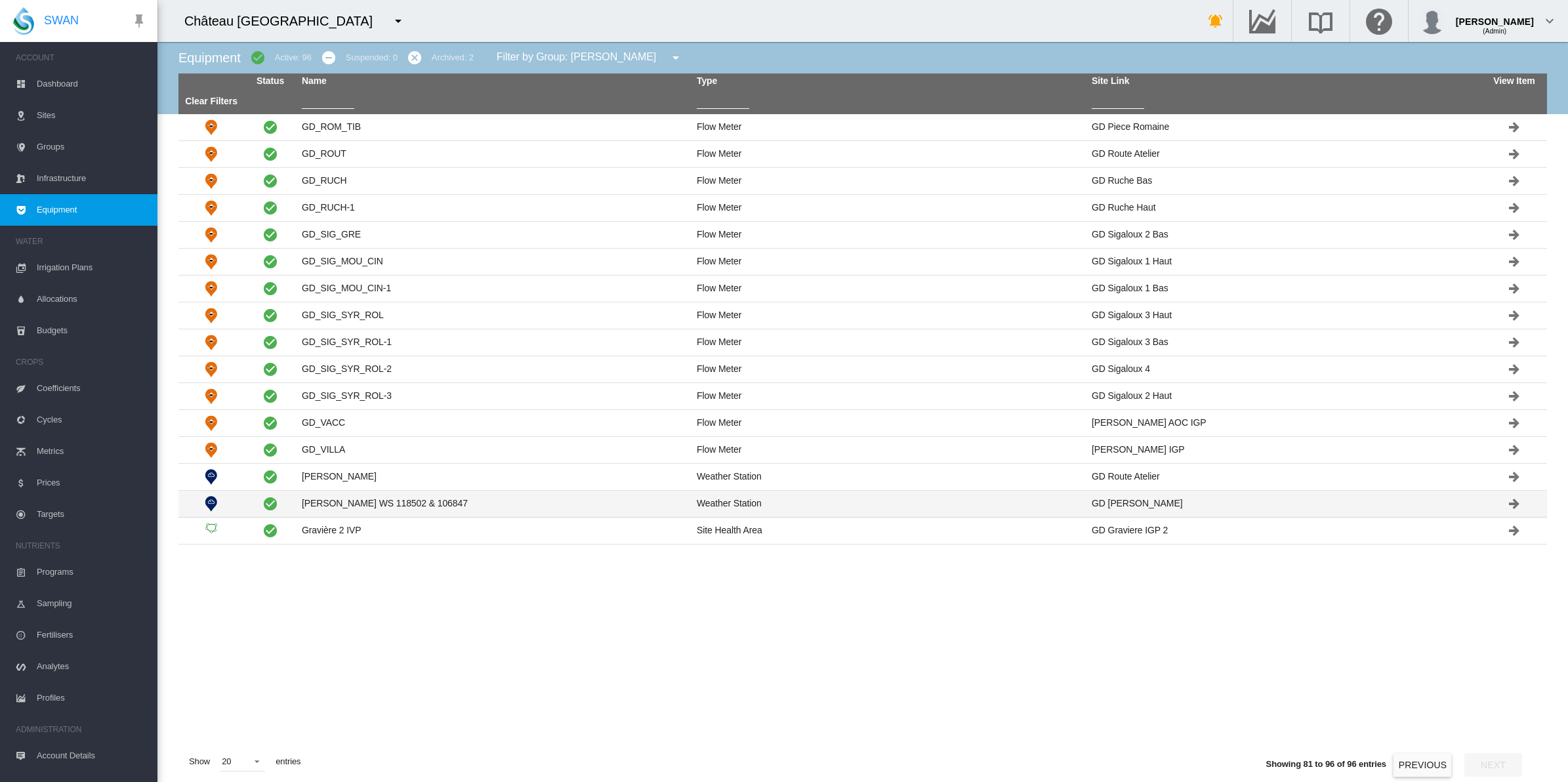
click at [401, 510] on td "Gordonne Sencrop WS 118502 & 106847" at bounding box center [493, 503] width 395 height 26
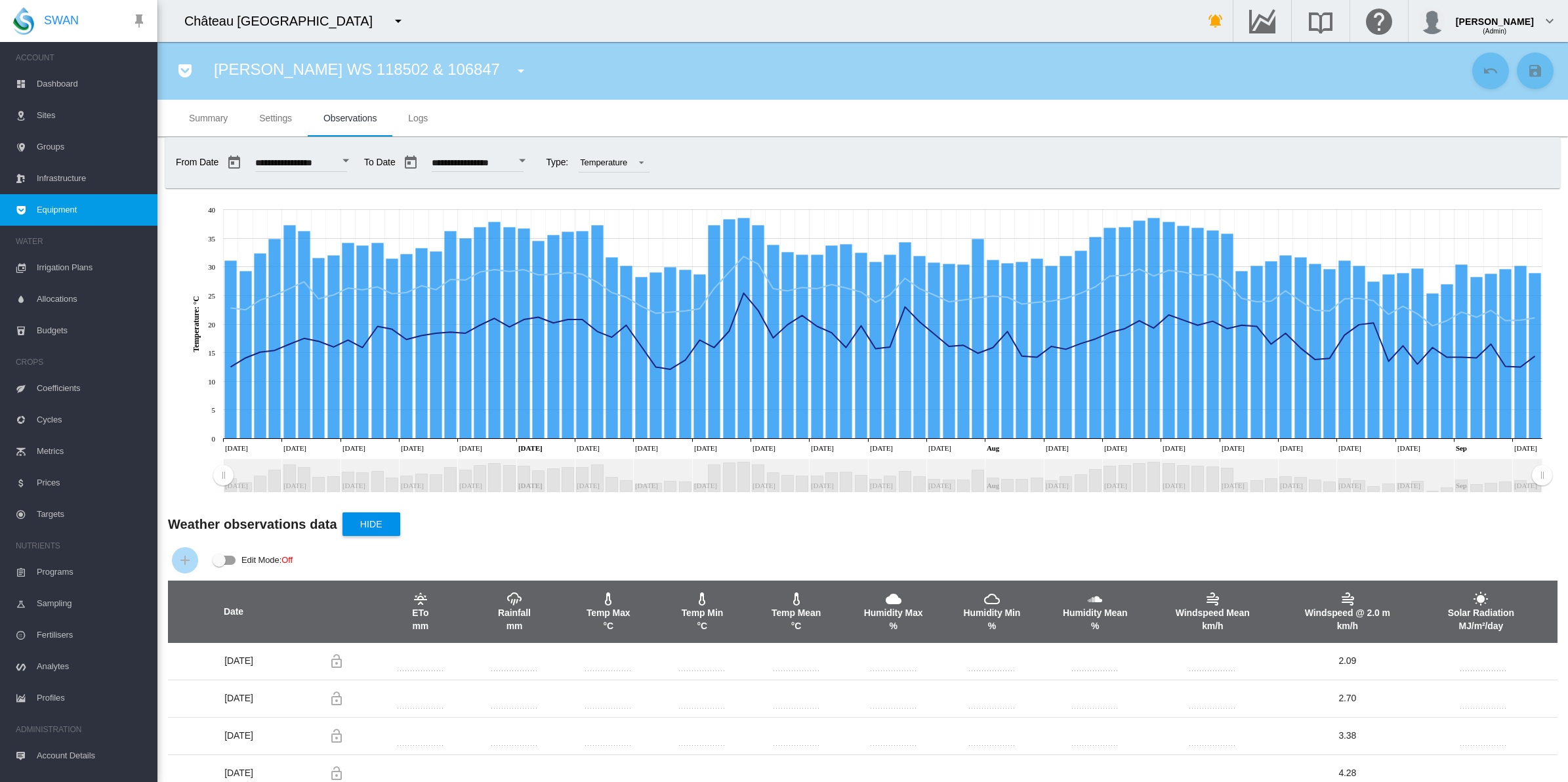
click at [384, 17] on md-menu "Château La Gordonne CMF Tuenno" at bounding box center [399, 21] width 31 height 26
click at [390, 20] on md-icon "icon-menu-down" at bounding box center [398, 21] width 16 height 16
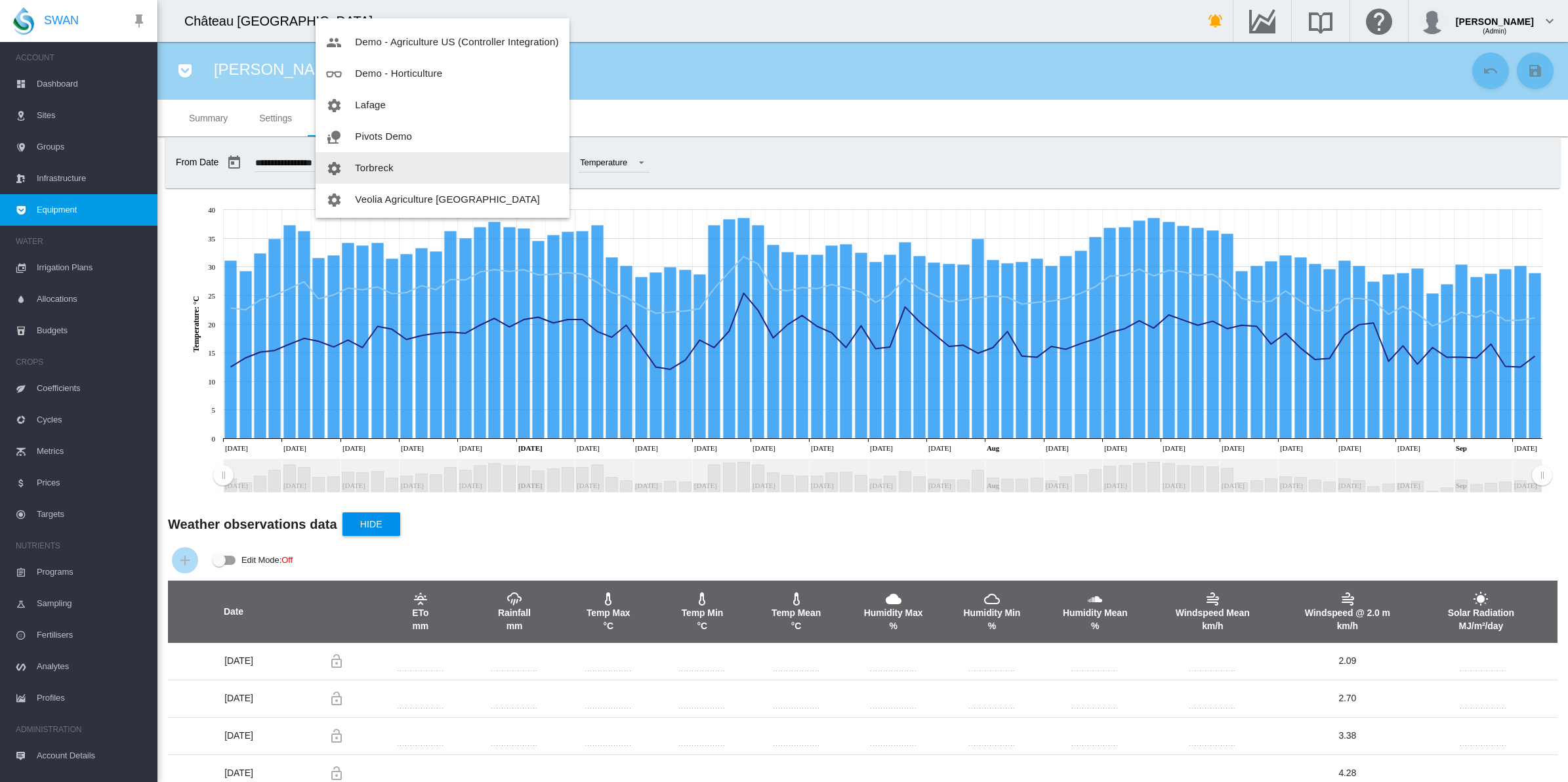
scroll to position [94, 0]
click at [807, 122] on md-backdrop at bounding box center [784, 391] width 1568 height 782
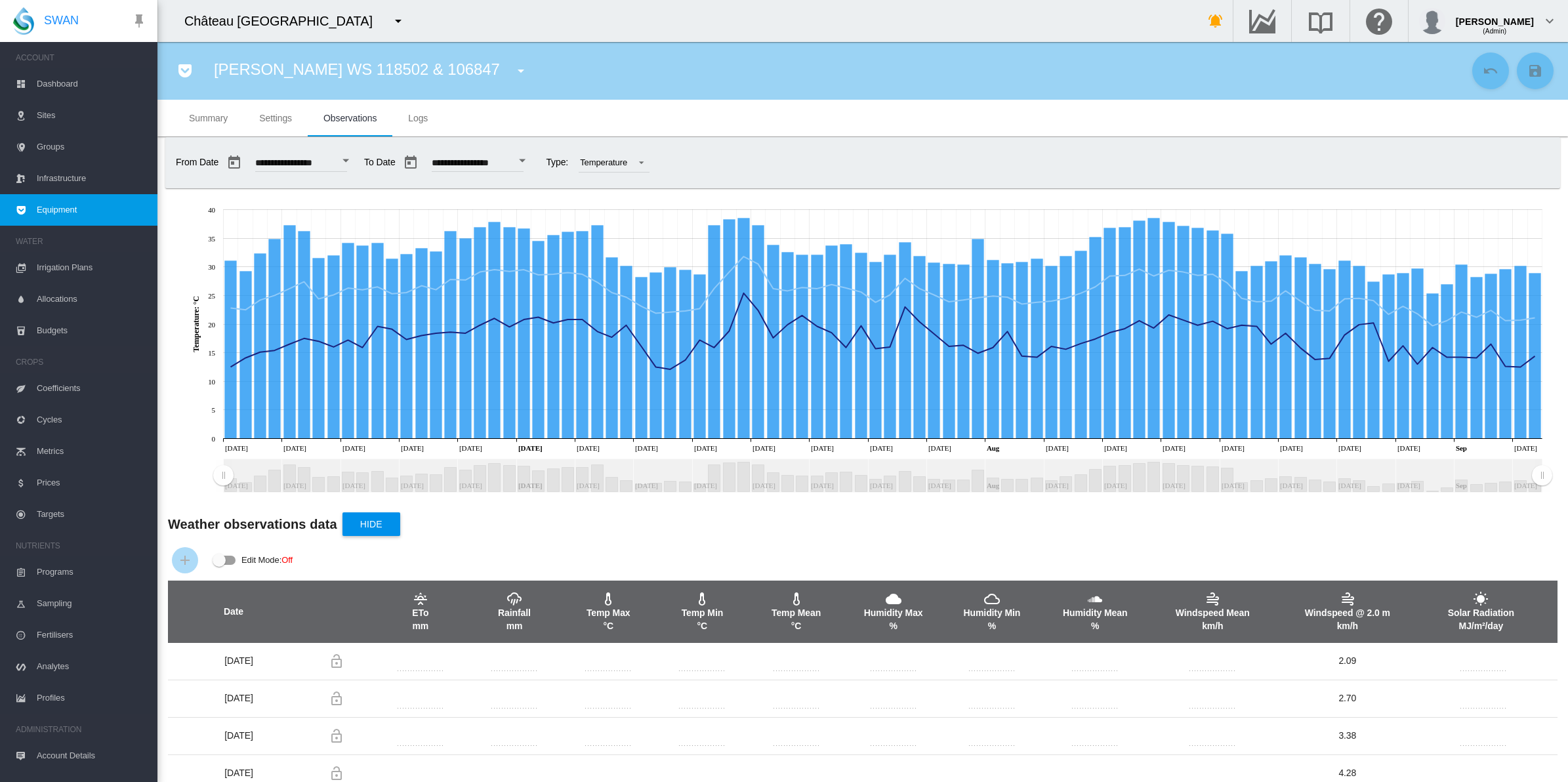
click at [390, 18] on md-icon "icon-menu-down" at bounding box center [398, 21] width 16 height 16
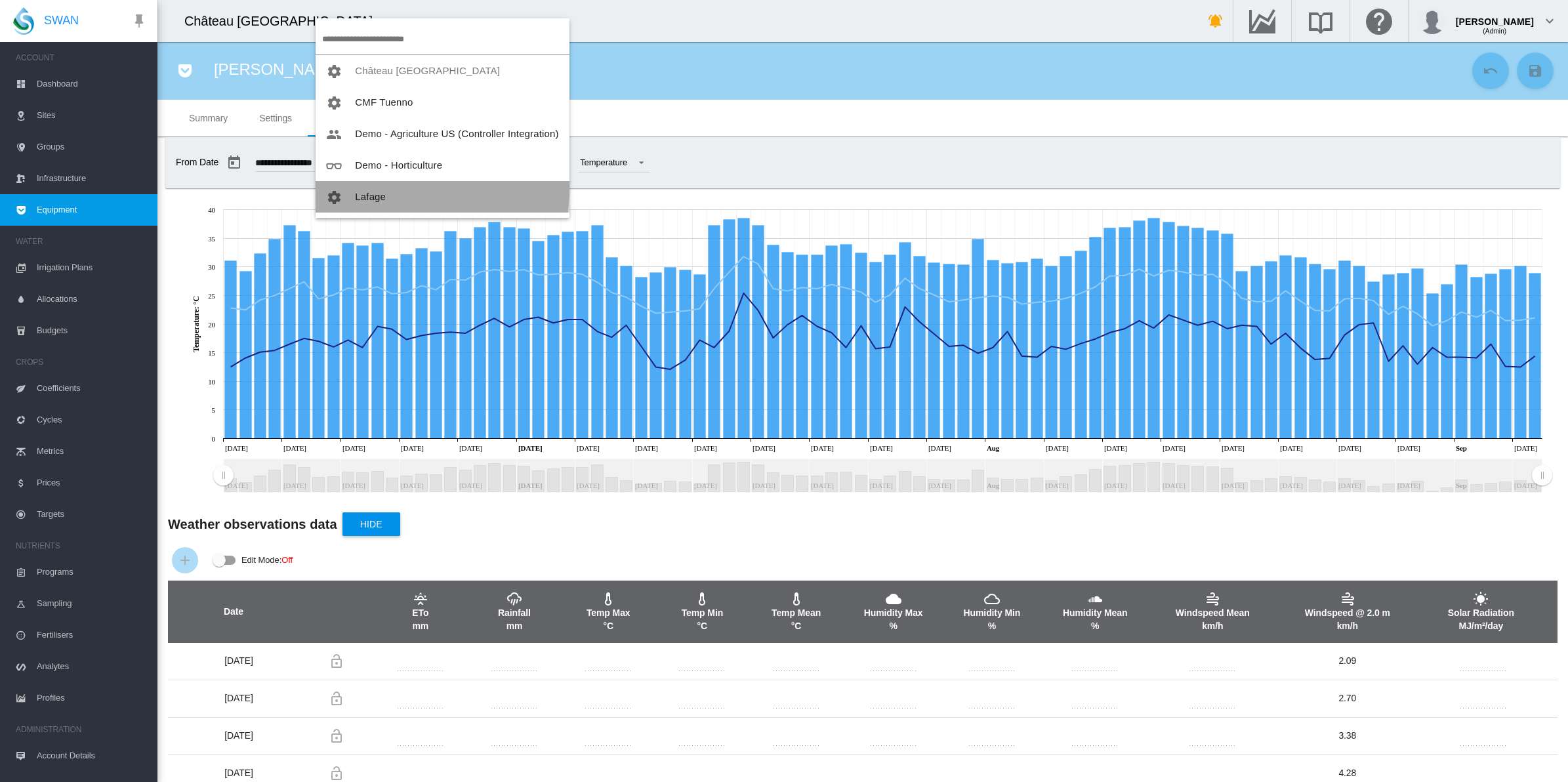
click at [399, 187] on button "Lafage" at bounding box center [442, 197] width 254 height 32
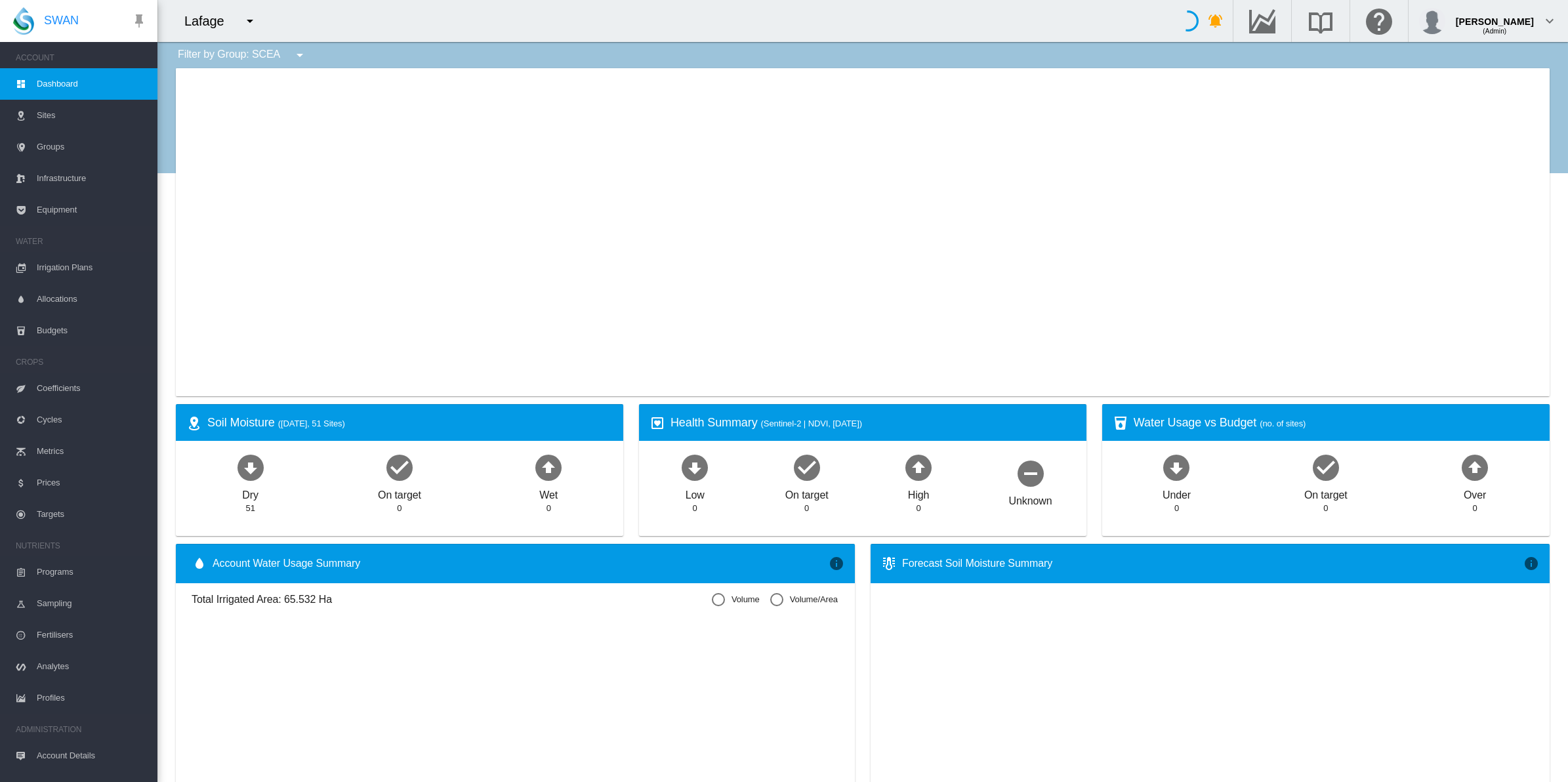
type input "**********"
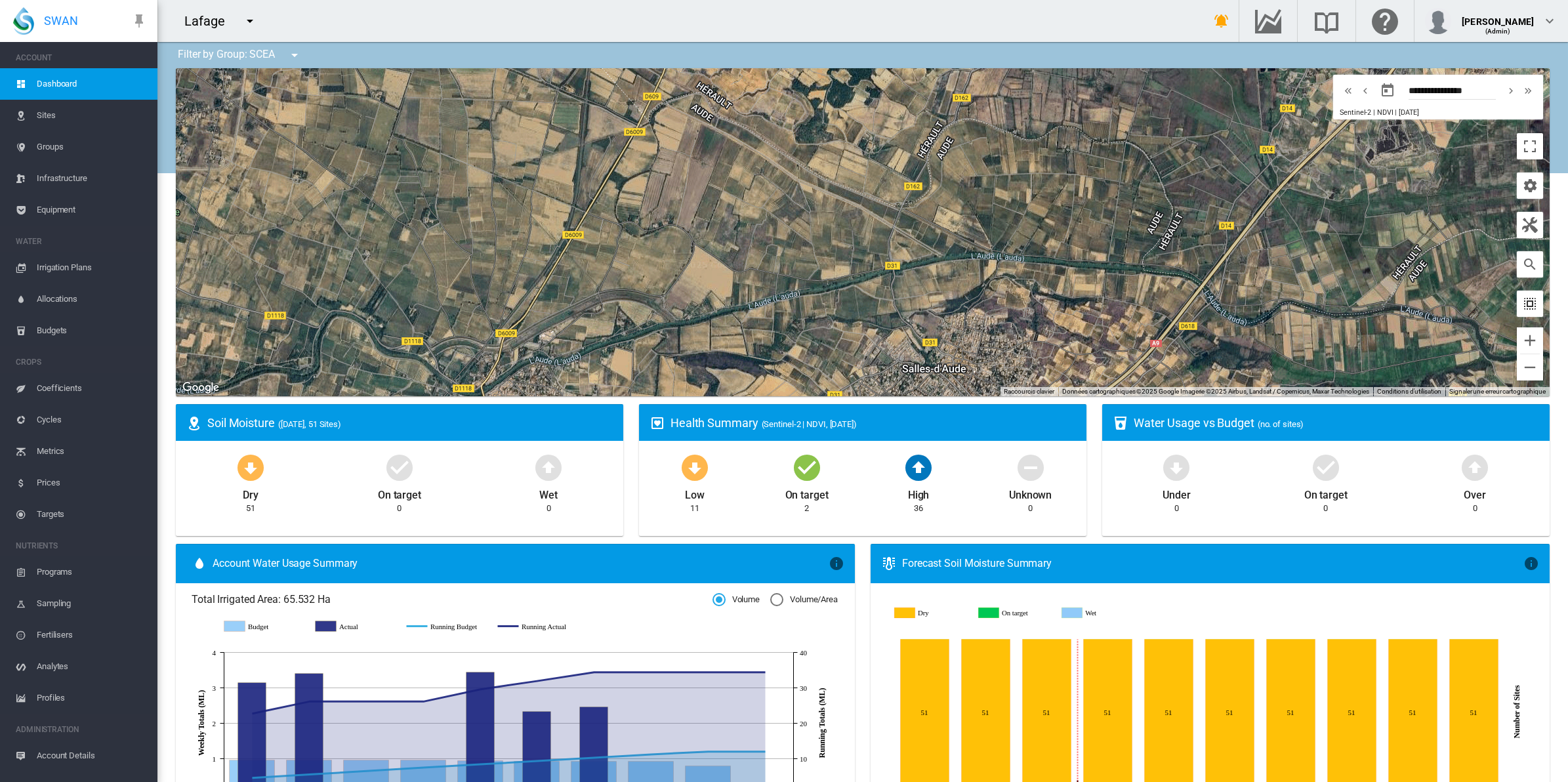
click at [1521, 306] on md-icon "icon-select-all" at bounding box center [1529, 304] width 16 height 16
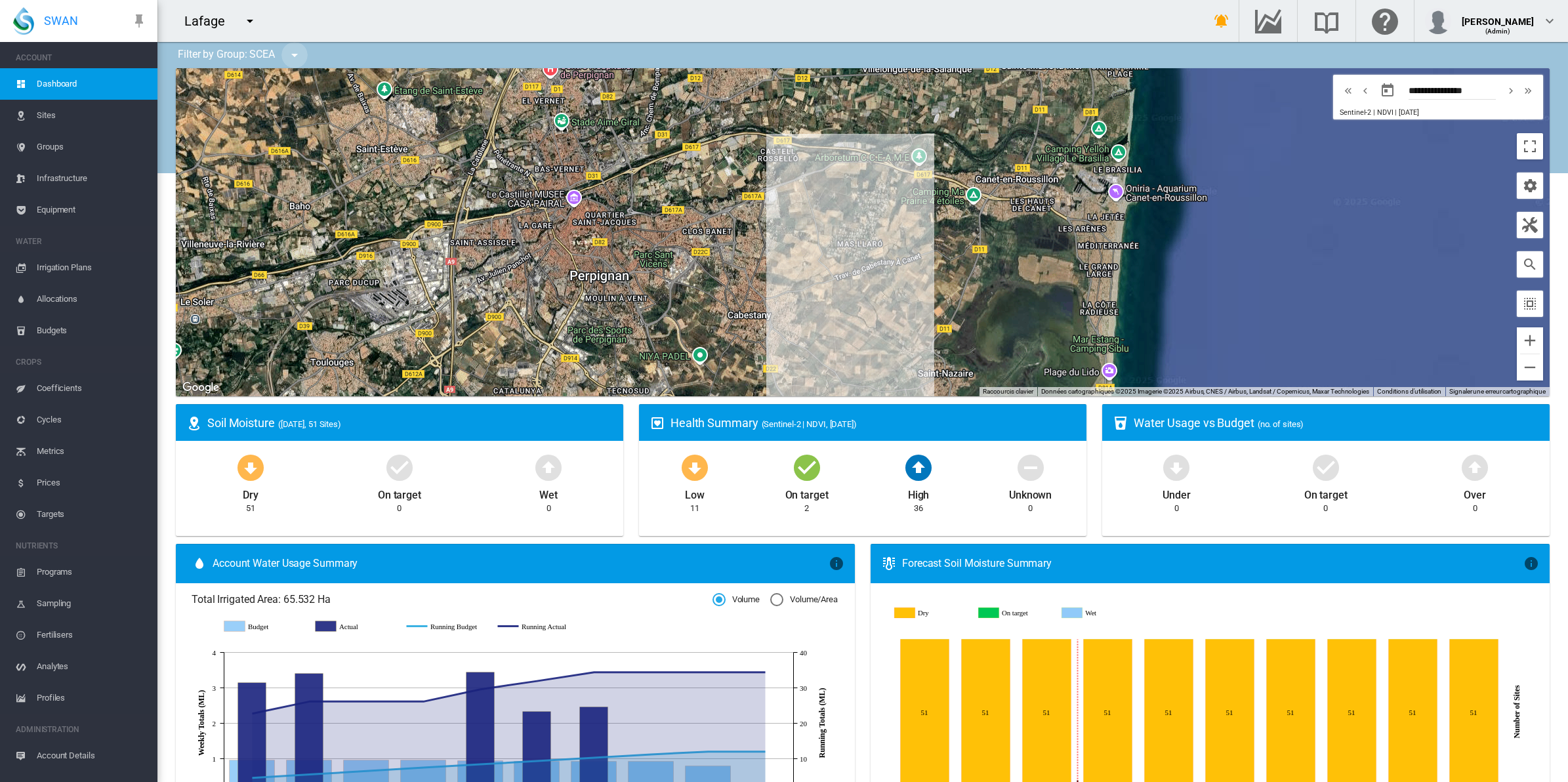
click at [294, 53] on md-icon "icon-menu-down" at bounding box center [294, 55] width 16 height 16
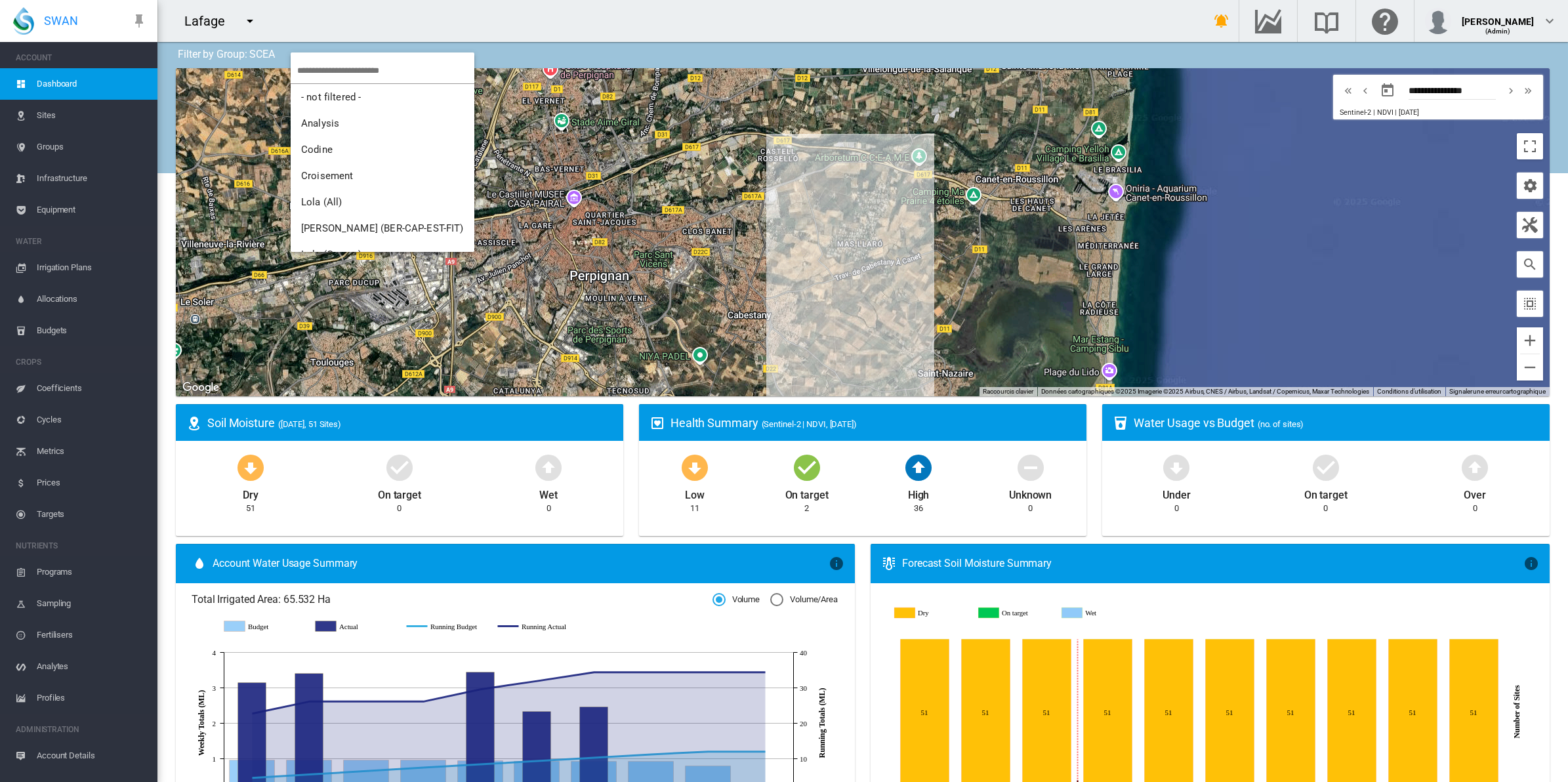
click at [540, 55] on md-backdrop at bounding box center [784, 391] width 1568 height 782
